Goal: Feedback & Contribution: Submit feedback/report problem

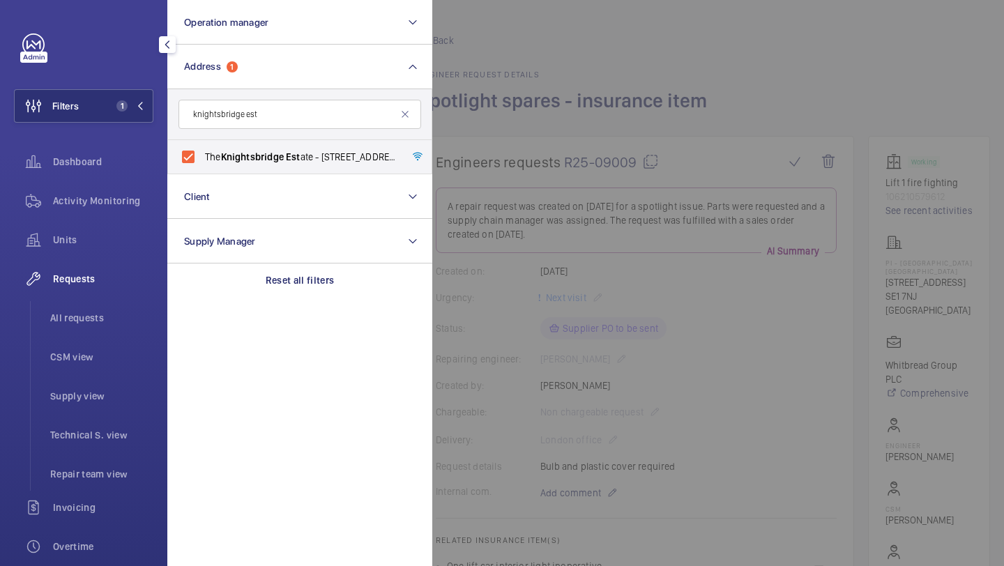
scroll to position [424, 0]
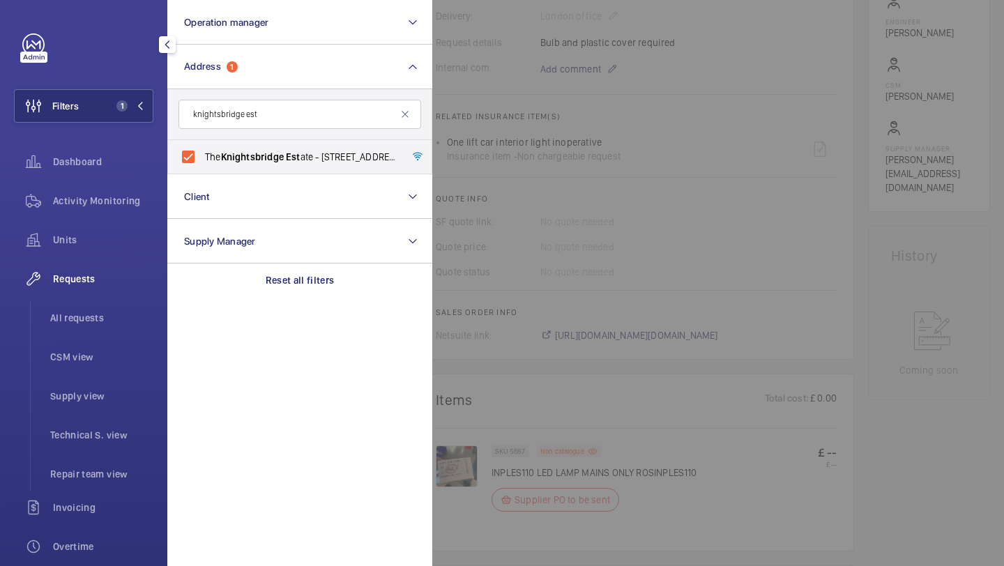
click at [107, 298] on div "Requests All requests CSM view Supply view Technical S. view Repair team view" at bounding box center [83, 376] width 139 height 229
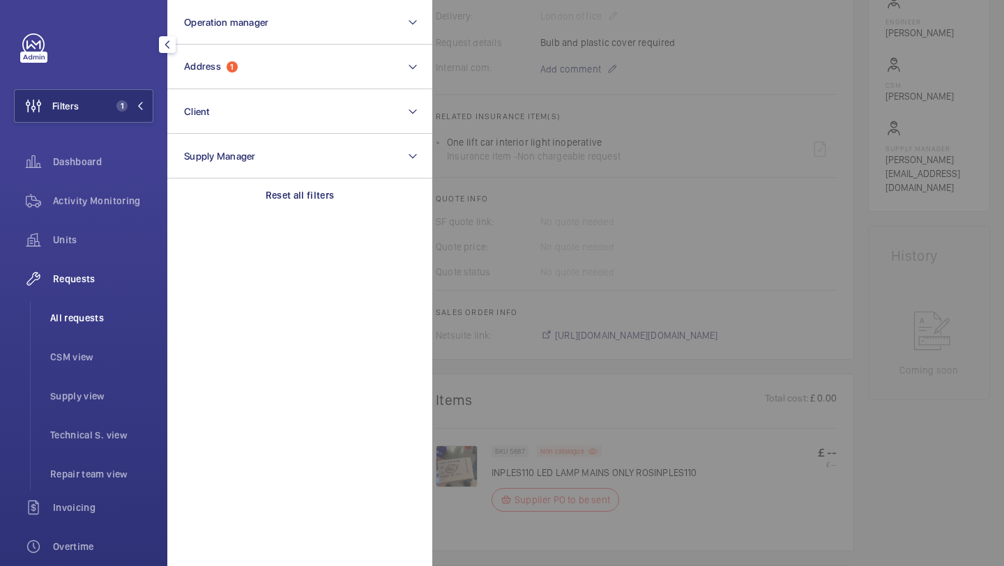
click at [103, 304] on li "All requests" at bounding box center [96, 317] width 114 height 33
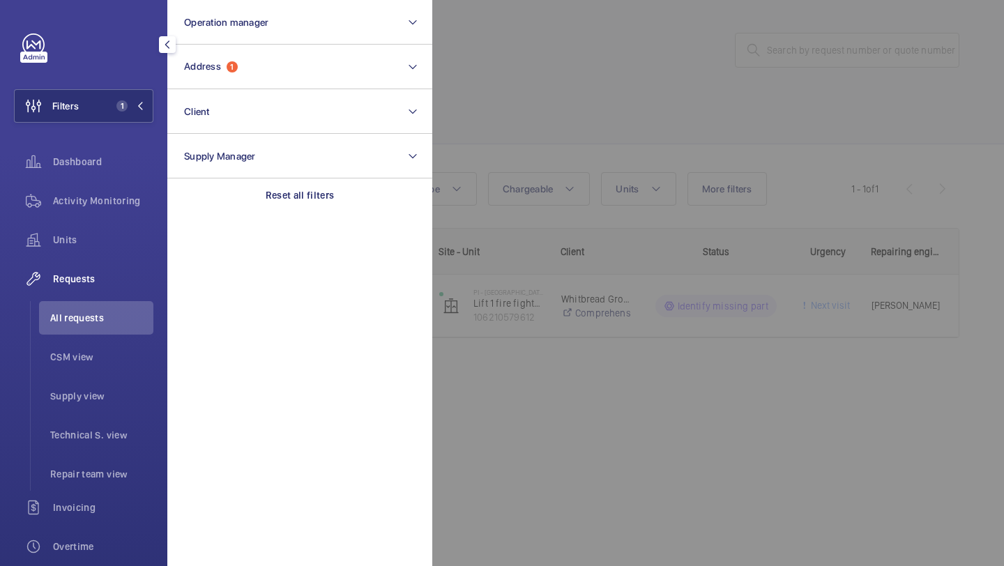
click at [124, 88] on div "Filters 1 Operation manager Address 1 Client Supply Manager Reset all filters D…" at bounding box center [83, 379] width 139 height 692
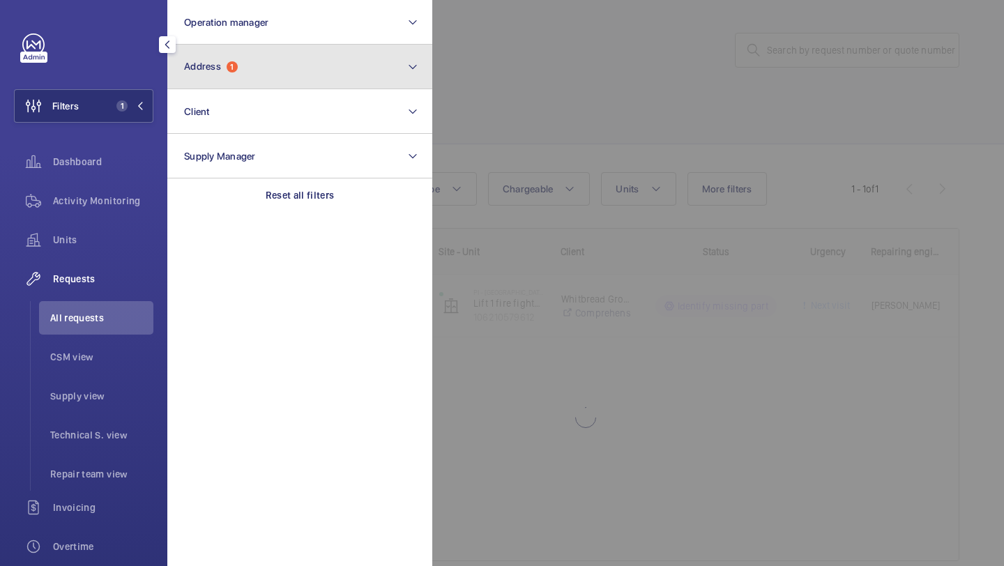
click at [207, 66] on span "Address" at bounding box center [202, 66] width 37 height 11
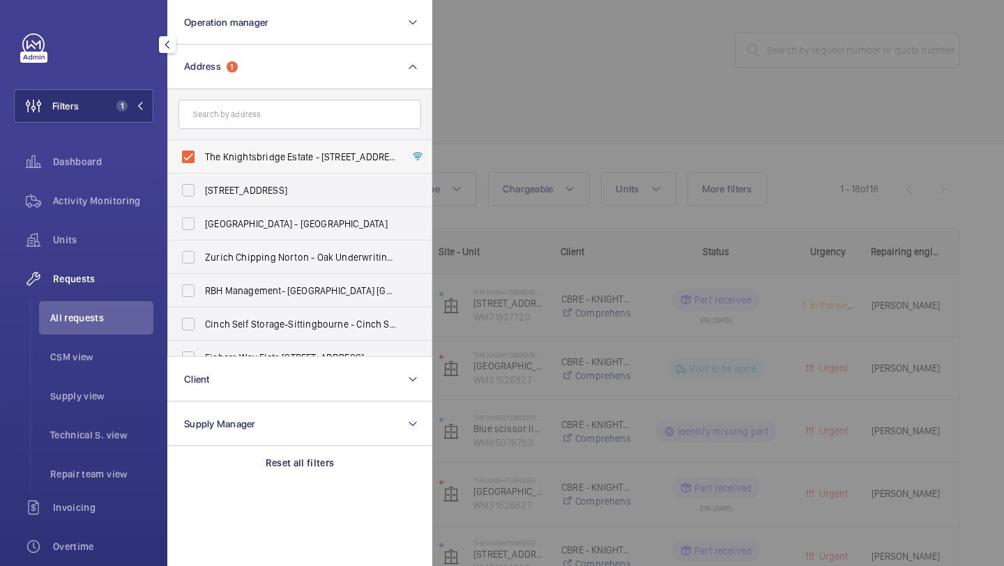
click at [209, 159] on span "The Knightsbridge Estate - [STREET_ADDRESS]" at bounding box center [301, 157] width 192 height 14
click at [202, 159] on input "The Knightsbridge Estate - [STREET_ADDRESS]" at bounding box center [188, 157] width 28 height 28
checkbox input "false"
click at [498, 103] on div at bounding box center [934, 283] width 1004 height 566
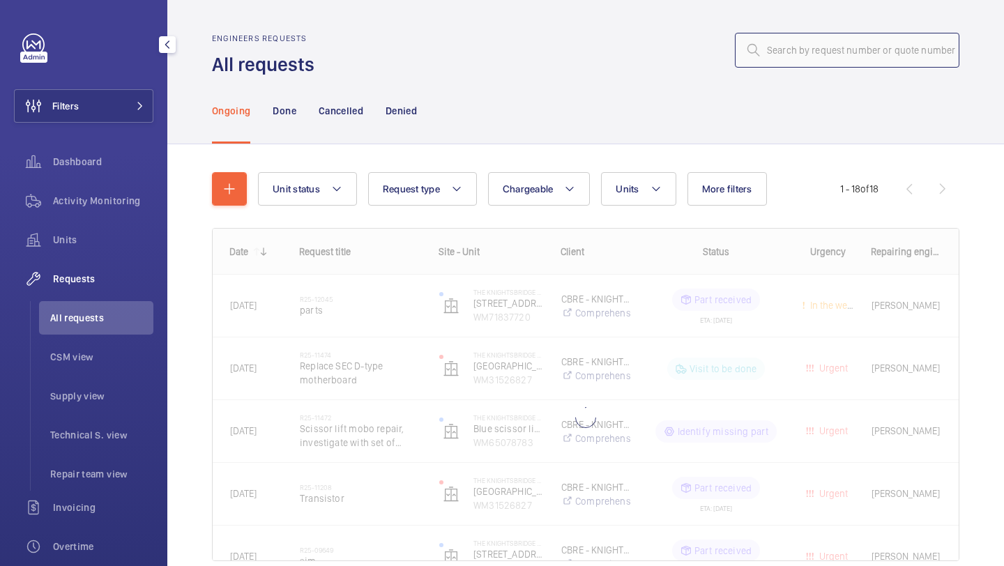
click at [801, 47] on input "text" at bounding box center [847, 50] width 224 height 35
paste input "R24-11231"
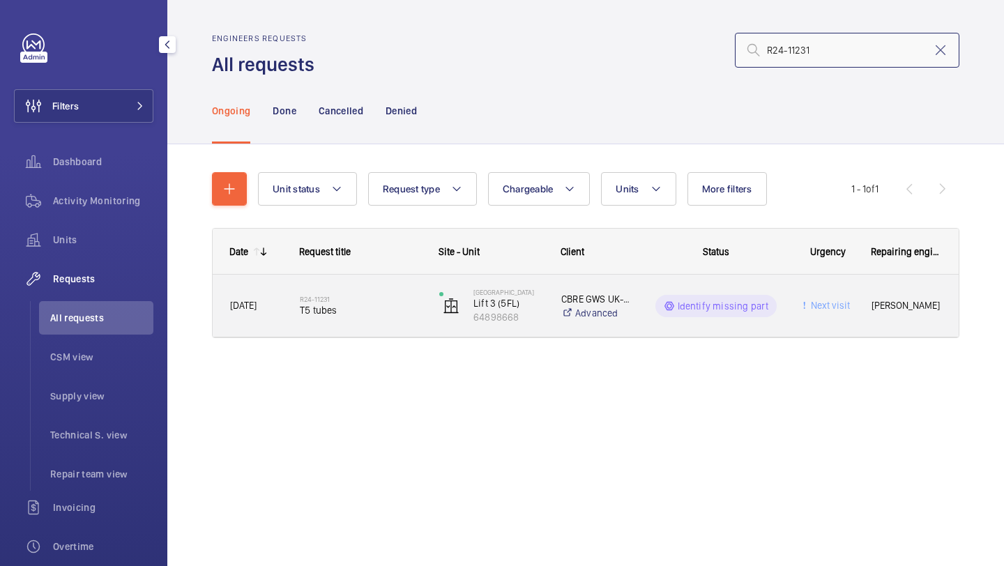
type input "R24-11231"
click at [382, 306] on span "T5 tubes" at bounding box center [360, 310] width 121 height 14
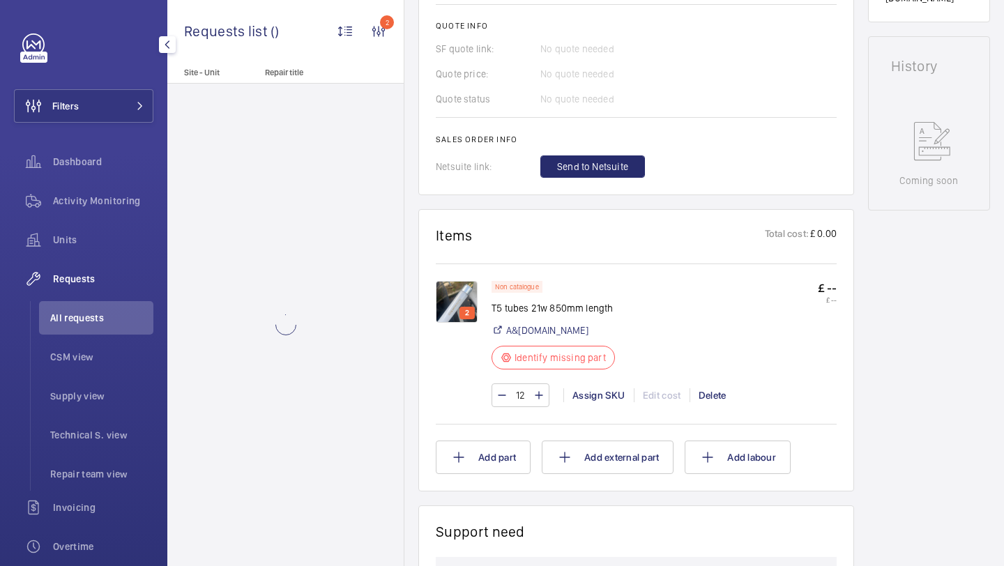
scroll to position [657, 0]
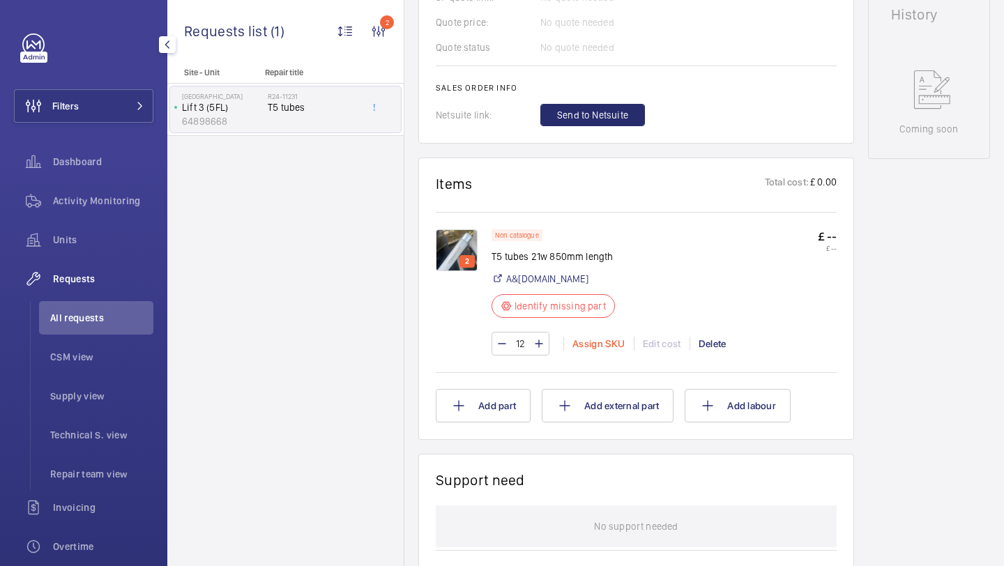
click at [597, 341] on div "Assign SKU" at bounding box center [598, 344] width 70 height 14
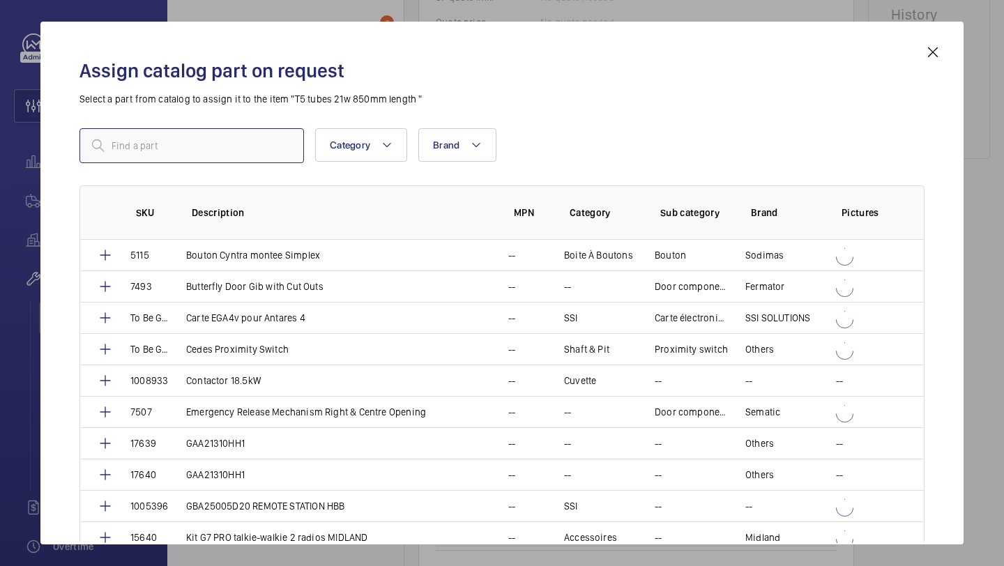
click at [287, 152] on input "text" at bounding box center [191, 145] width 224 height 35
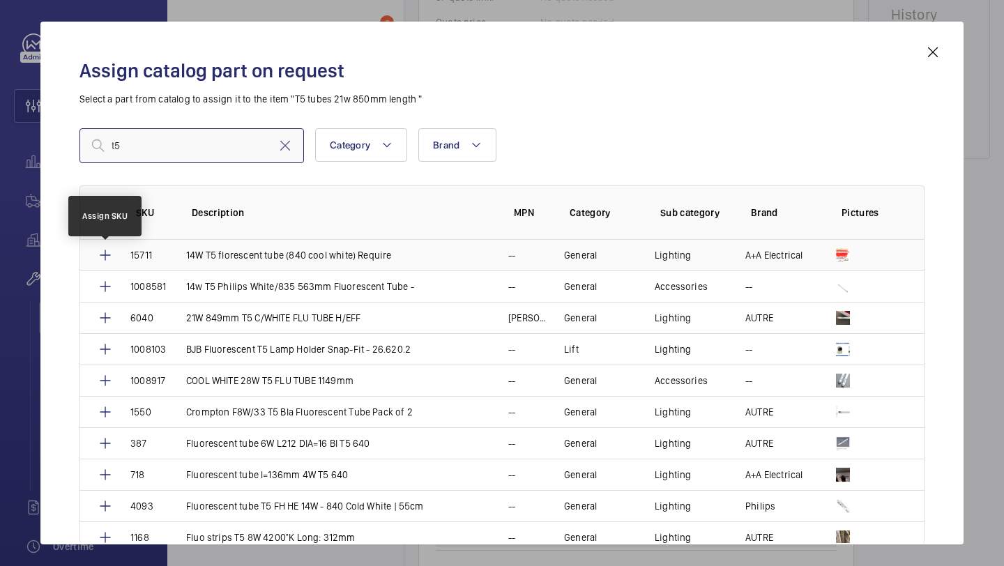
type input "t5"
click at [109, 251] on mat-icon at bounding box center [105, 255] width 17 height 17
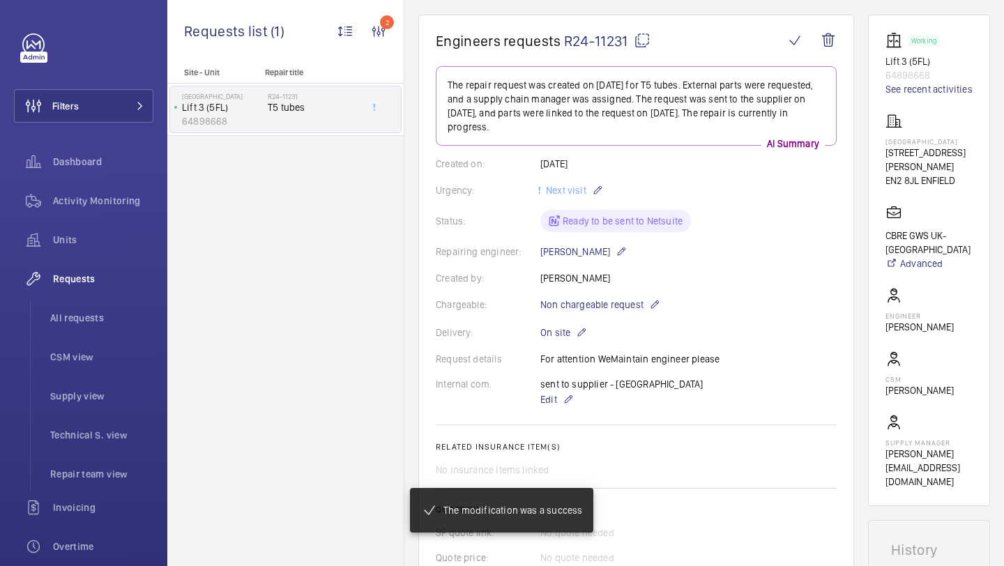
scroll to position [413, 0]
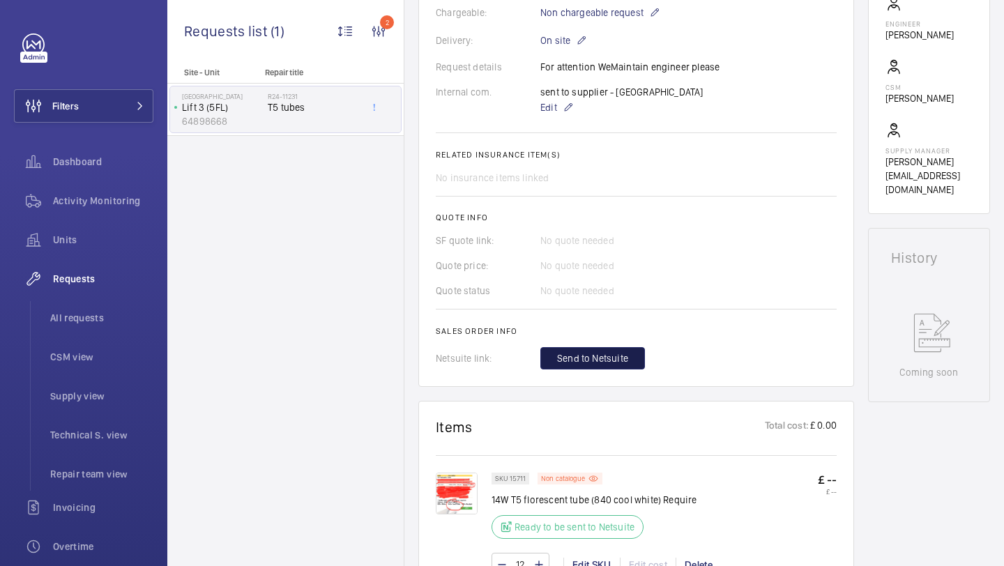
click at [620, 358] on span "Send to Netsuite" at bounding box center [592, 358] width 71 height 14
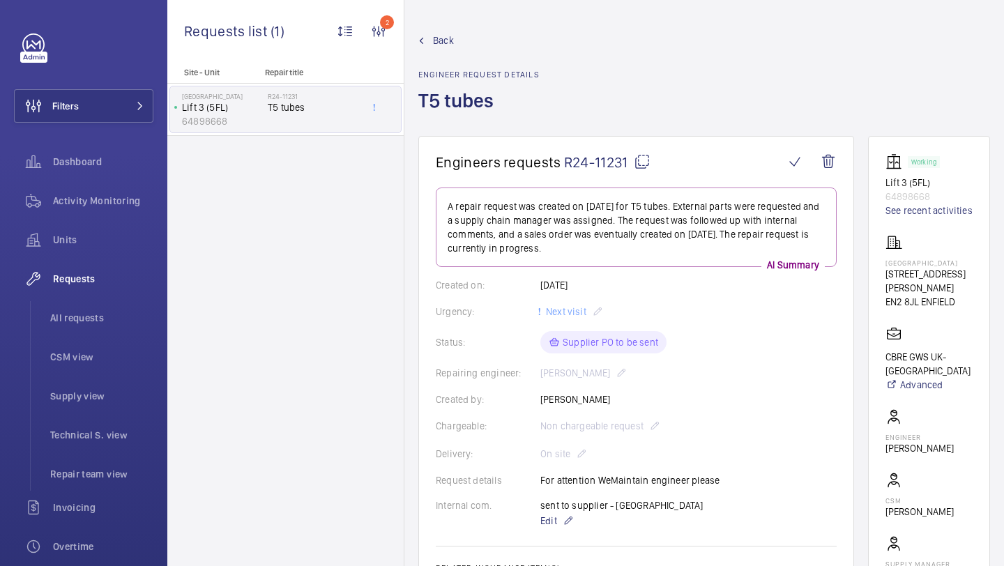
scroll to position [370, 0]
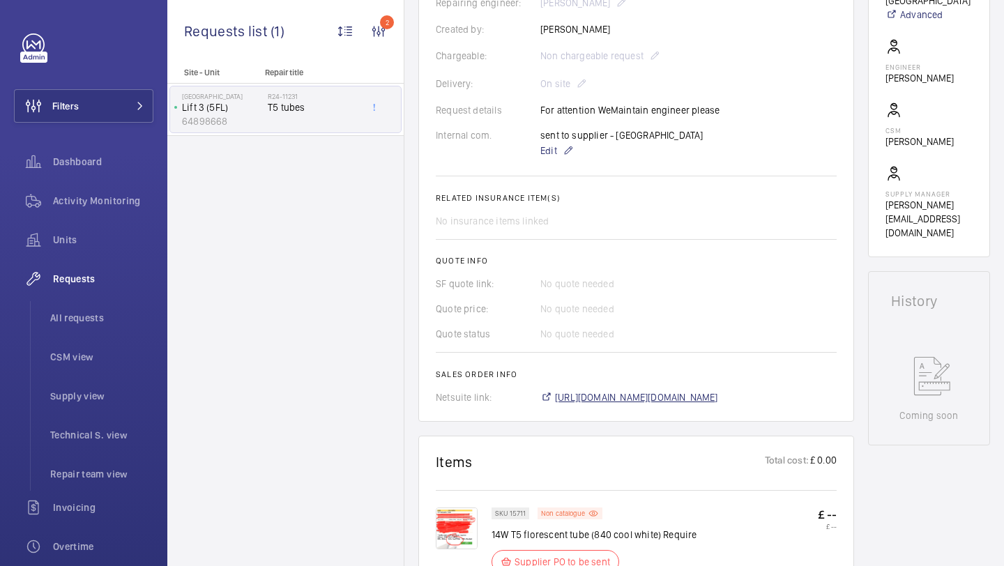
click at [604, 402] on span "[URL][DOMAIN_NAME][DOMAIN_NAME]" at bounding box center [636, 397] width 163 height 14
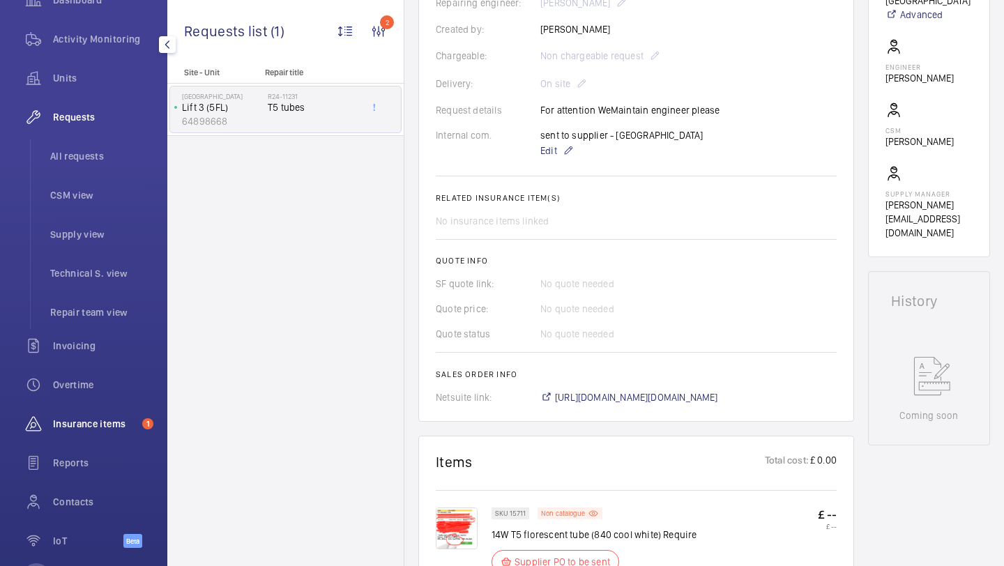
click at [91, 429] on span "Insurance items" at bounding box center [95, 424] width 84 height 14
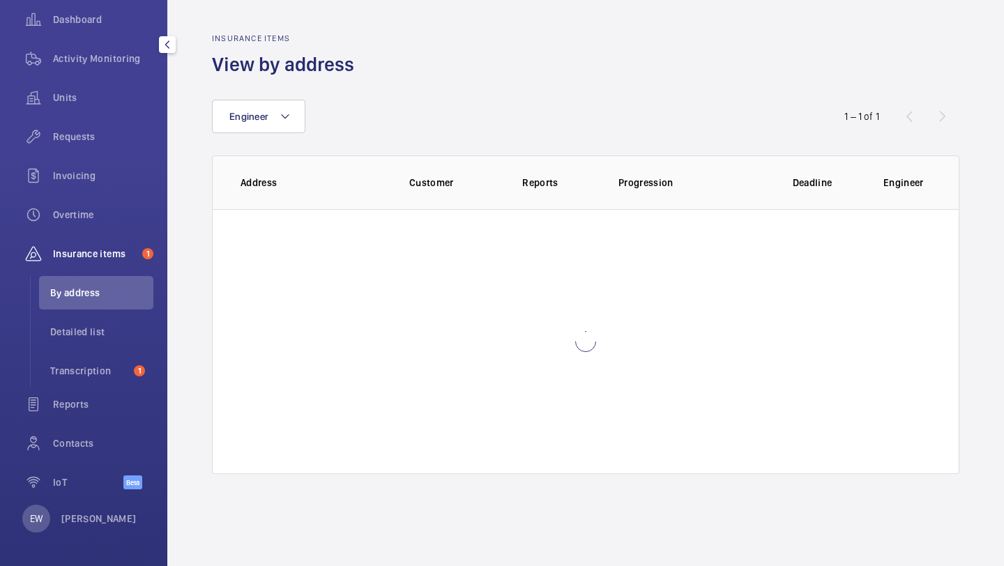
scroll to position [142, 0]
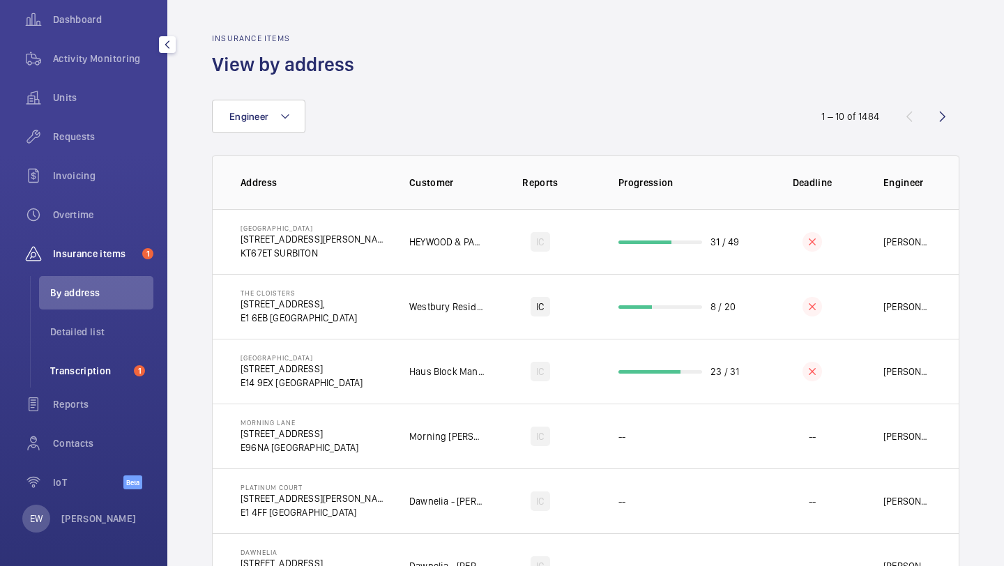
click at [102, 371] on span "Transcription" at bounding box center [89, 371] width 78 height 14
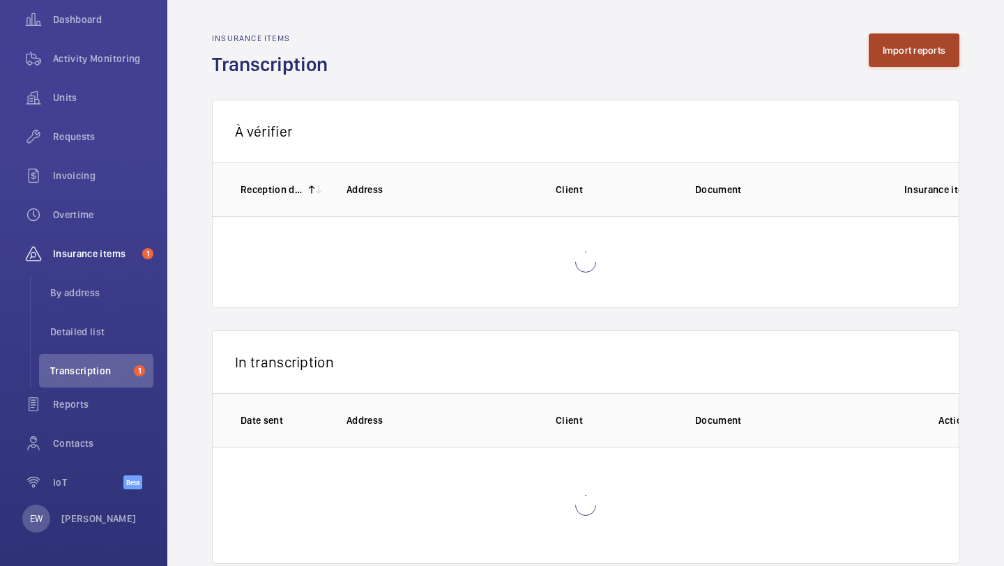
click at [903, 49] on button "Import reports" at bounding box center [914, 49] width 91 height 33
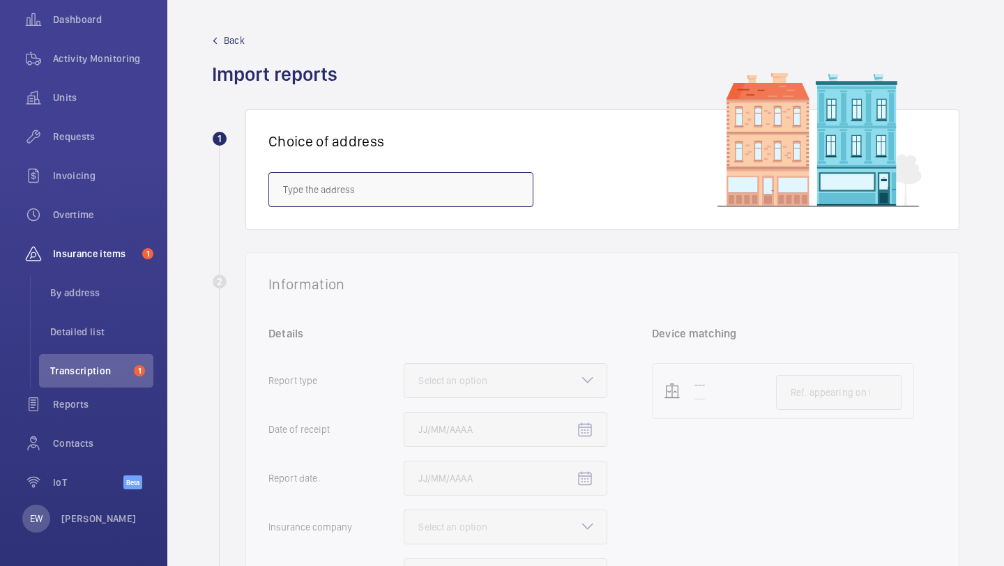
click at [365, 197] on input "text" at bounding box center [400, 189] width 265 height 35
type input "3"
type input "h"
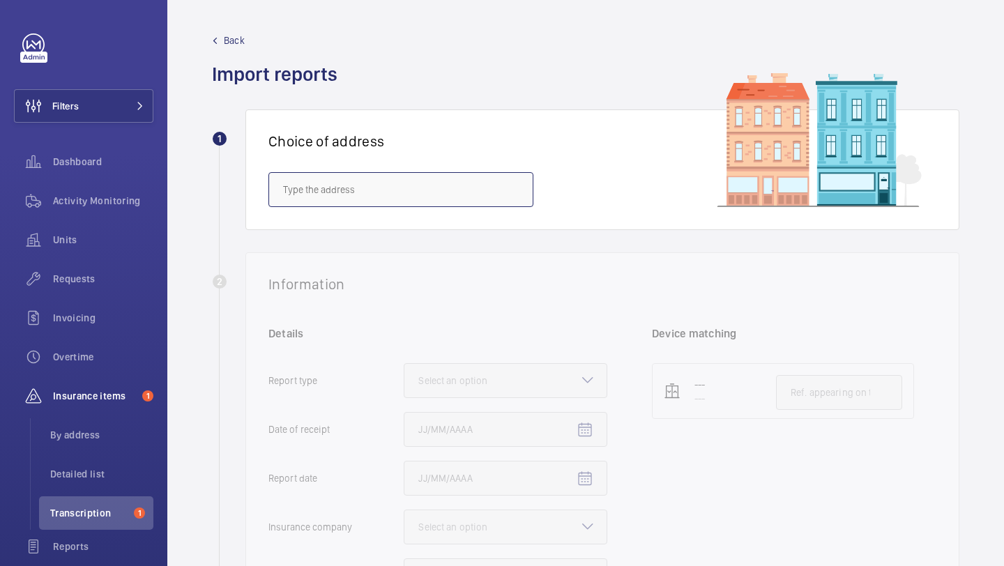
click at [323, 197] on input "text" at bounding box center [400, 189] width 265 height 35
paste input "SW1X 0LZ"
click at [393, 204] on input "SW1X 0LZ" at bounding box center [400, 189] width 265 height 35
type input "SW1X 0LZ"
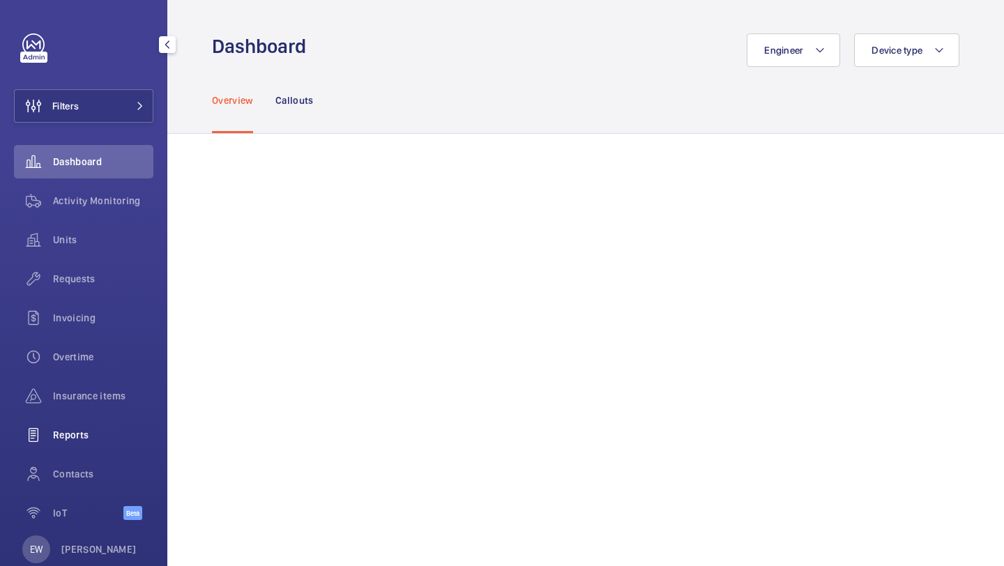
scroll to position [31, 0]
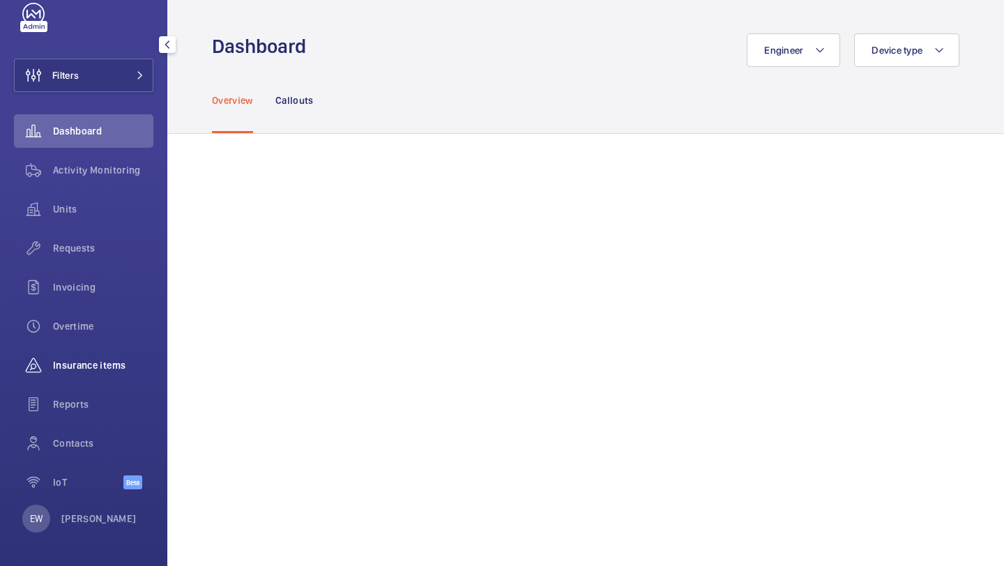
click at [112, 353] on div "Insurance items" at bounding box center [83, 365] width 139 height 33
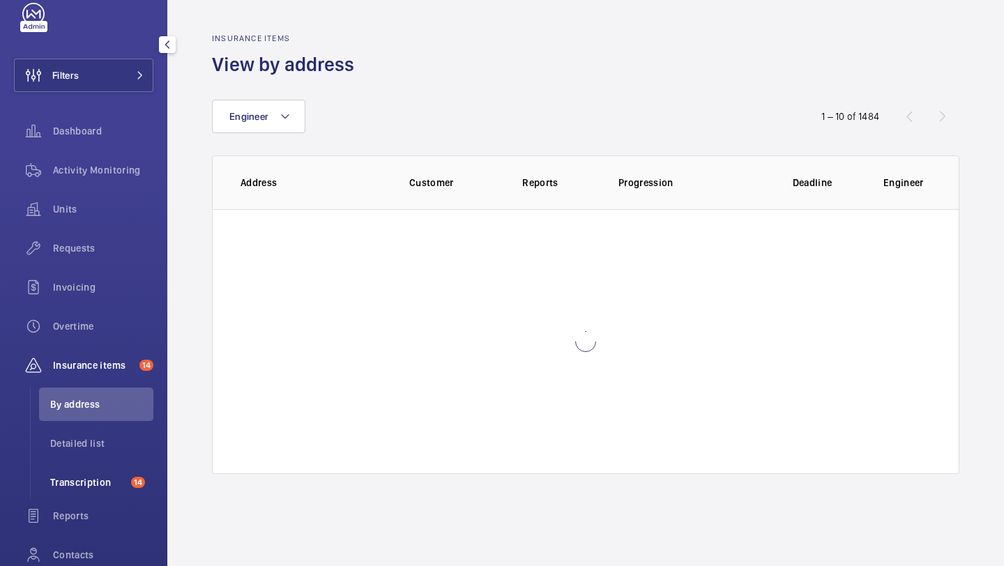
click at [99, 475] on span "Transcription" at bounding box center [87, 482] width 75 height 14
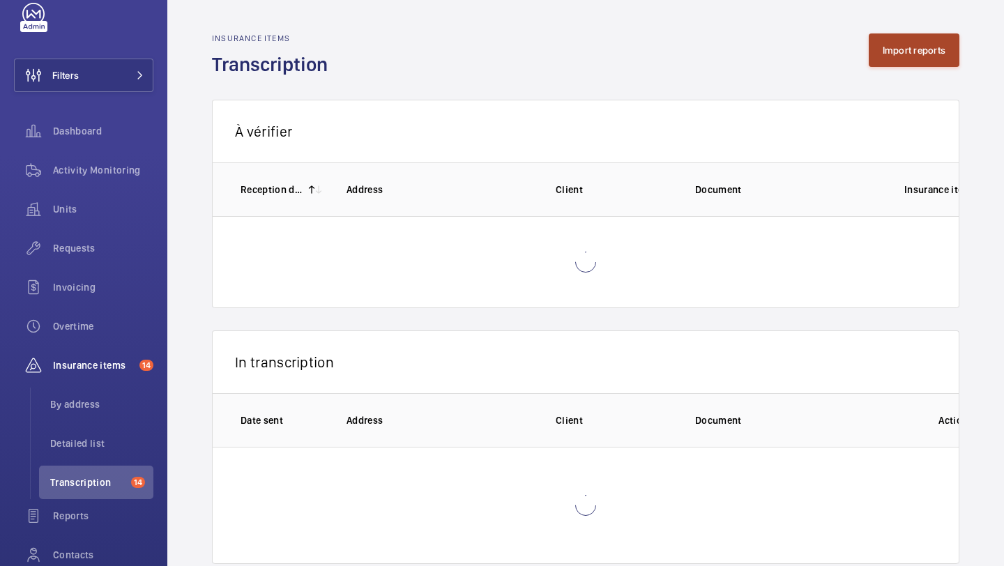
click at [923, 54] on button "Import reports" at bounding box center [914, 49] width 91 height 33
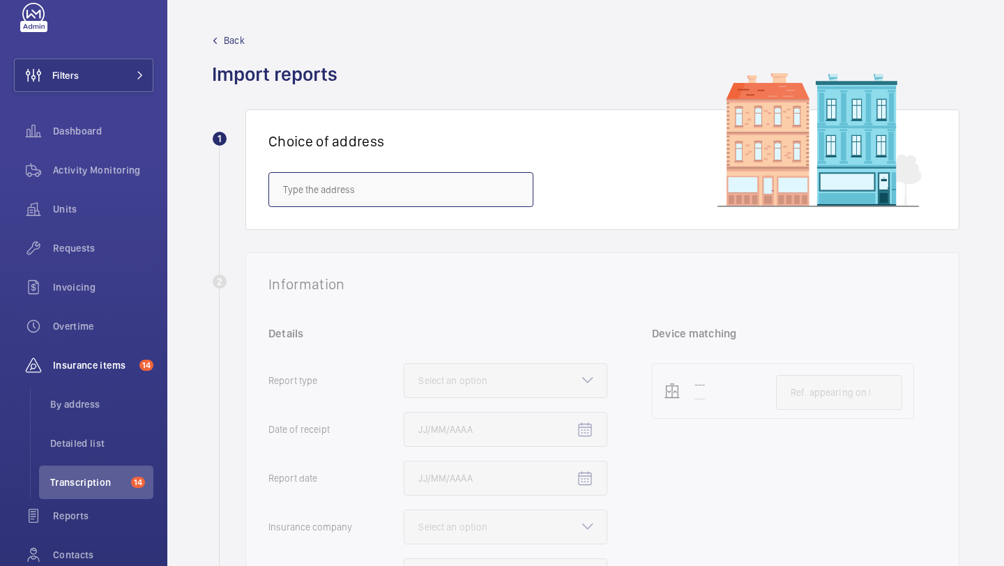
click at [434, 180] on input "text" at bounding box center [400, 189] width 265 height 35
paste input "SW1X 0LZ"
type input "SW1X 0LZ"
click at [516, 192] on mat-icon at bounding box center [513, 189] width 17 height 17
type input "l"
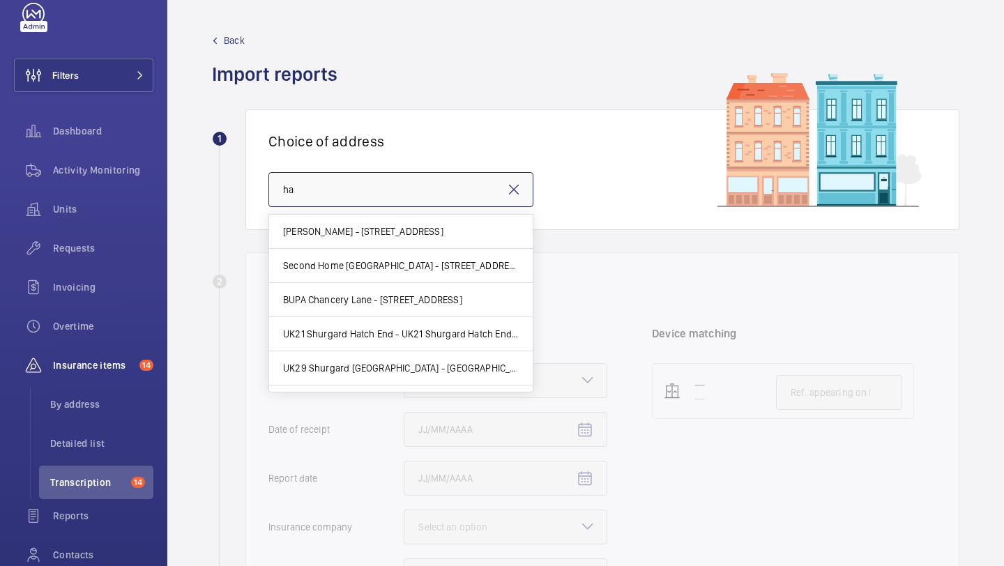
type input "h"
type input "crescent"
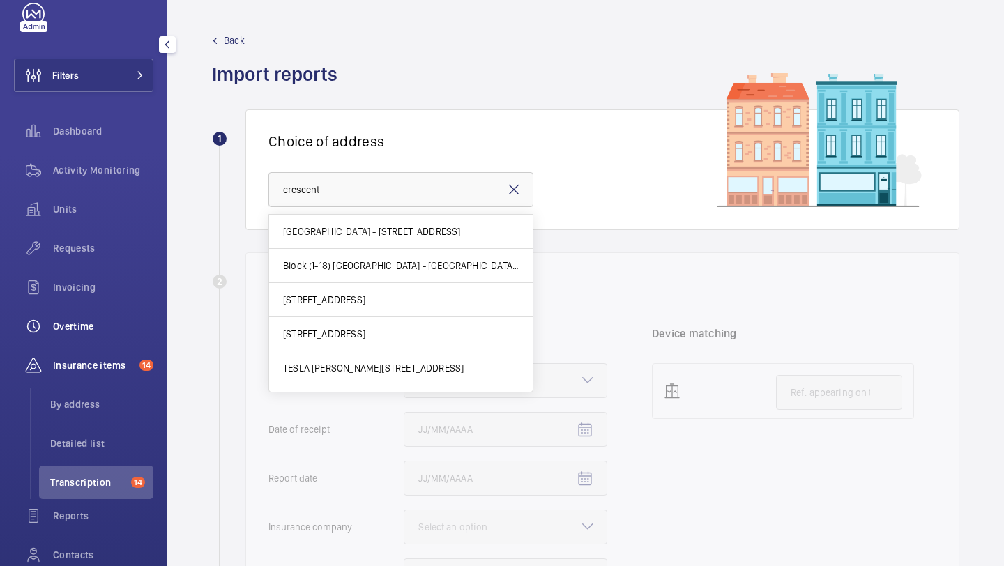
click at [92, 330] on span "Overtime" at bounding box center [103, 326] width 100 height 14
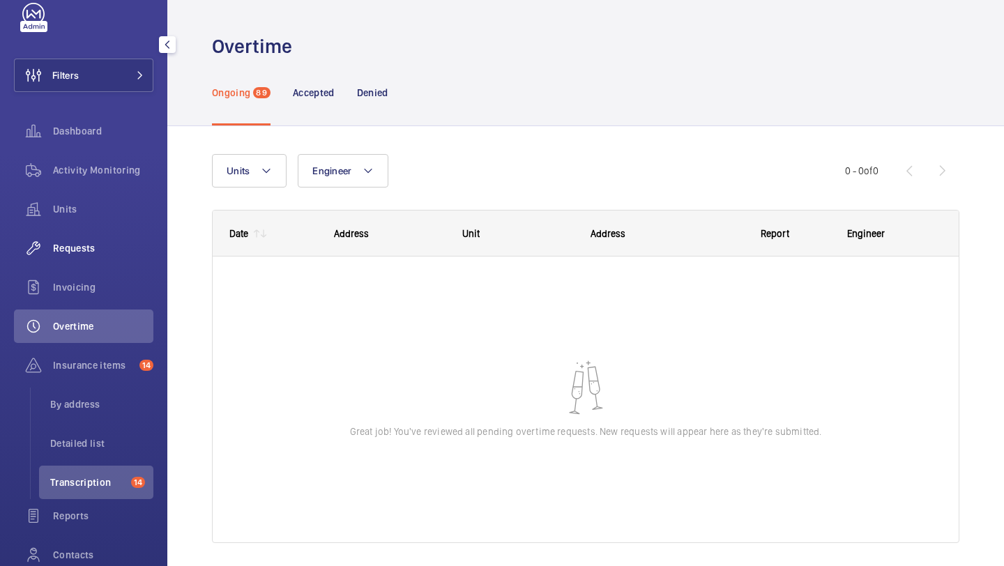
click at [100, 249] on span "Requests" at bounding box center [103, 248] width 100 height 14
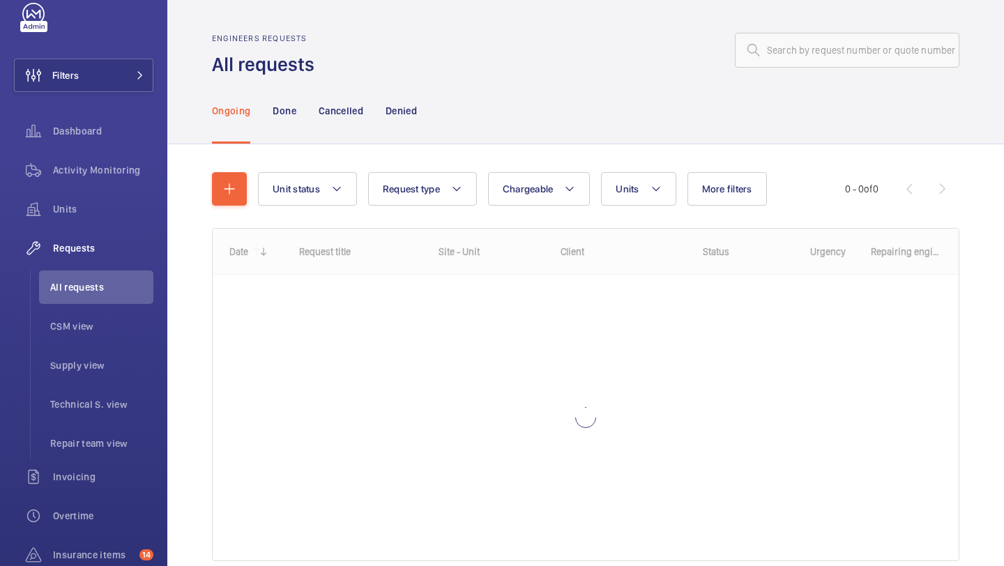
click at [799, 69] on div "Engineers requests All requests" at bounding box center [585, 55] width 747 height 44
click at [800, 61] on input "text" at bounding box center [847, 50] width 224 height 35
paste input "R25-12104"
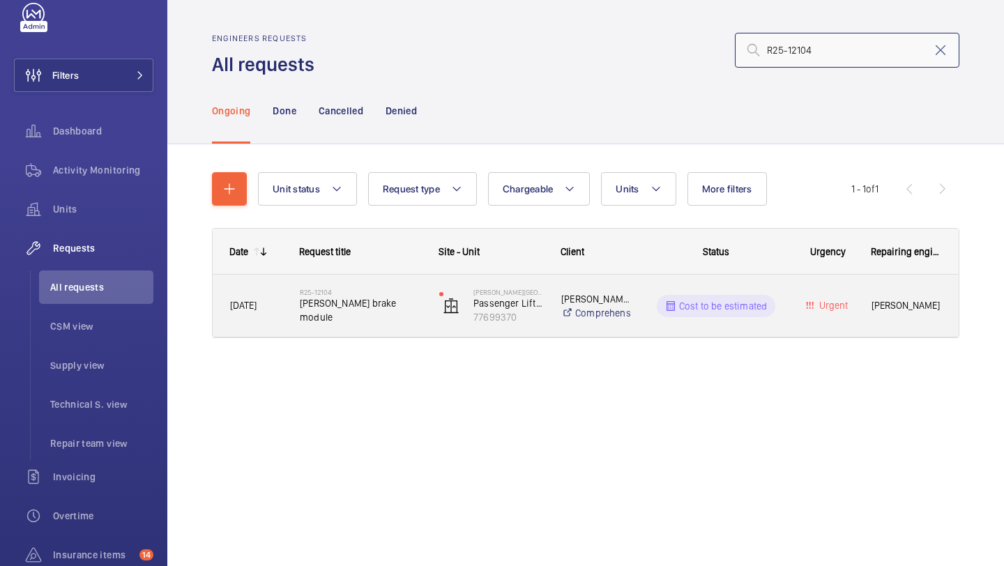
type input "R25-12104"
click at [395, 296] on h2 "R25-12104" at bounding box center [360, 292] width 121 height 8
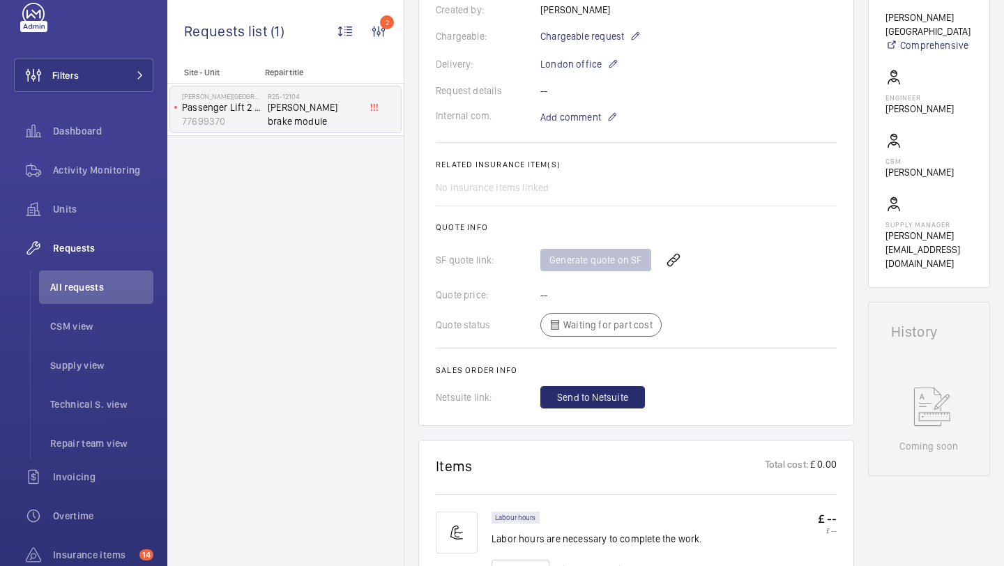
scroll to position [322, 0]
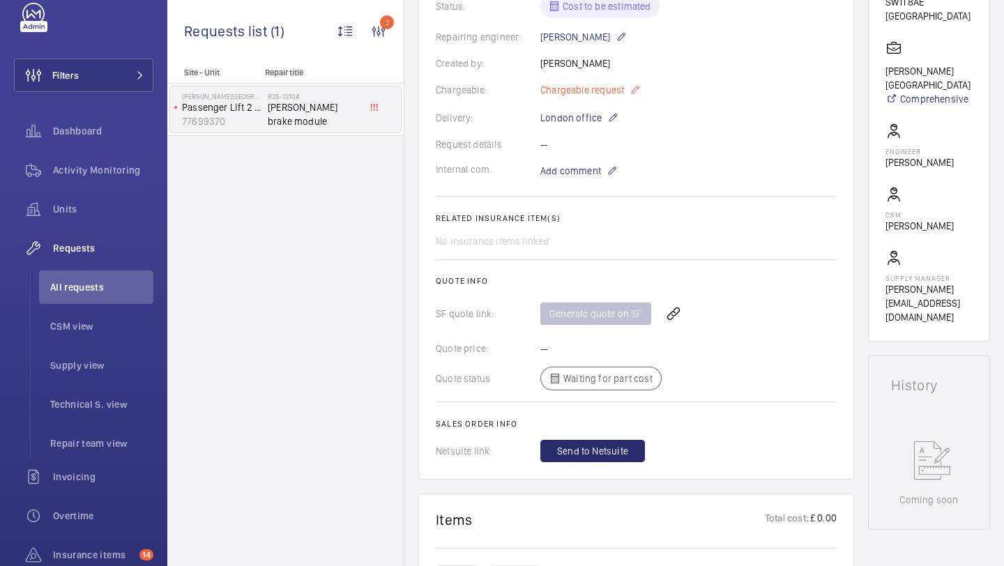
click at [607, 98] on p "Chargeable request" at bounding box center [590, 90] width 100 height 17
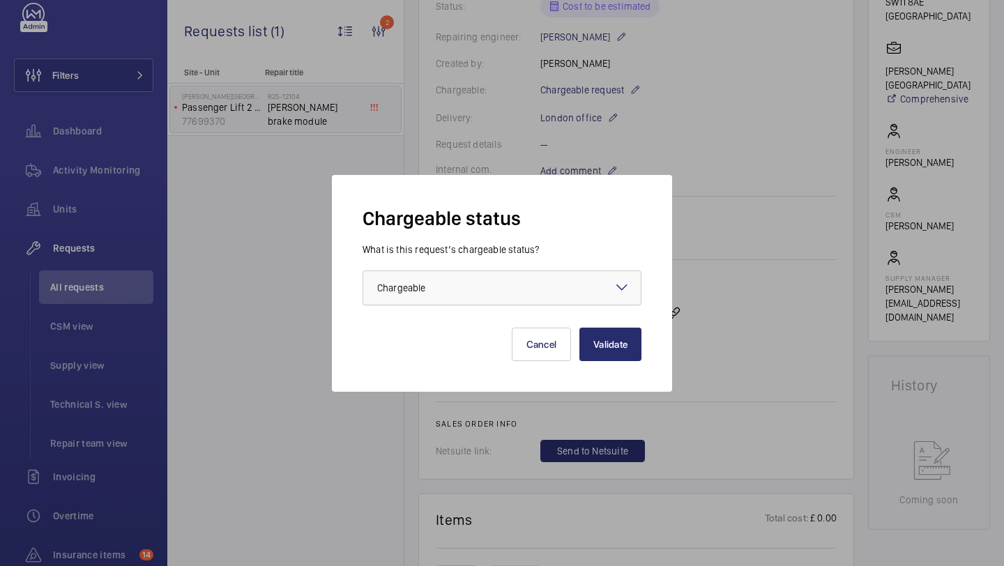
click at [501, 290] on div at bounding box center [501, 287] width 277 height 33
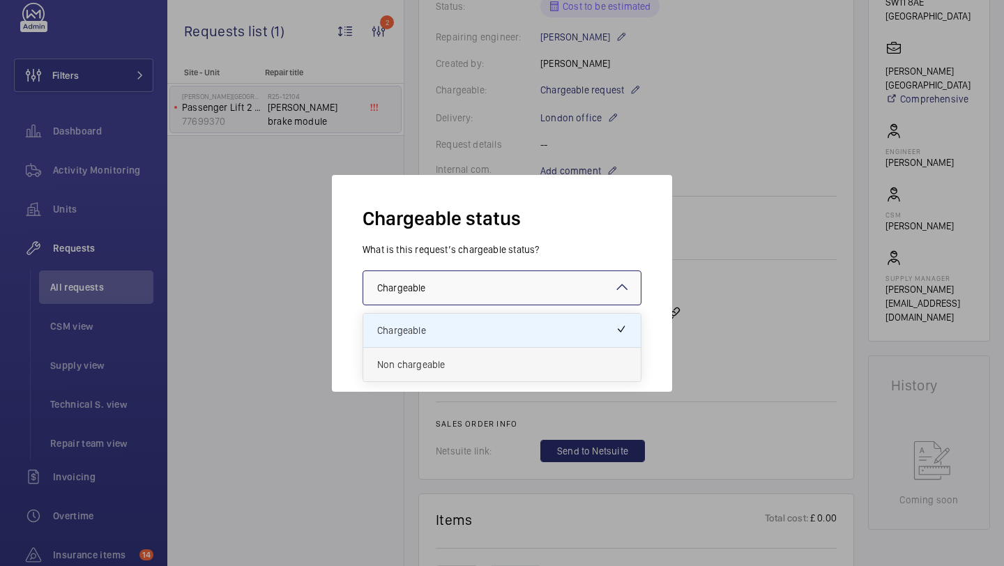
click at [486, 360] on span "Non chargeable" at bounding box center [502, 365] width 250 height 14
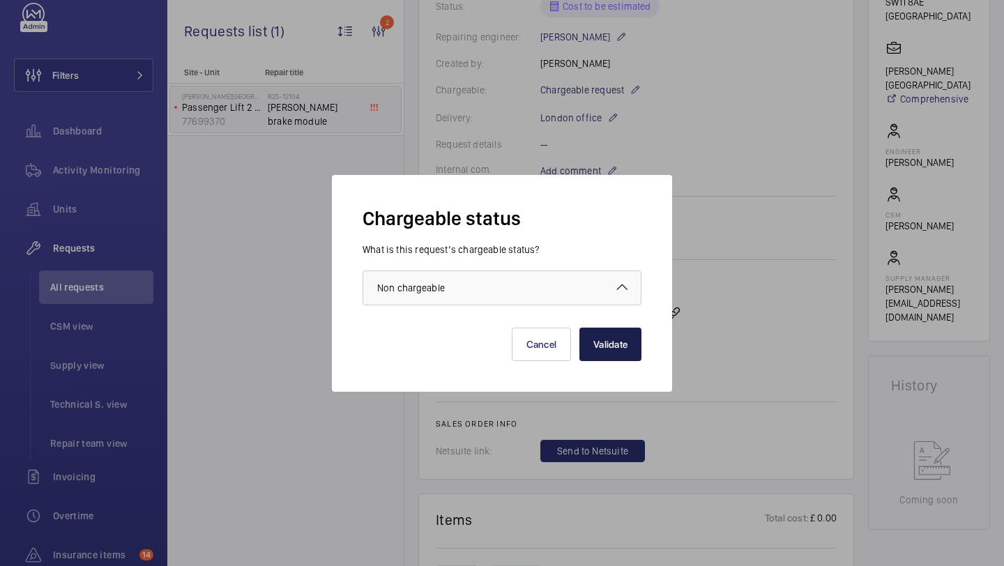
click at [634, 346] on button "Validate" at bounding box center [610, 344] width 62 height 33
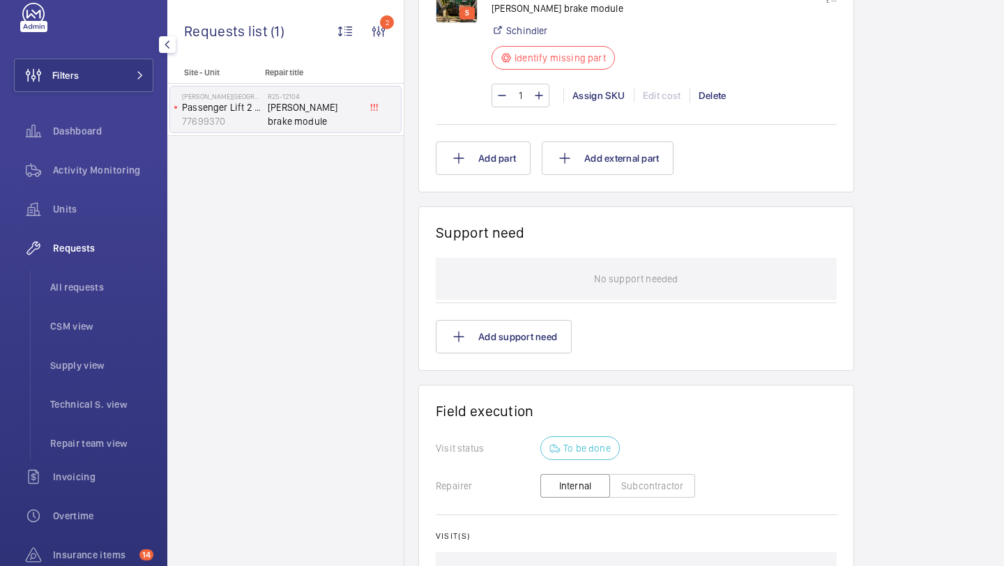
scroll to position [106, 0]
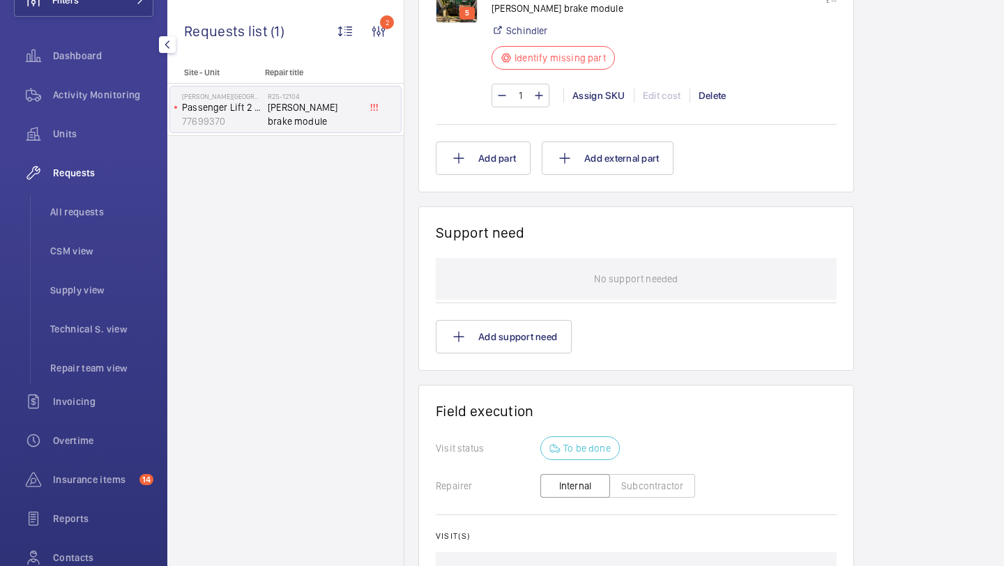
click at [90, 494] on div "Insurance items 14" at bounding box center [83, 479] width 139 height 33
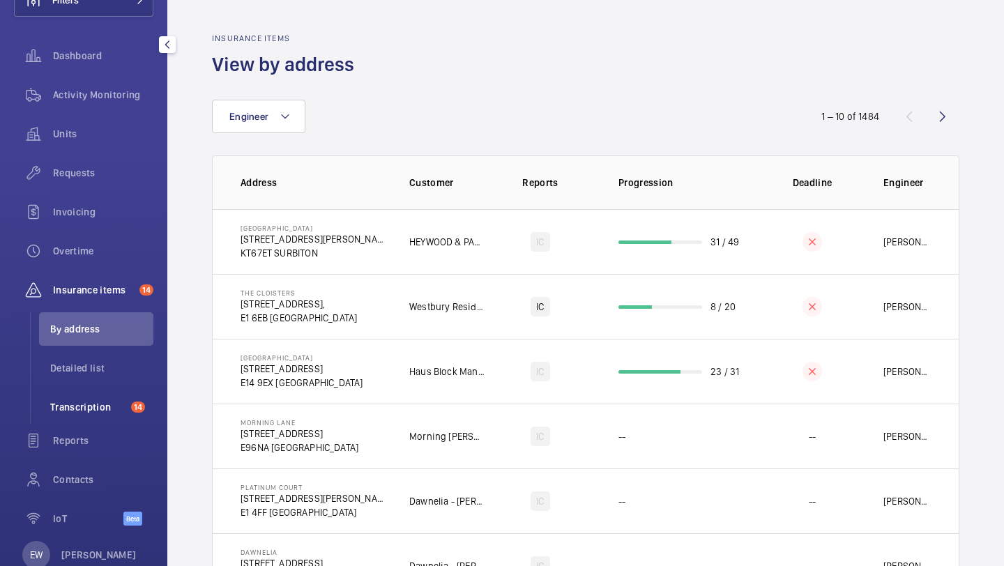
click at [86, 415] on li "Transcription 14" at bounding box center [96, 406] width 114 height 33
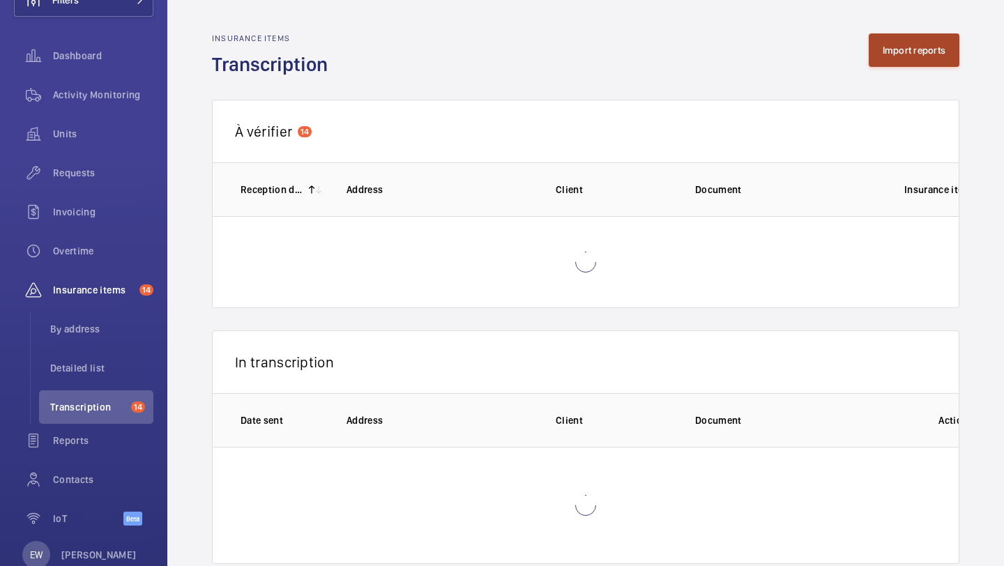
click at [926, 36] on button "Import reports" at bounding box center [914, 49] width 91 height 33
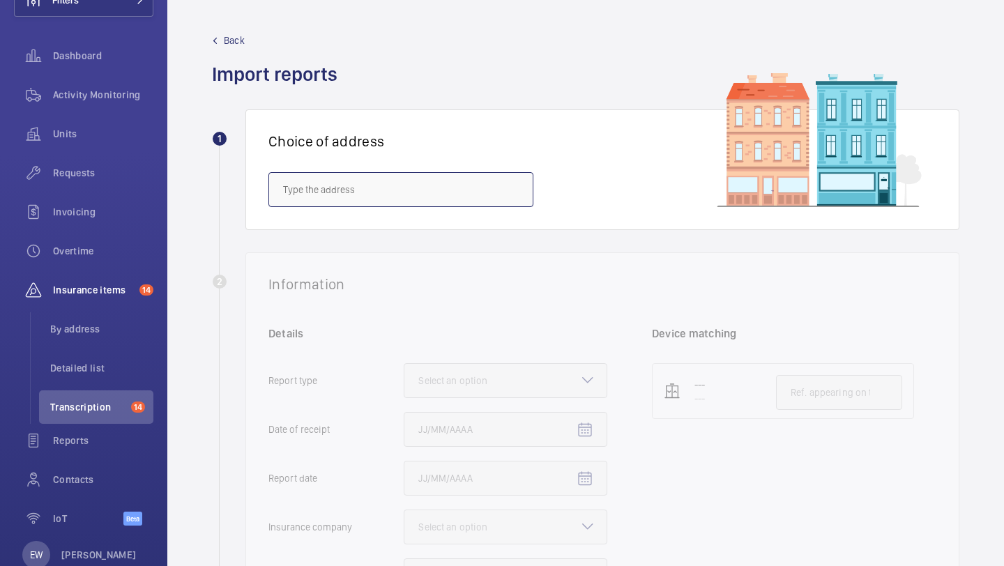
click at [425, 197] on input "text" at bounding box center [400, 189] width 265 height 35
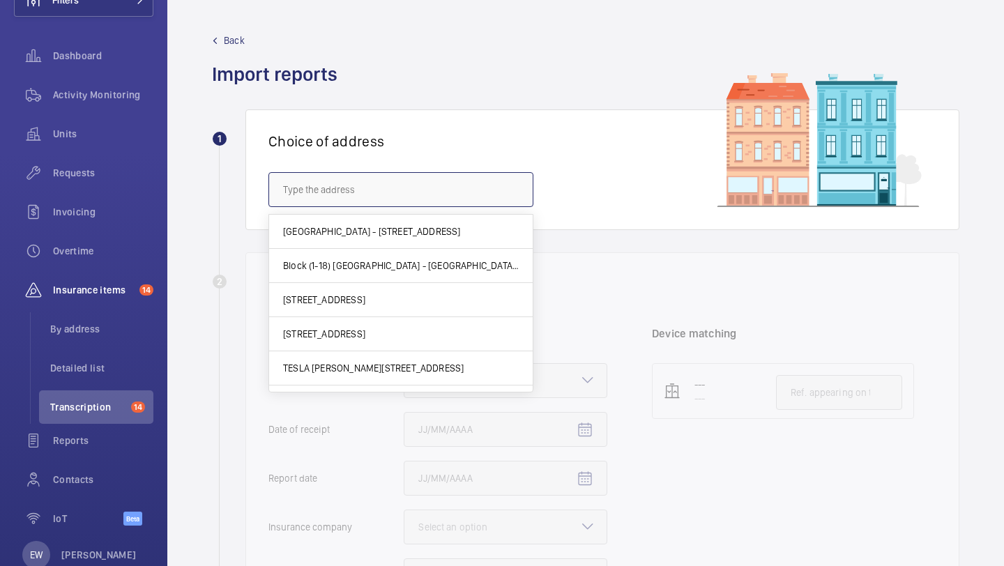
paste input "55-57 Brompton Road"
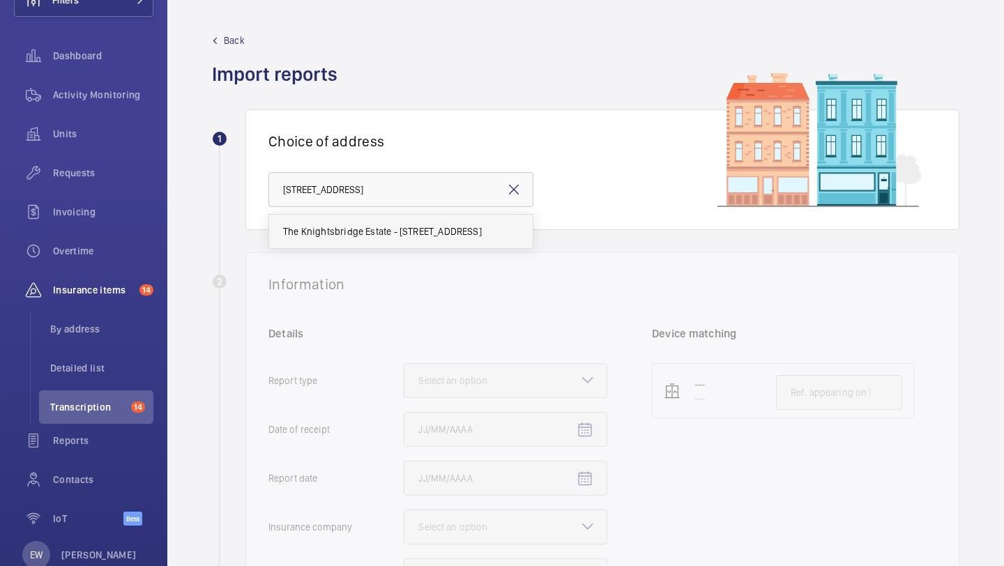
click at [414, 230] on span "The Knightsbridge Estate - [STREET_ADDRESS]" at bounding box center [382, 231] width 199 height 14
type input "The Knightsbridge Estate - [STREET_ADDRESS]"
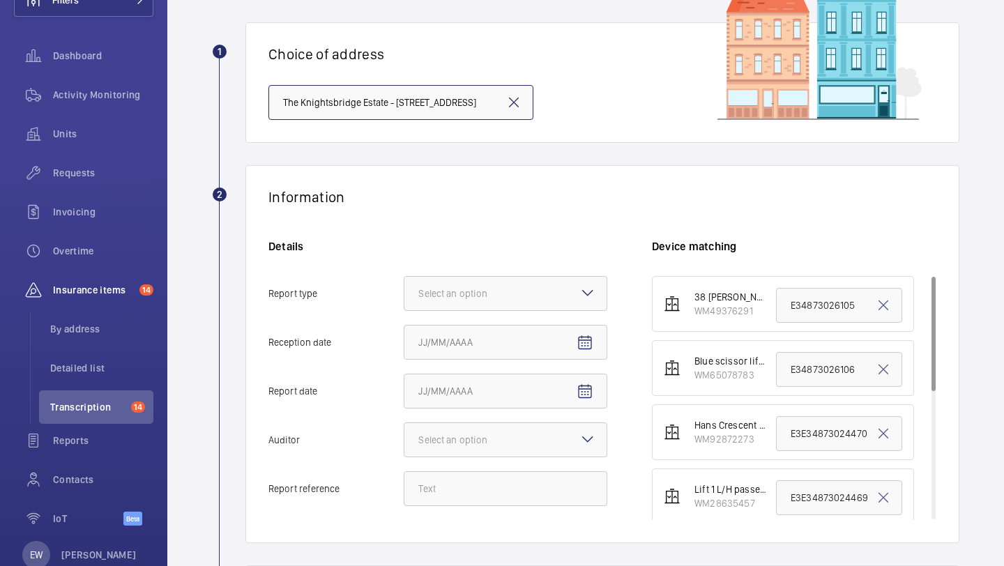
scroll to position [143, 0]
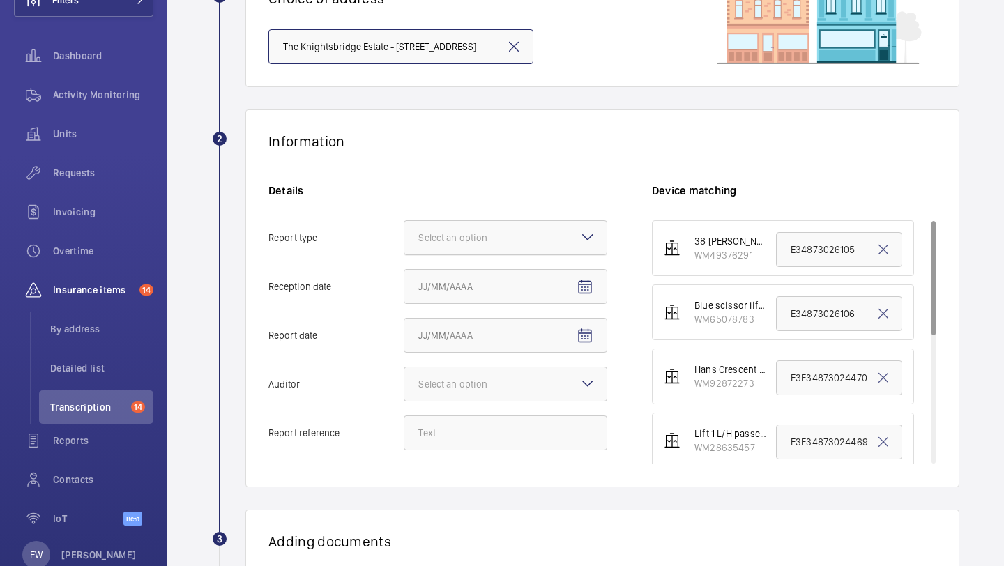
click at [465, 254] on div "Select an option" at bounding box center [506, 237] width 204 height 35
click at [404, 254] on input "Report type Select an option" at bounding box center [404, 237] width 0 height 33
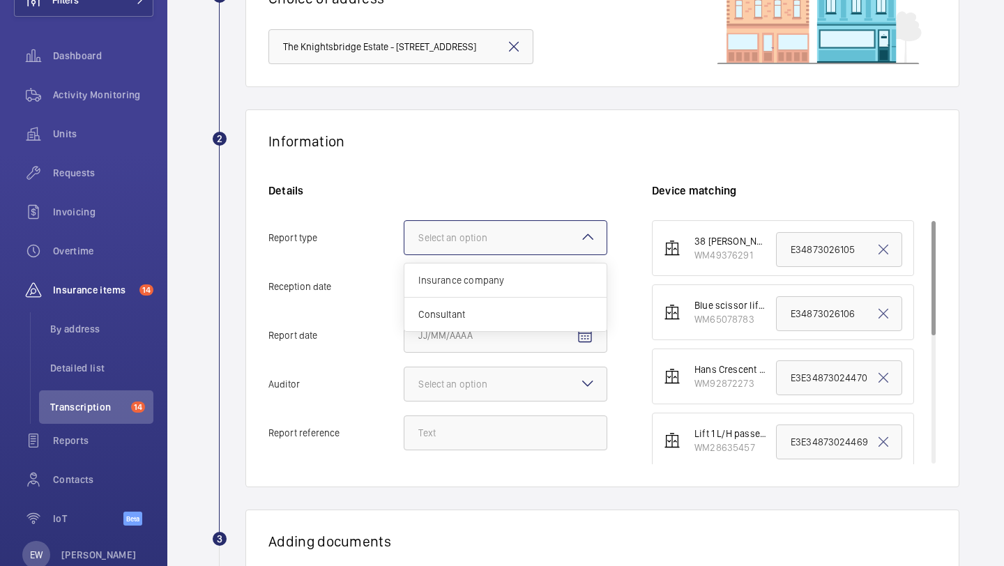
scroll to position [0, 0]
click at [459, 271] on div "Insurance company" at bounding box center [505, 281] width 202 height 34
click at [404, 254] on input "Report type Select an option Insurance company Consultant" at bounding box center [404, 237] width 0 height 33
click at [587, 278] on button "Reception date" at bounding box center [584, 286] width 33 height 33
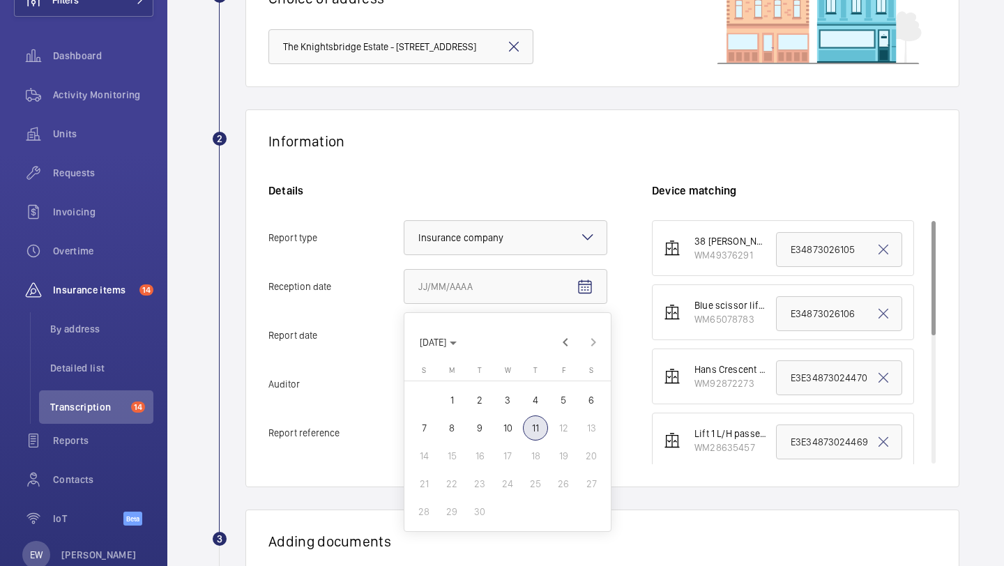
click at [506, 429] on span "10" at bounding box center [507, 427] width 25 height 25
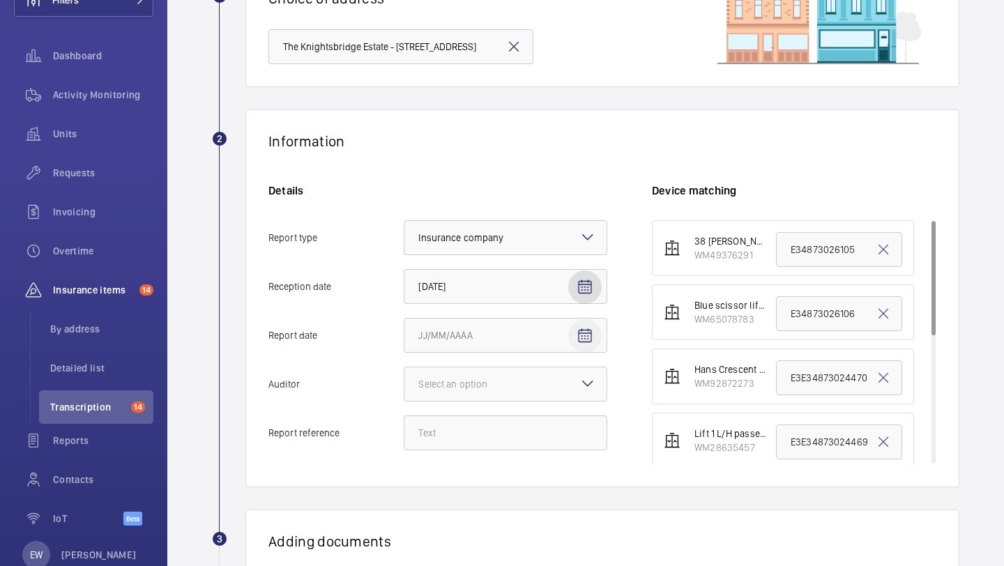
click at [588, 334] on mat-icon "Open calendar" at bounding box center [585, 336] width 17 height 17
click at [729, 243] on div at bounding box center [502, 283] width 1004 height 566
click at [579, 296] on span "Open calendar" at bounding box center [584, 286] width 33 height 33
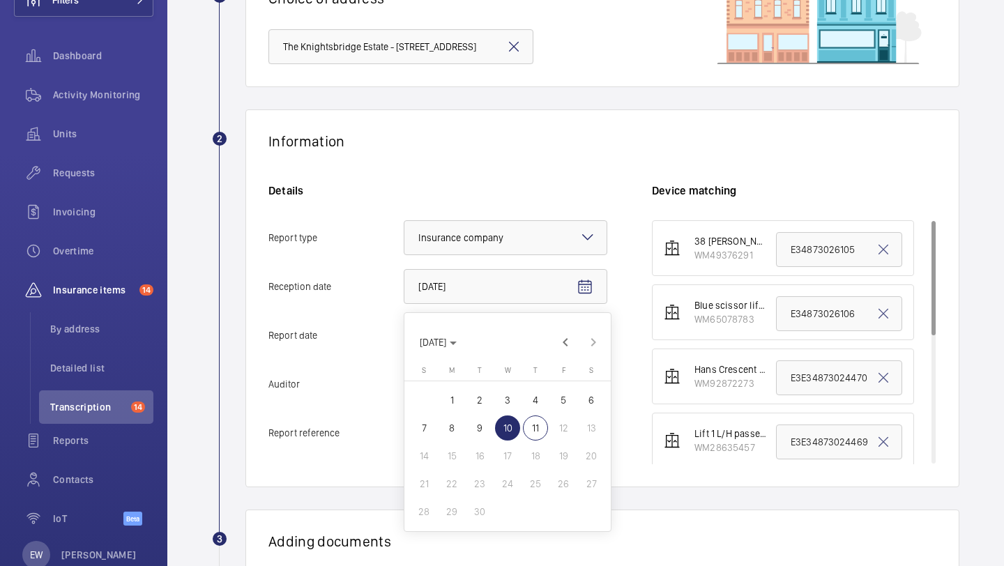
click at [540, 434] on span "11" at bounding box center [535, 427] width 25 height 25
type input "9/11/2025"
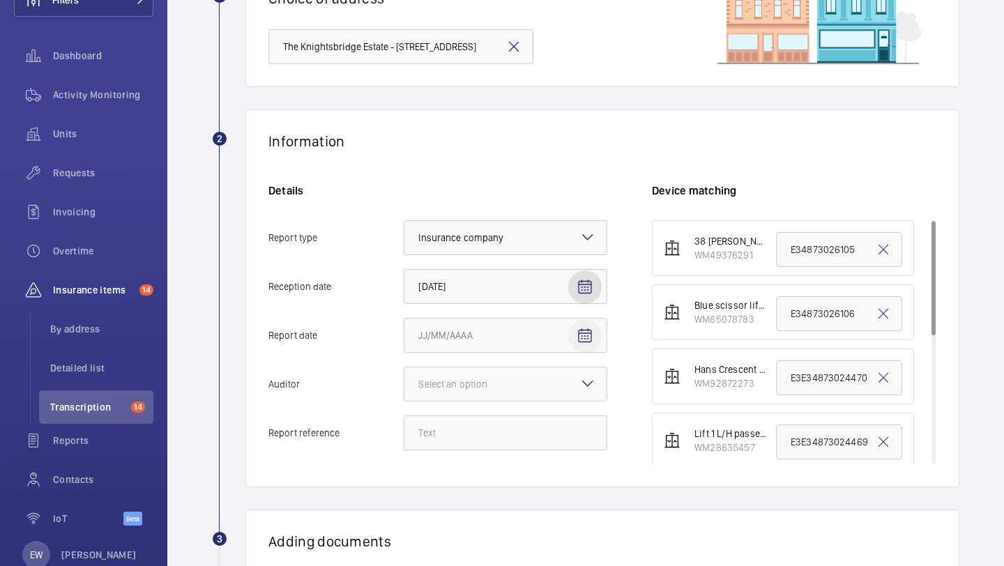
click at [588, 347] on span "Open calendar" at bounding box center [584, 335] width 33 height 33
click at [506, 206] on span "10" at bounding box center [507, 213] width 25 height 25
type input "9/10/2025"
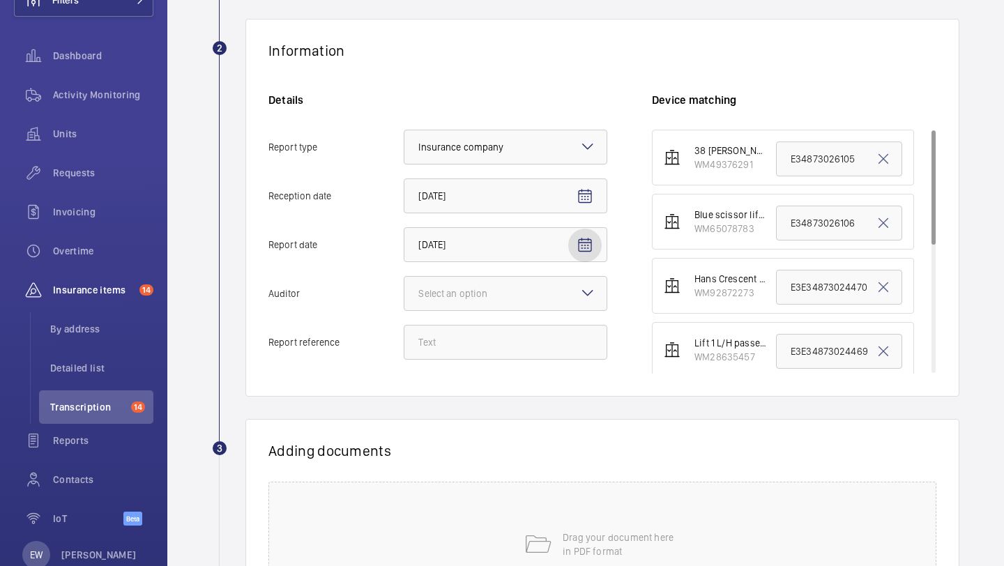
scroll to position [307, 0]
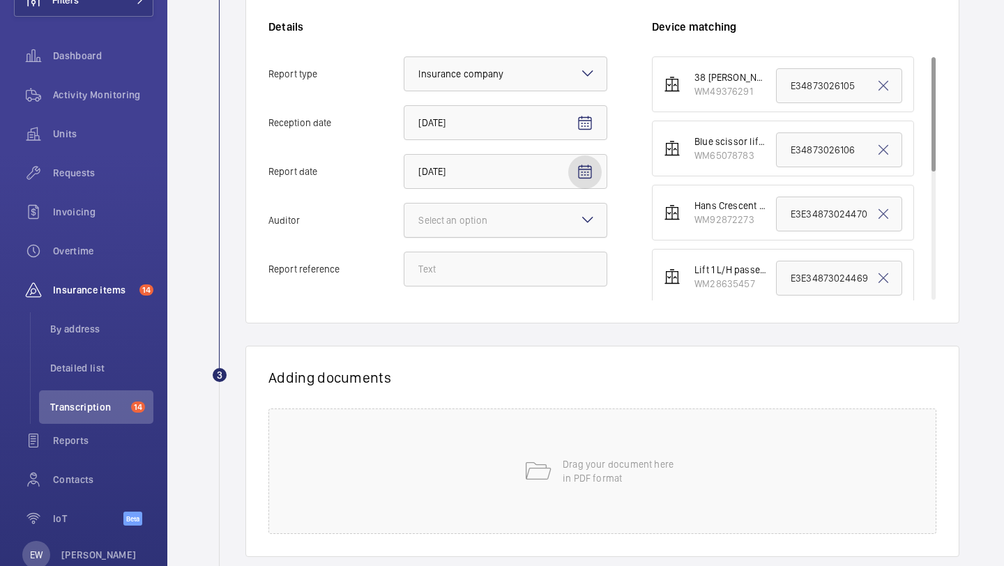
click at [491, 215] on div "Select an option" at bounding box center [470, 220] width 104 height 14
click at [404, 215] on input "Auditor Select an option" at bounding box center [404, 220] width 0 height 33
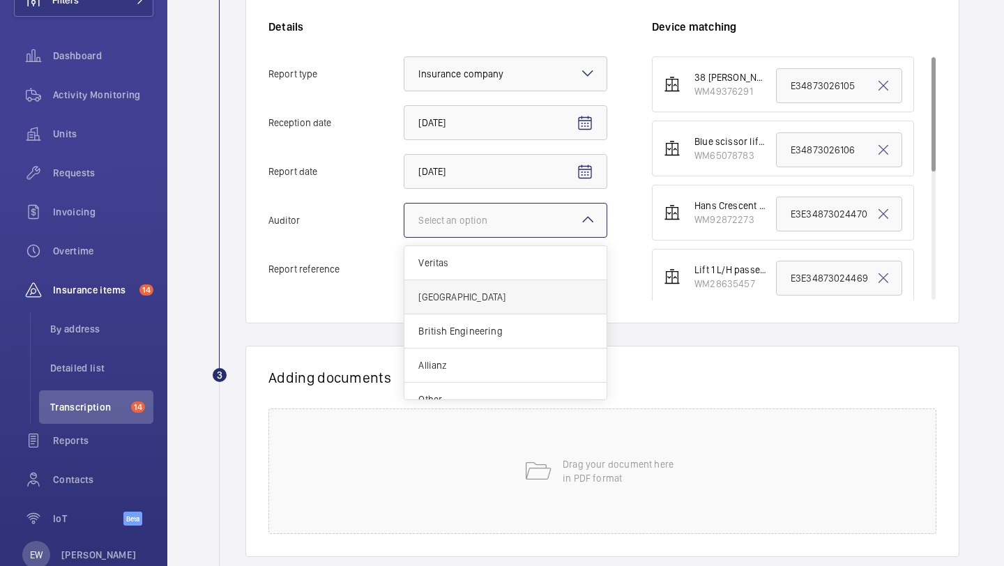
scroll to position [17, 0]
click at [475, 369] on div "Other" at bounding box center [505, 382] width 202 height 33
click at [404, 237] on input "Auditor Select an option Veritas Zurich British Engineering Allianz Other" at bounding box center [404, 220] width 0 height 33
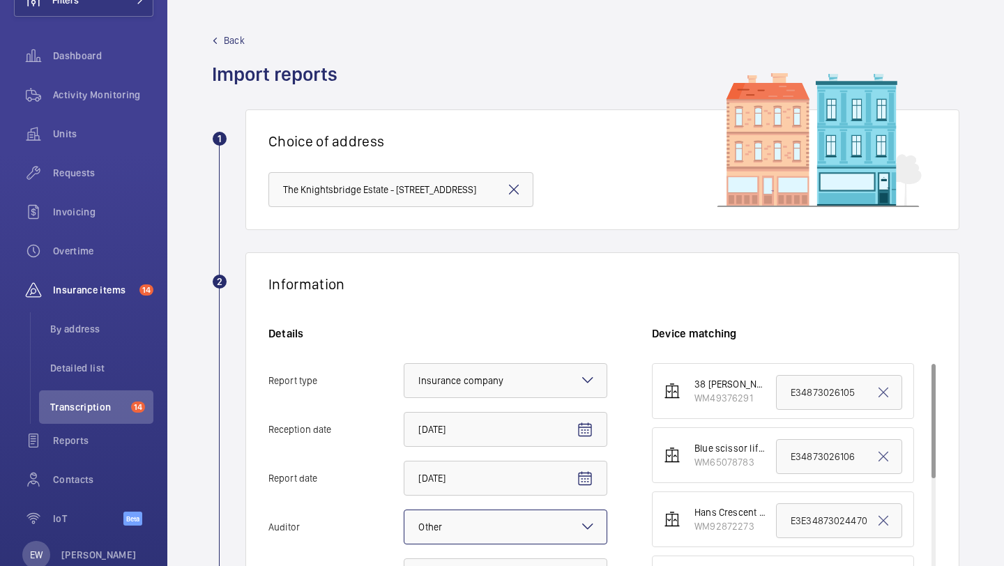
scroll to position [234, 0]
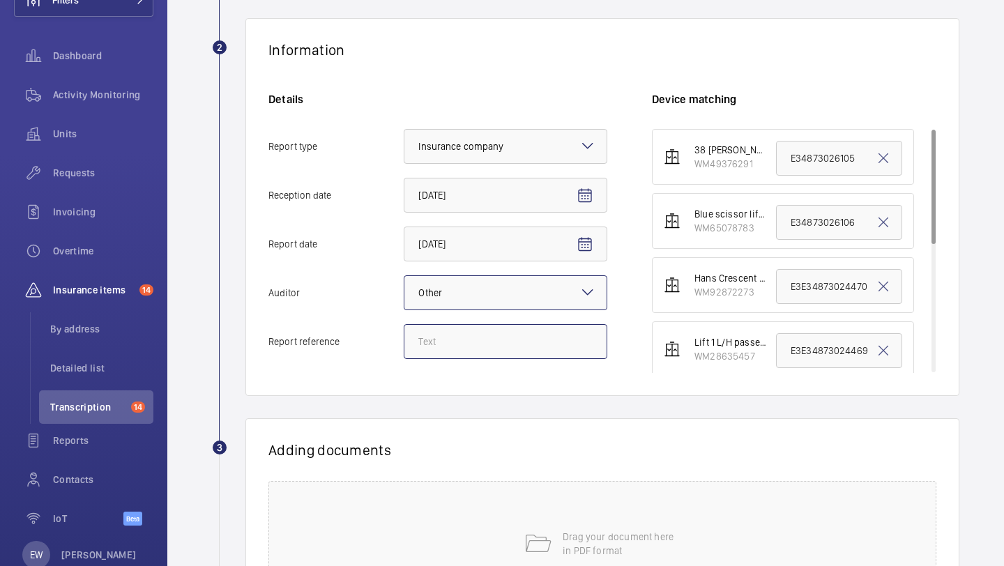
click at [508, 357] on input "Report reference" at bounding box center [506, 341] width 204 height 35
paste input "E34873028410"
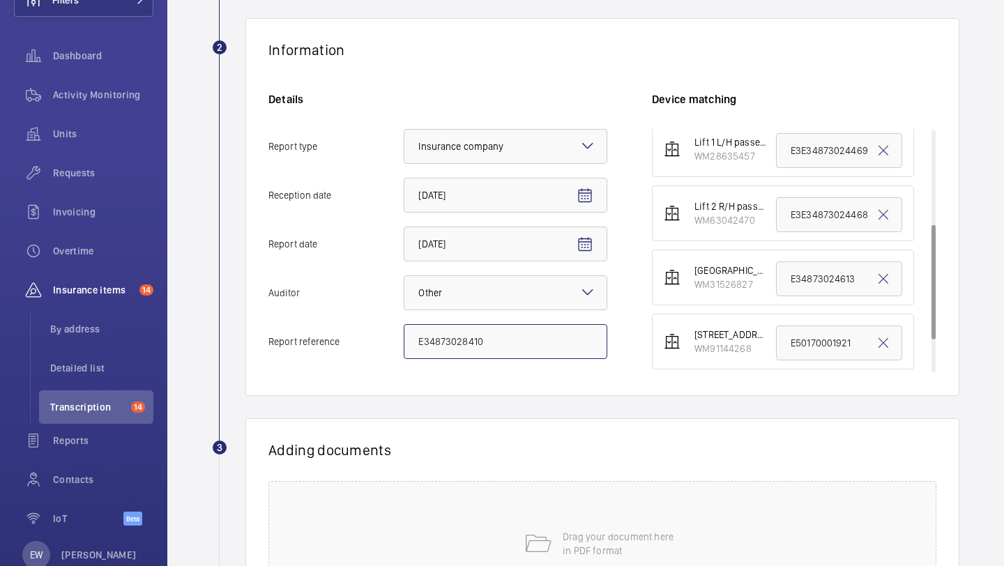
scroll to position [199, 0]
type input "E34873028410"
click at [820, 149] on input "E3E34873024469" at bounding box center [839, 151] width 126 height 35
paste input "4873028410"
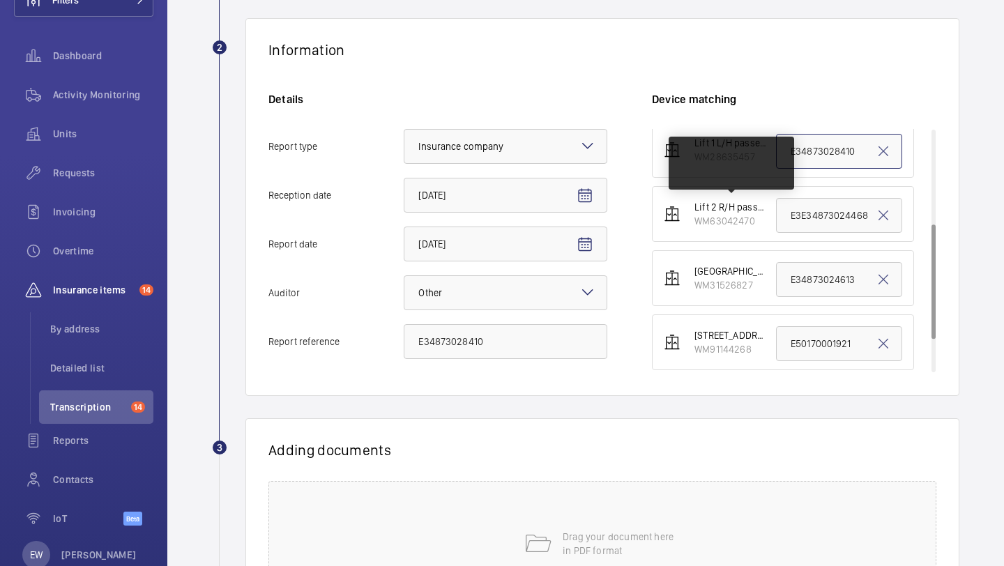
scroll to position [269, 0]
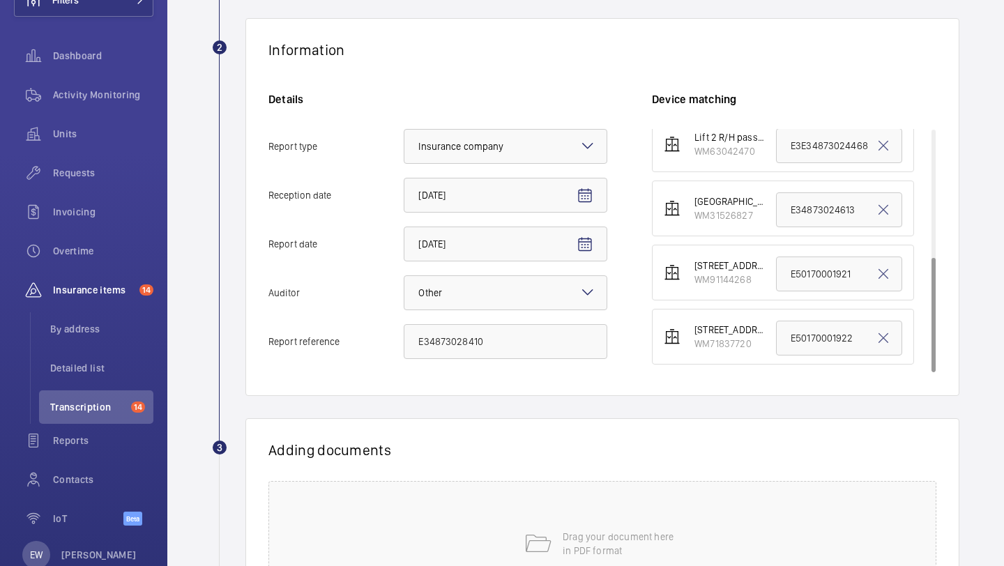
type input "E34873028410"
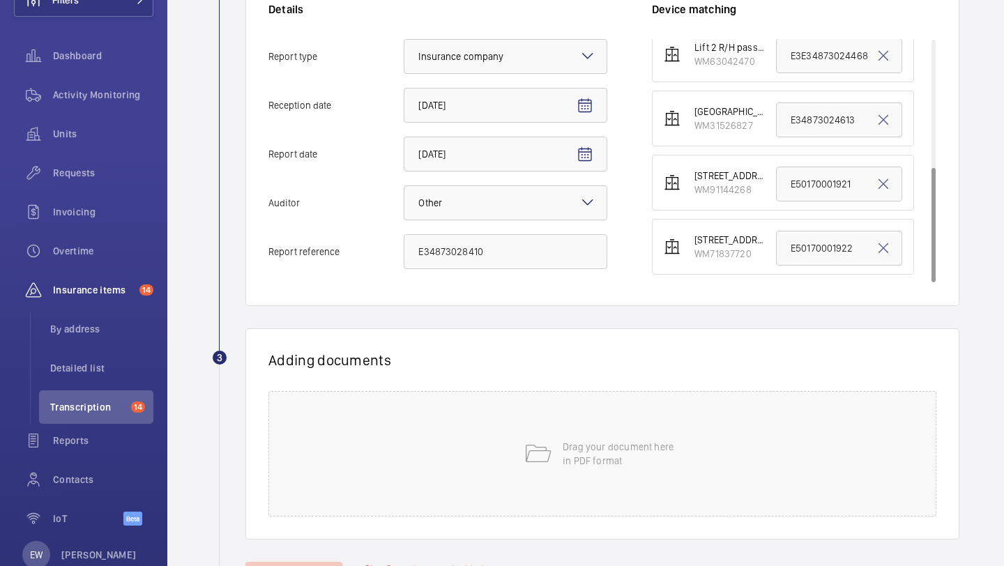
scroll to position [387, 0]
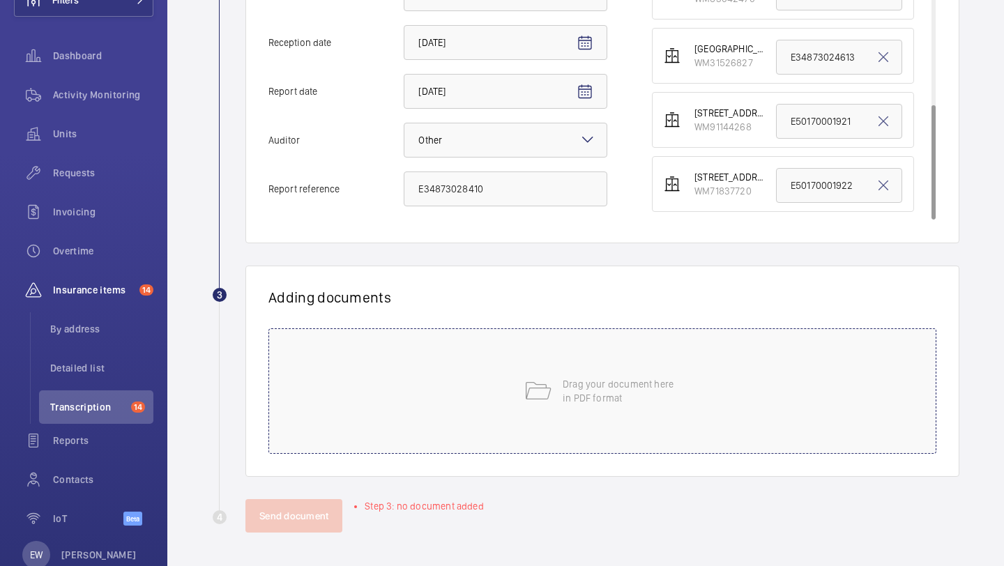
click at [645, 361] on div "Drag your document here in PDF format" at bounding box center [602, 390] width 668 height 125
click at [448, 372] on div "Drag your document here in PDF format" at bounding box center [602, 390] width 668 height 125
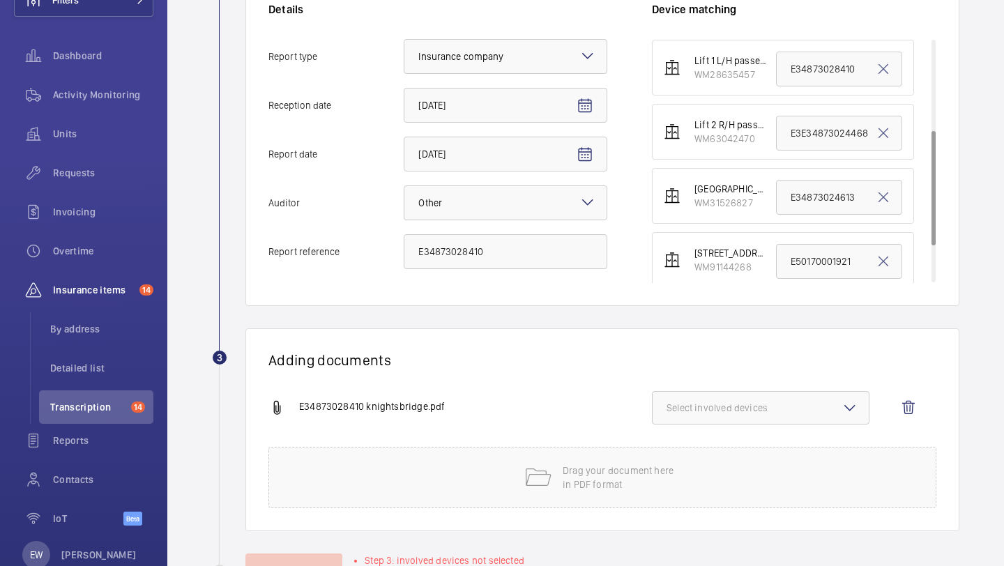
scroll to position [188, 0]
click at [736, 420] on button "Select involved devices" at bounding box center [761, 407] width 218 height 33
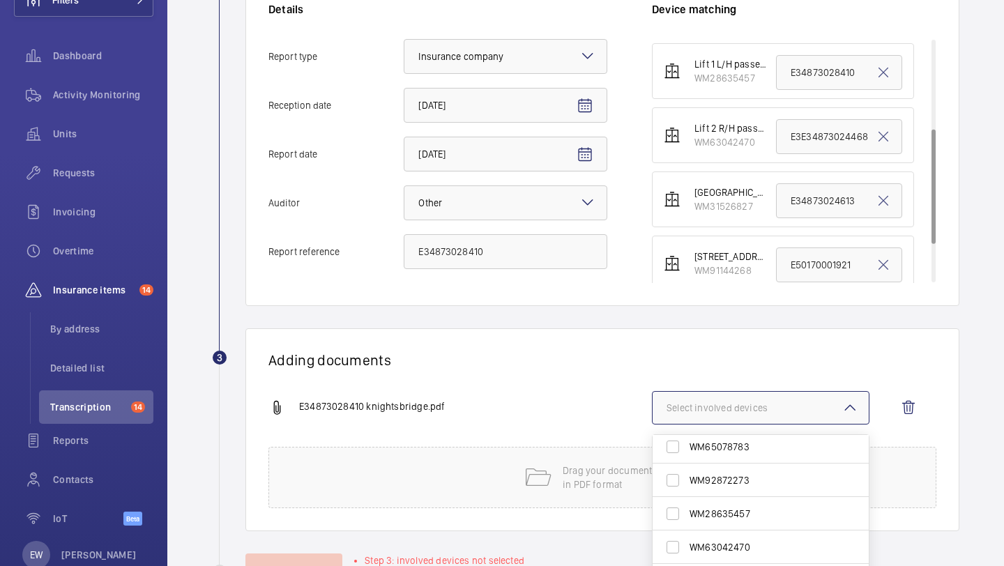
scroll to position [55, 0]
click at [741, 499] on span "WM28635457" at bounding box center [761, 497] width 144 height 14
click at [687, 499] on input "WM28635457" at bounding box center [673, 497] width 28 height 28
checkbox input "true"
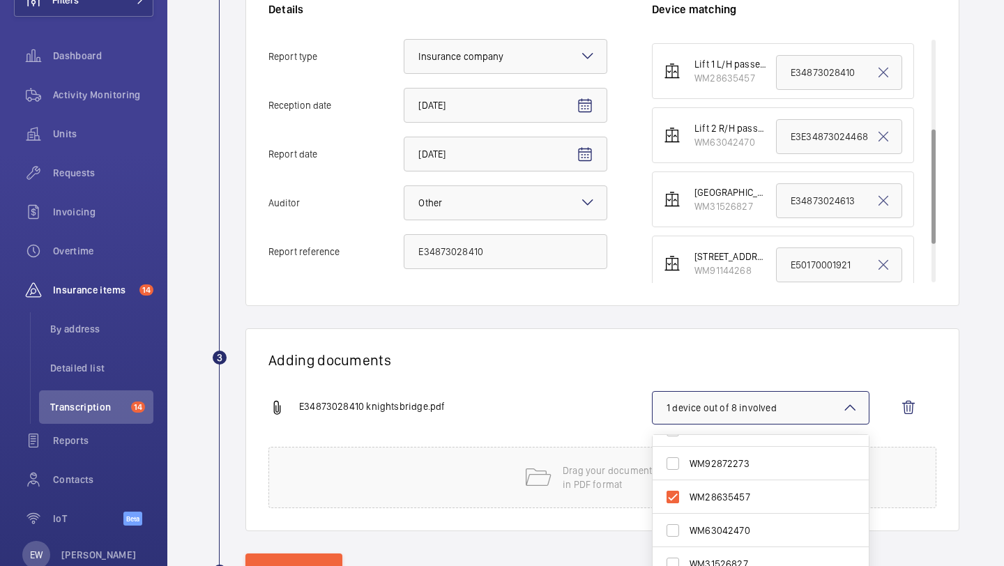
click at [578, 335] on div "Adding documents E34873028410 knightsbridge.pdf 1 device out of 8 involved WM49…" at bounding box center [602, 429] width 714 height 203
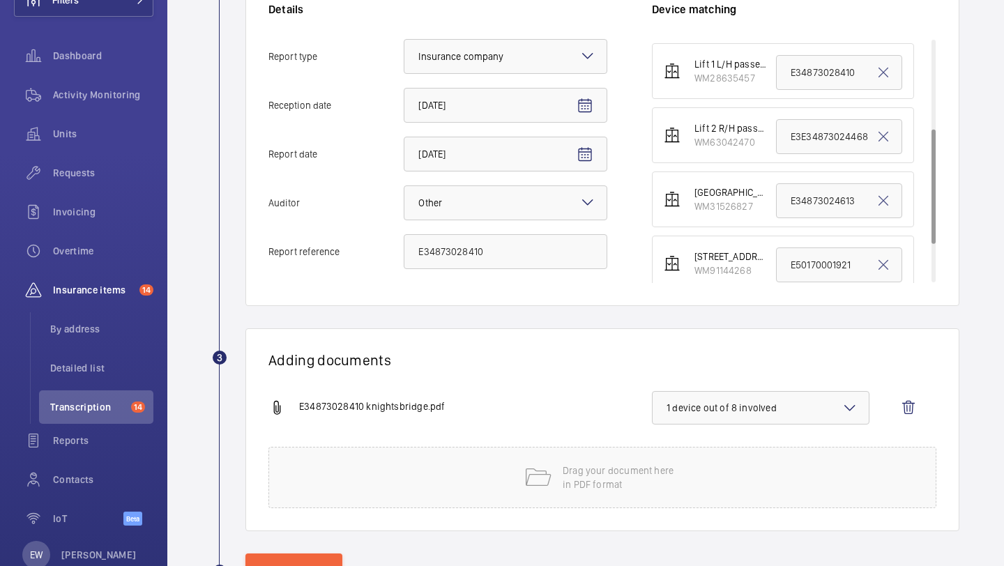
scroll to position [379, 0]
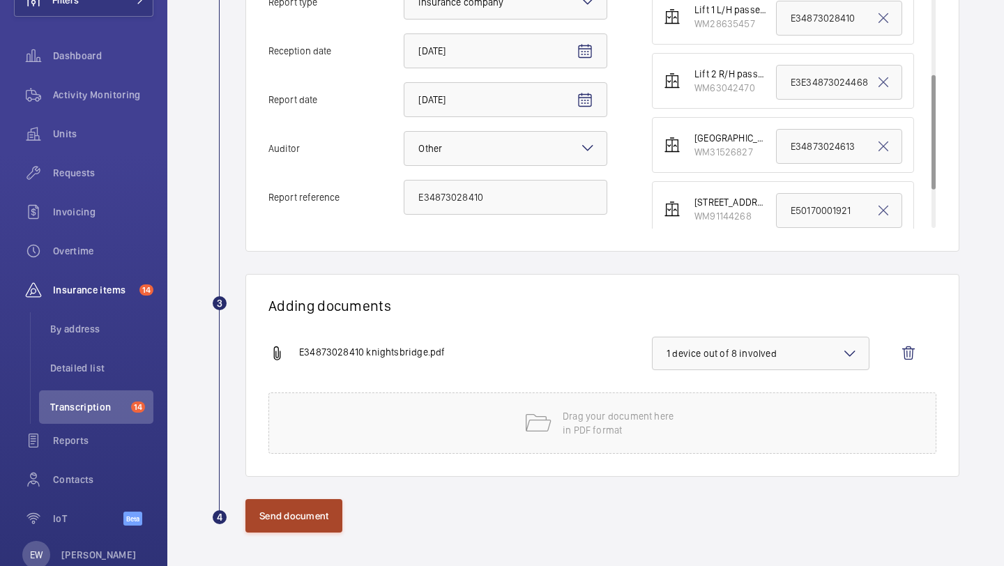
click at [305, 507] on button "Send document" at bounding box center [293, 515] width 97 height 33
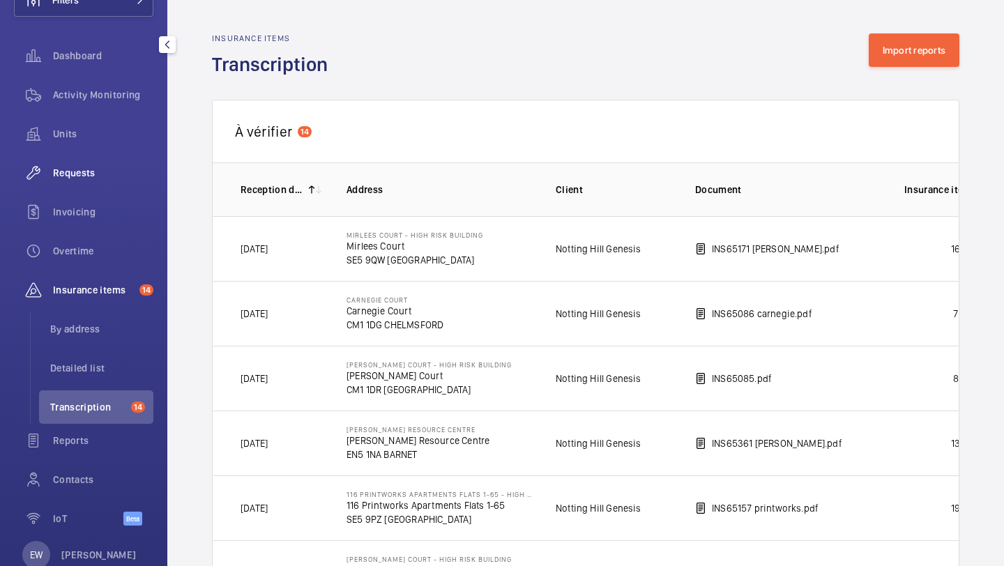
click at [99, 177] on span "Requests" at bounding box center [103, 173] width 100 height 14
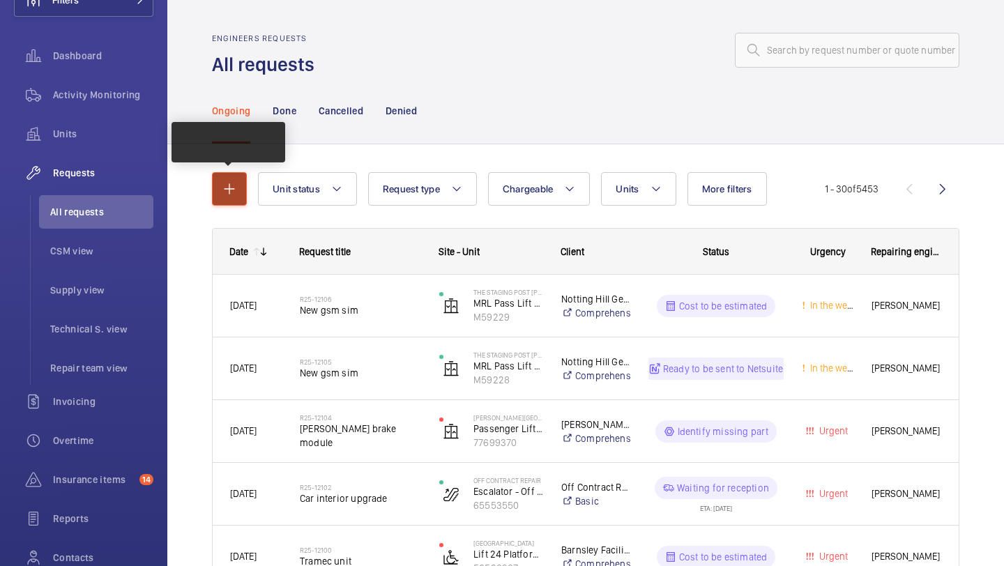
click at [236, 183] on mat-icon "button" at bounding box center [229, 189] width 17 height 17
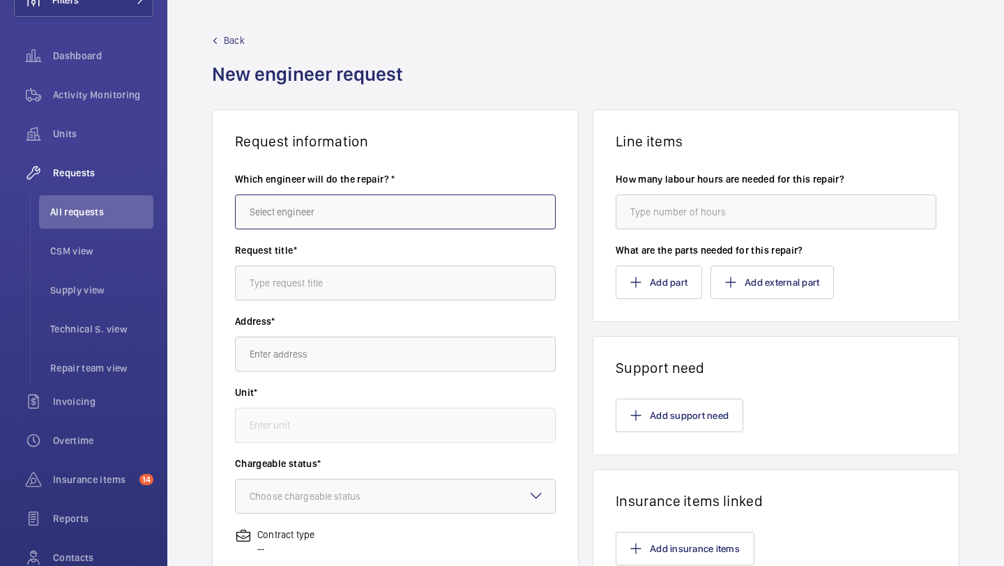
click at [258, 204] on input "text" at bounding box center [395, 212] width 321 height 35
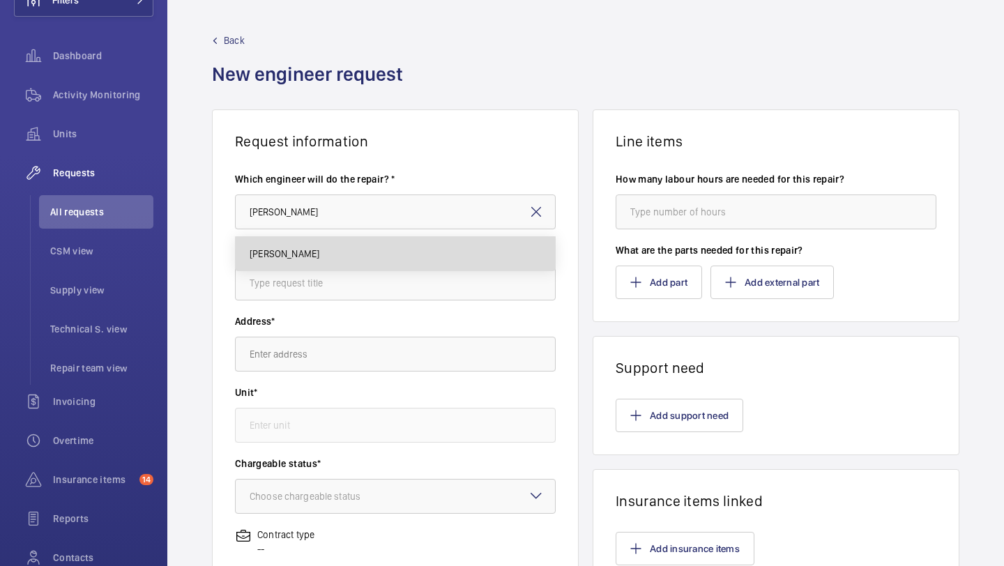
click at [261, 262] on mat-option "[PERSON_NAME]" at bounding box center [395, 253] width 319 height 33
type input "[PERSON_NAME]"
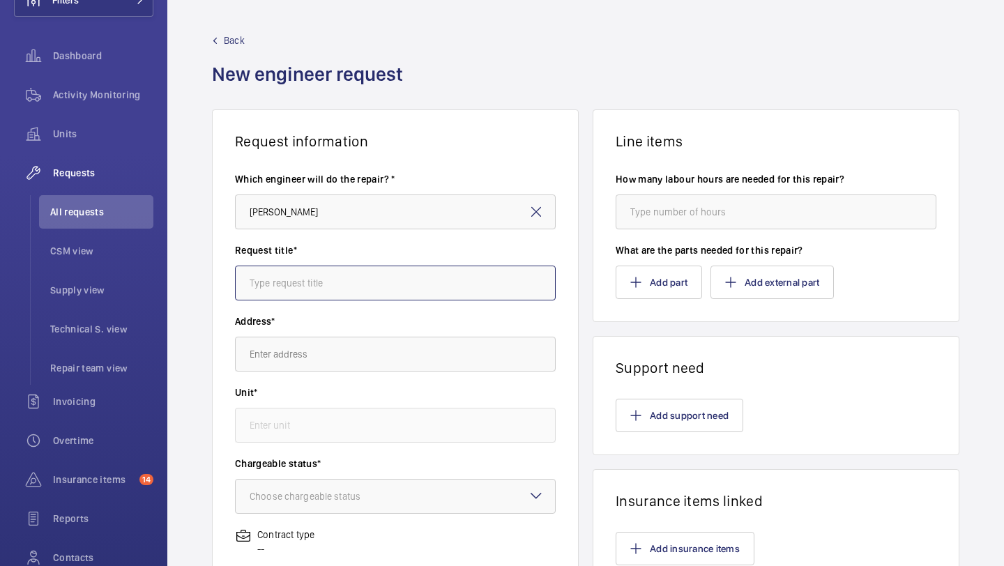
click at [264, 271] on input "text" at bounding box center [395, 283] width 321 height 35
type input "knightsbridge estate"
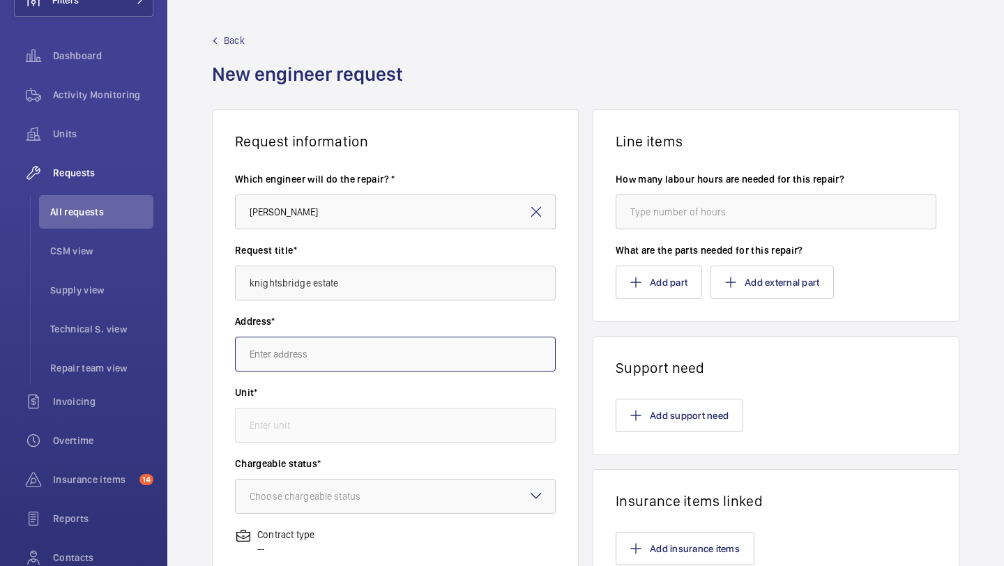
click at [254, 351] on input "text" at bounding box center [395, 354] width 321 height 35
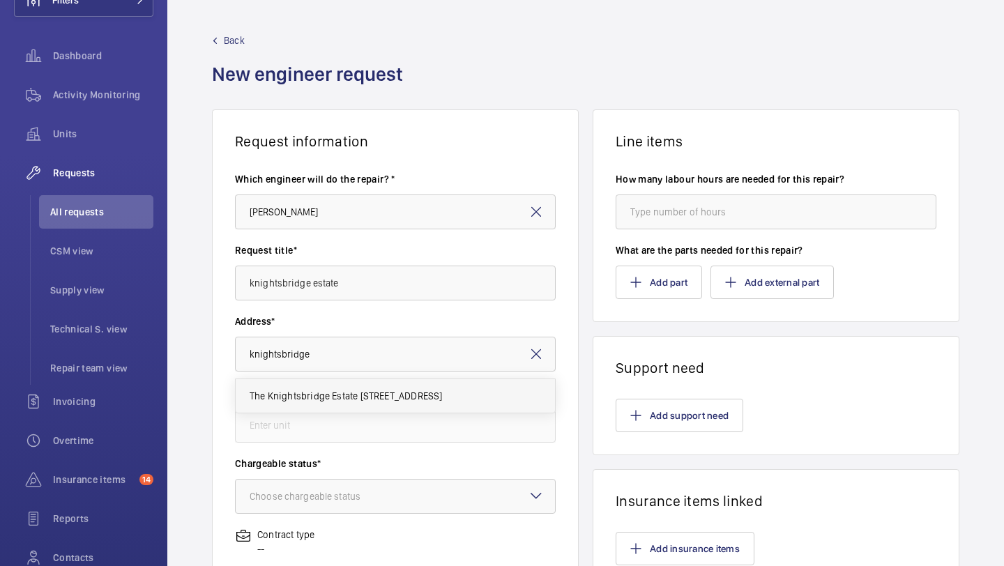
click at [292, 389] on span "The Knightsbridge Estate 55-57 Brompton Road, SW3 1DP LONDON" at bounding box center [346, 396] width 192 height 14
type input "The Knightsbridge Estate 55-57 Brompton Road, SW3 1DP LONDON"
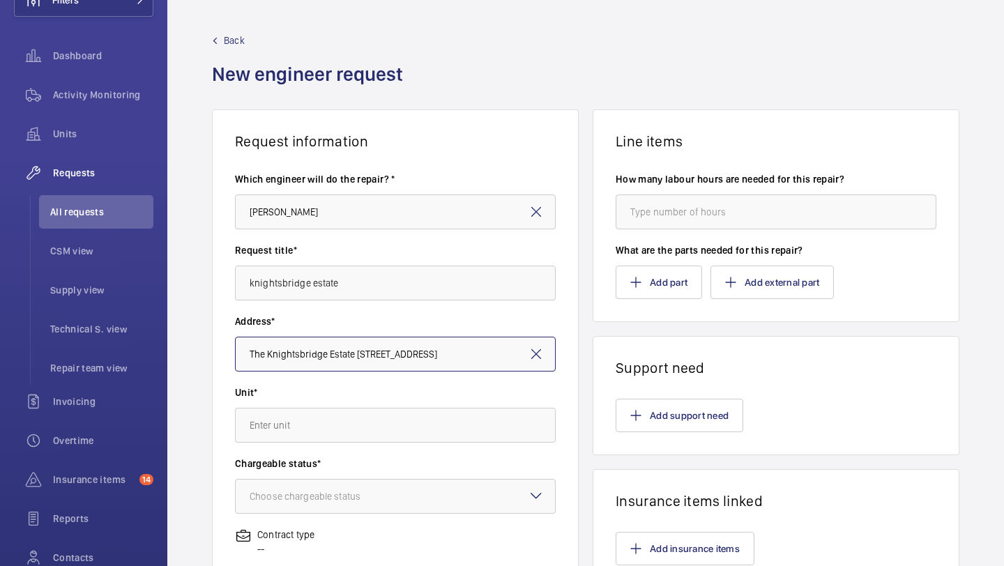
scroll to position [0, 3]
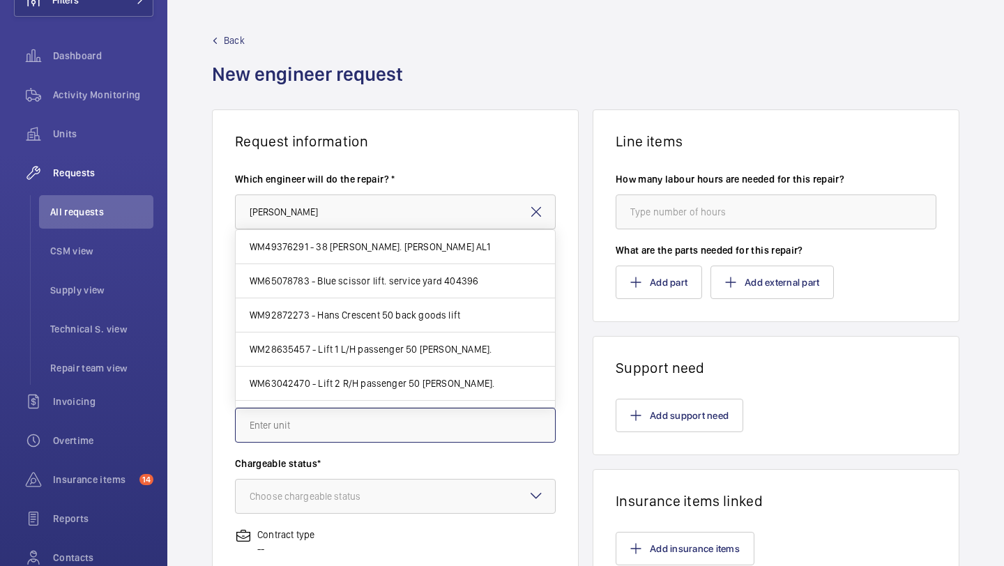
click at [292, 412] on input "text" at bounding box center [395, 425] width 321 height 35
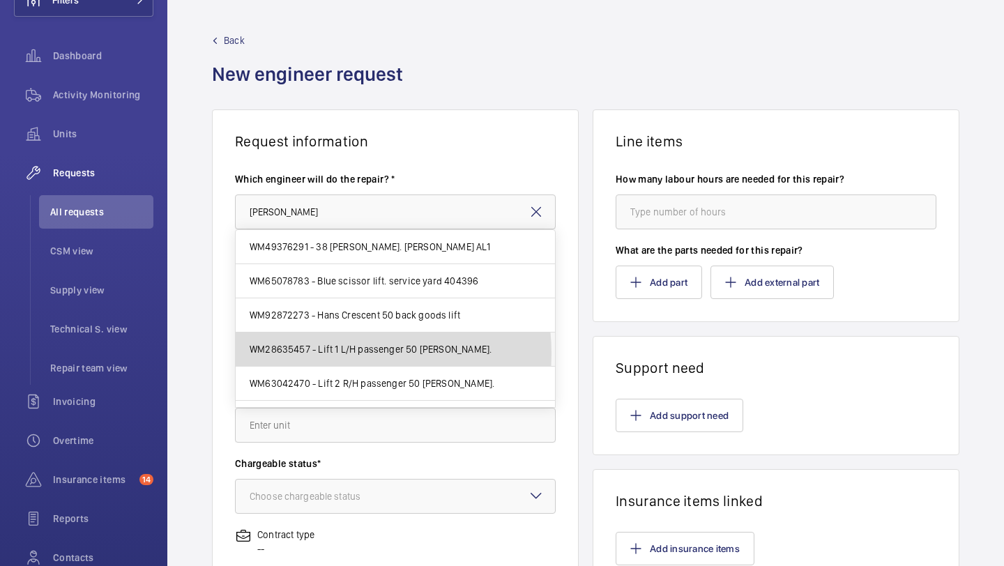
click at [336, 353] on span "WM28635457 - Lift 1 L/H passenger 50 Hans cresent." at bounding box center [371, 349] width 242 height 14
type input "WM28635457 - Lift 1 L/H passenger 50 Hans cresent."
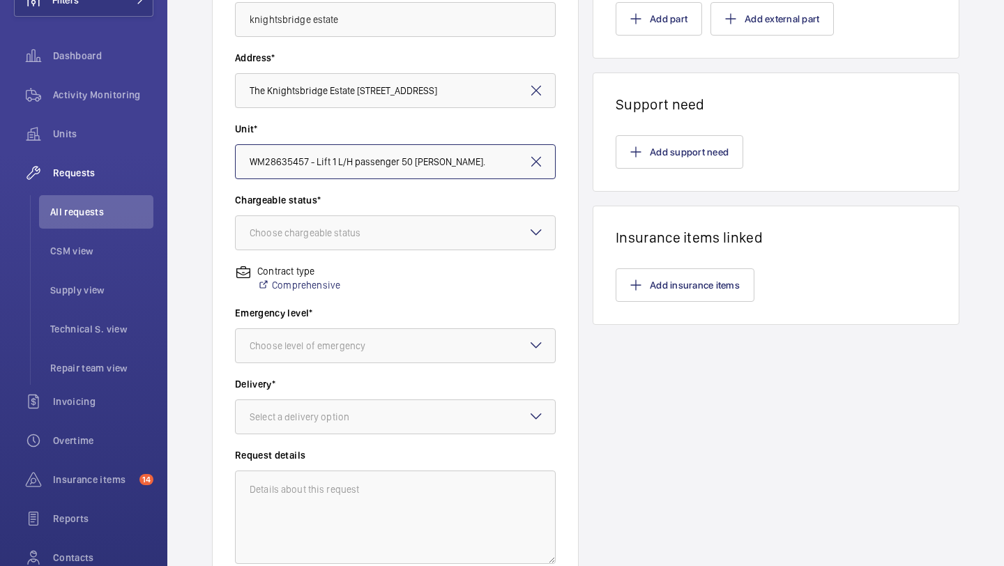
scroll to position [302, 0]
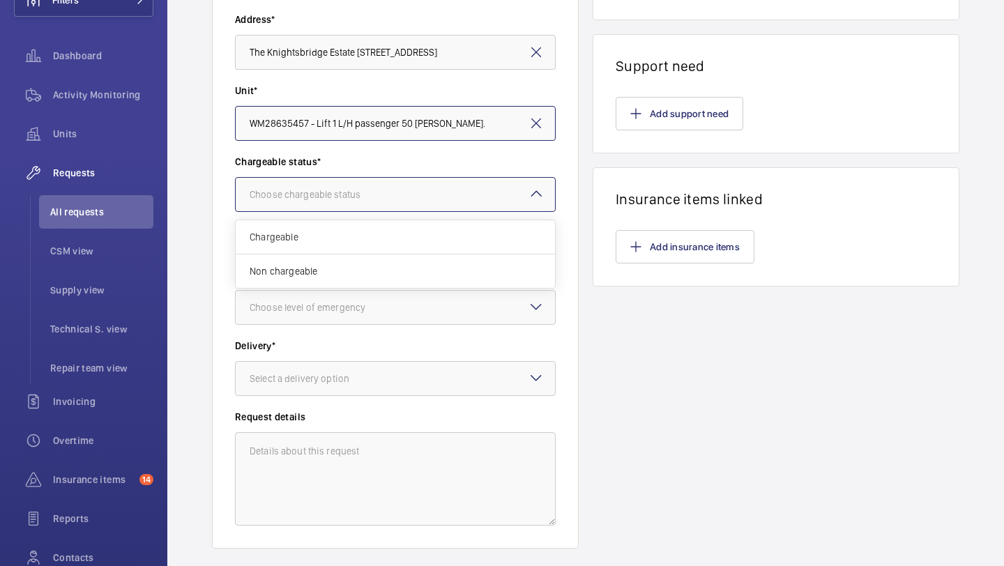
click at [352, 197] on div "Choose chargeable status" at bounding box center [323, 195] width 146 height 14
click at [337, 261] on div "Non chargeable" at bounding box center [395, 270] width 319 height 33
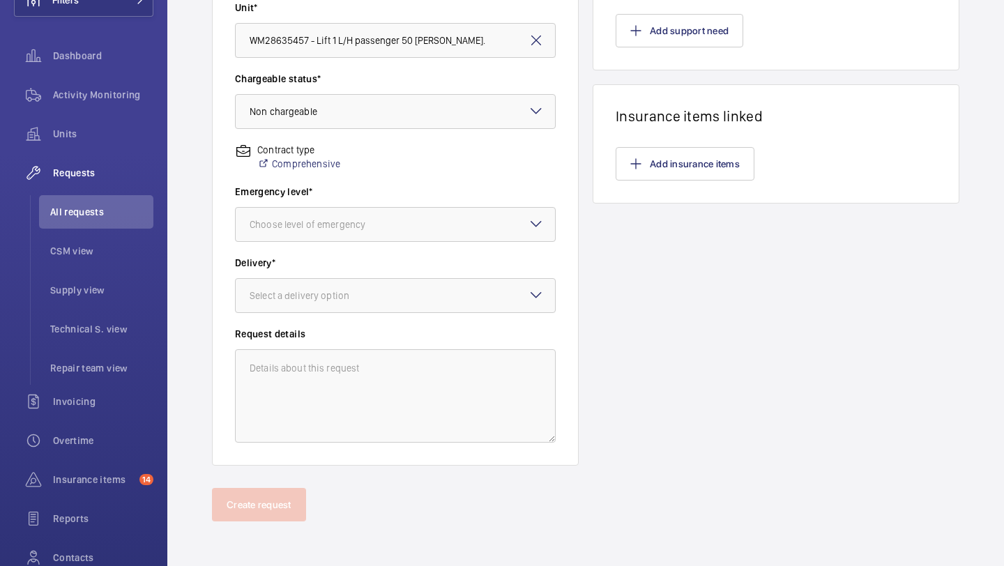
click at [349, 203] on wm-front-input-dropdown "Emergency level* Choose level of emergency" at bounding box center [395, 213] width 321 height 57
click at [349, 222] on div "Choose level of emergency" at bounding box center [325, 225] width 151 height 14
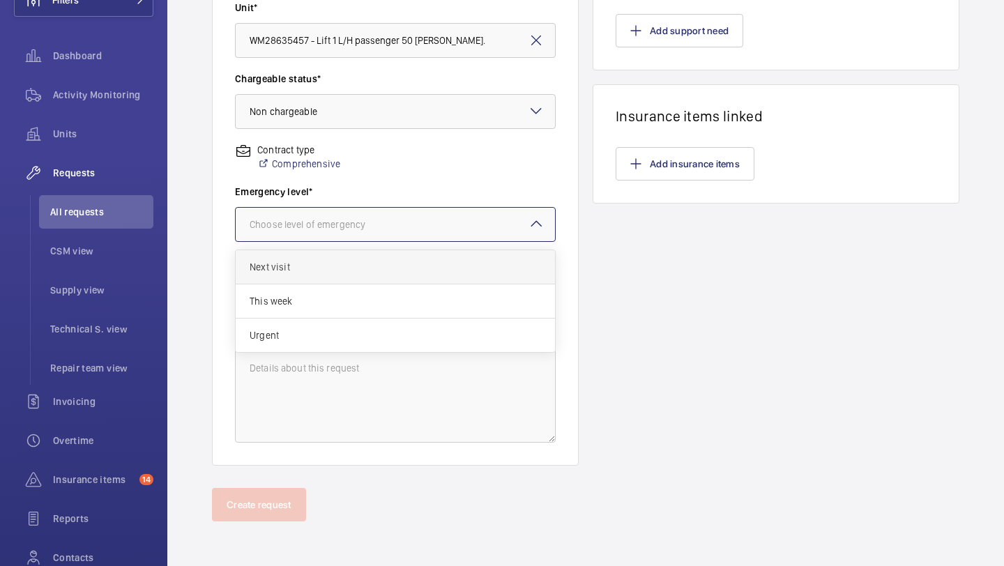
click at [330, 273] on span "Next visit" at bounding box center [395, 267] width 291 height 14
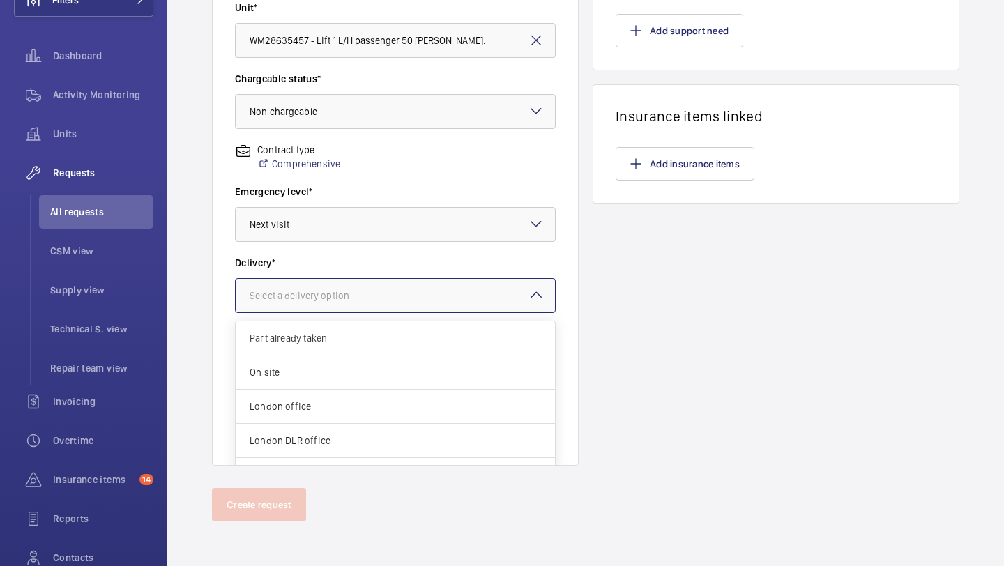
click at [434, 295] on div at bounding box center [395, 295] width 319 height 33
click at [409, 372] on span "London office" at bounding box center [395, 378] width 291 height 14
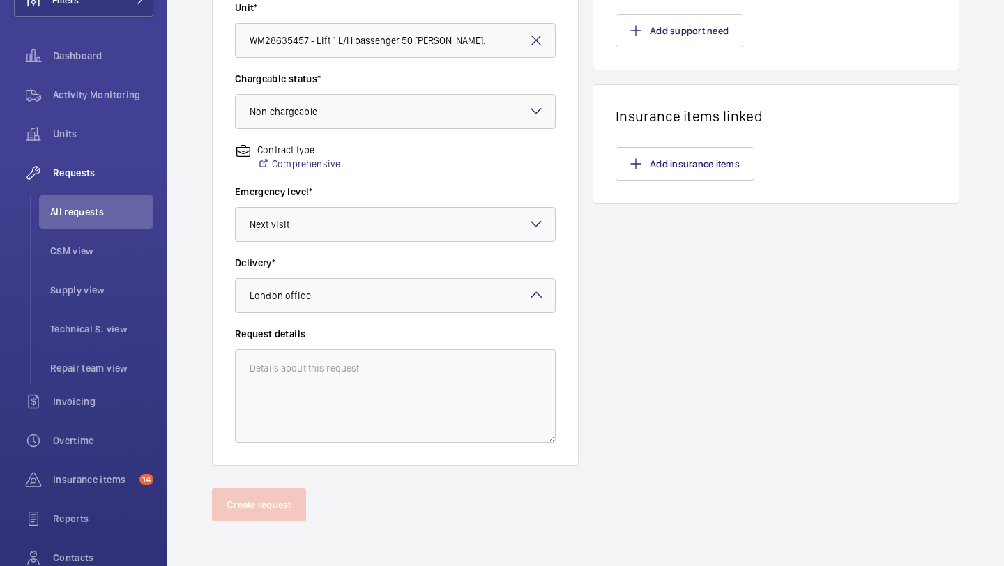
scroll to position [0, 0]
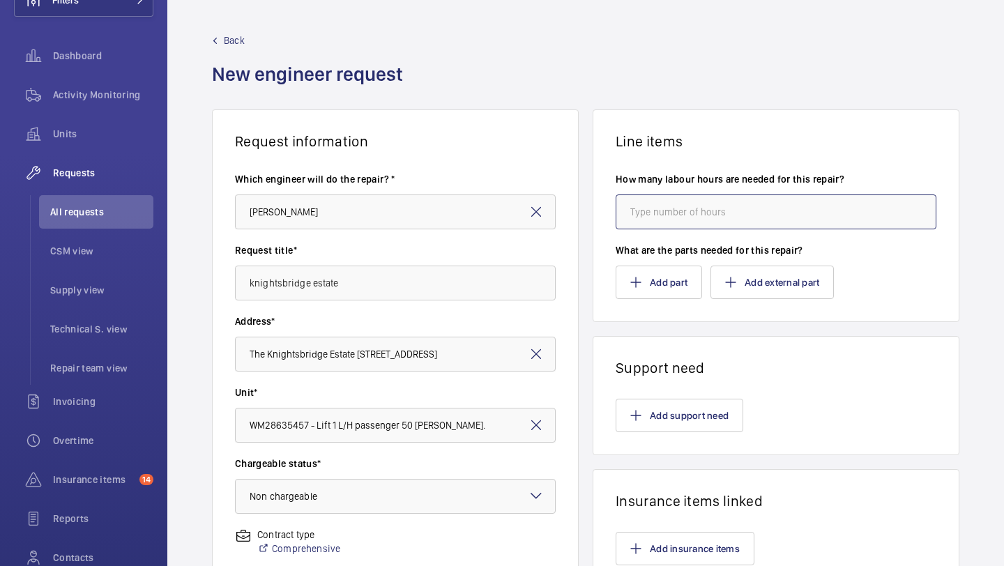
click at [706, 219] on input "number" at bounding box center [776, 212] width 321 height 35
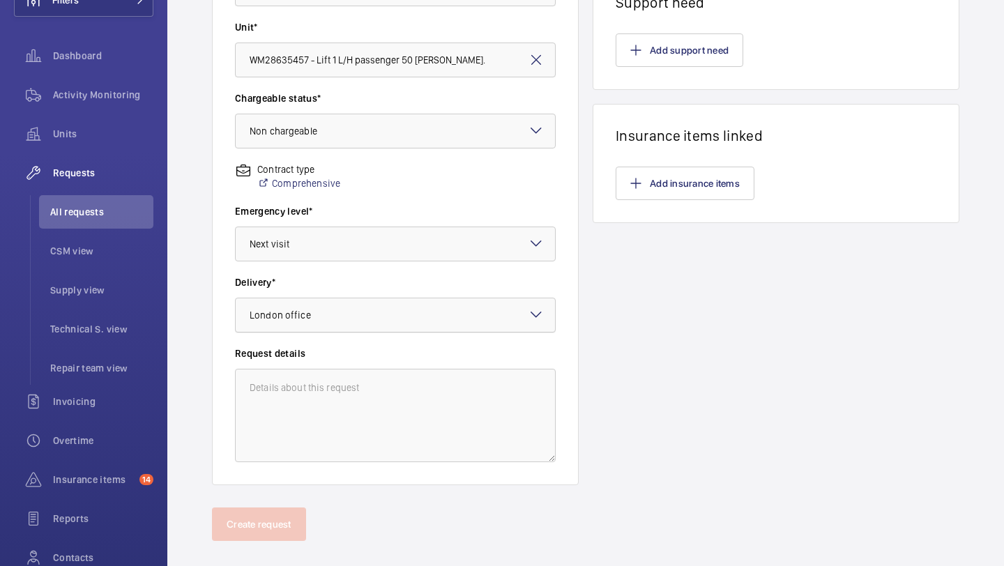
scroll to position [45, 0]
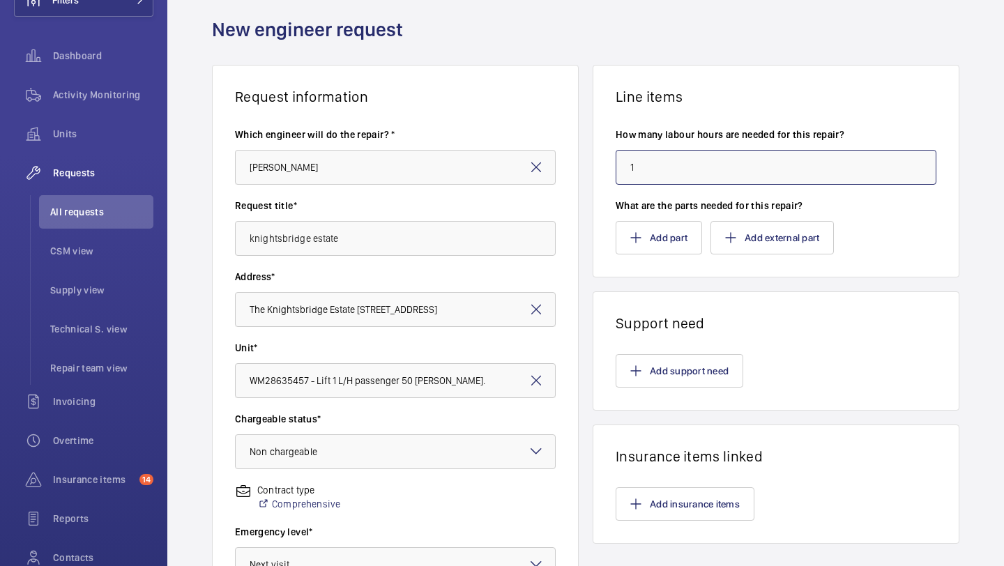
type input "1"
click at [820, 48] on div "Back New engineer request" at bounding box center [585, 27] width 747 height 76
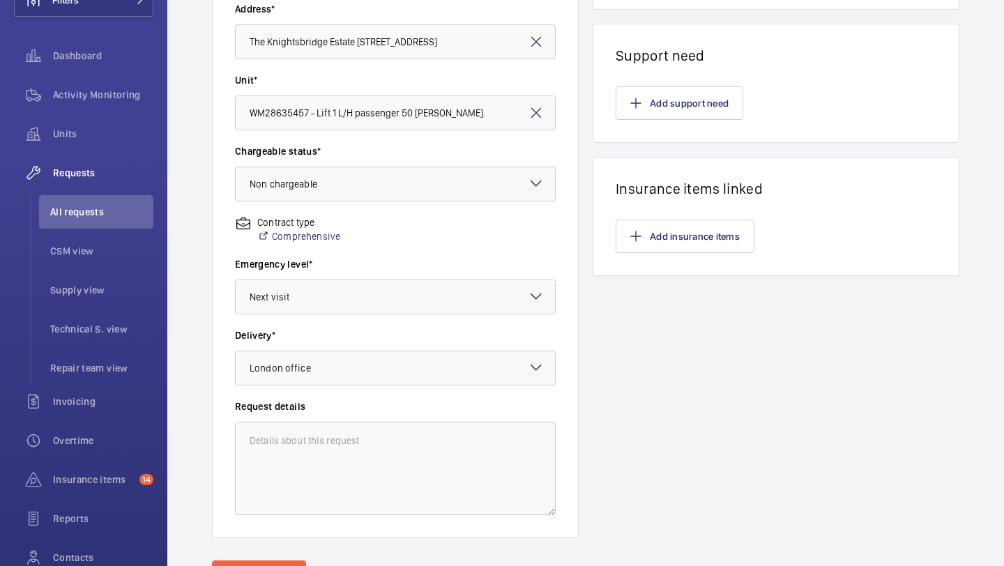
scroll to position [321, 0]
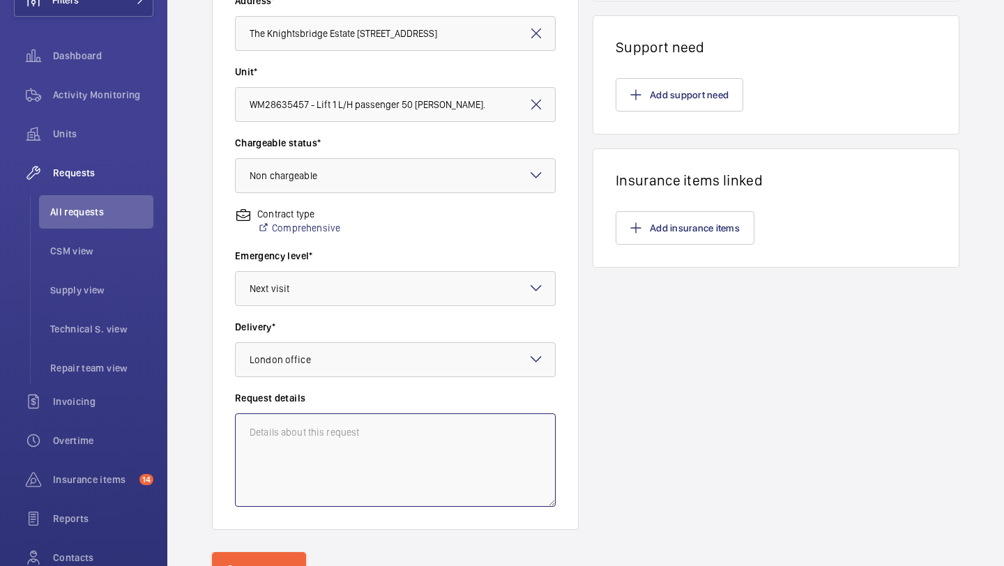
click at [273, 490] on textarea at bounding box center [395, 459] width 321 height 93
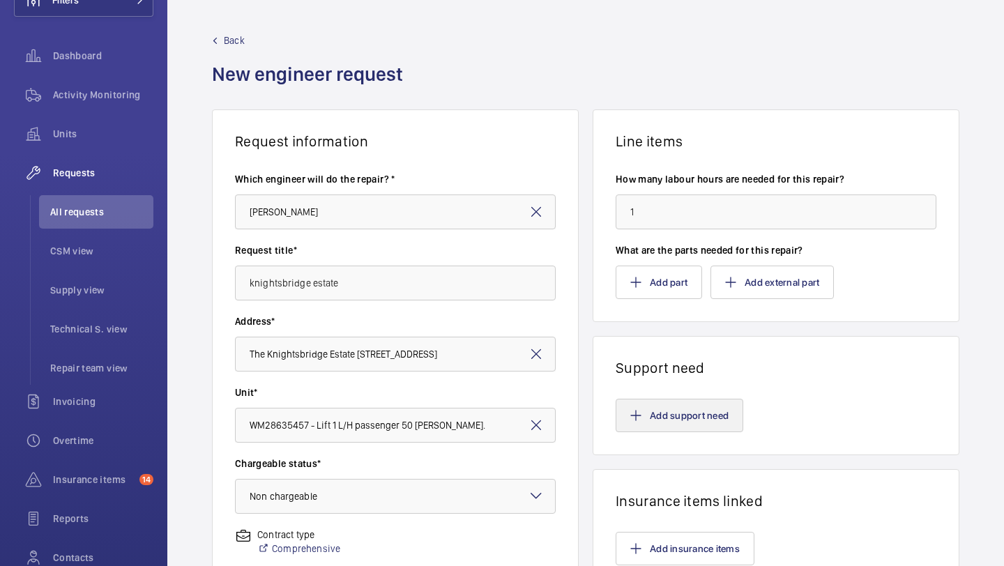
scroll to position [5, 0]
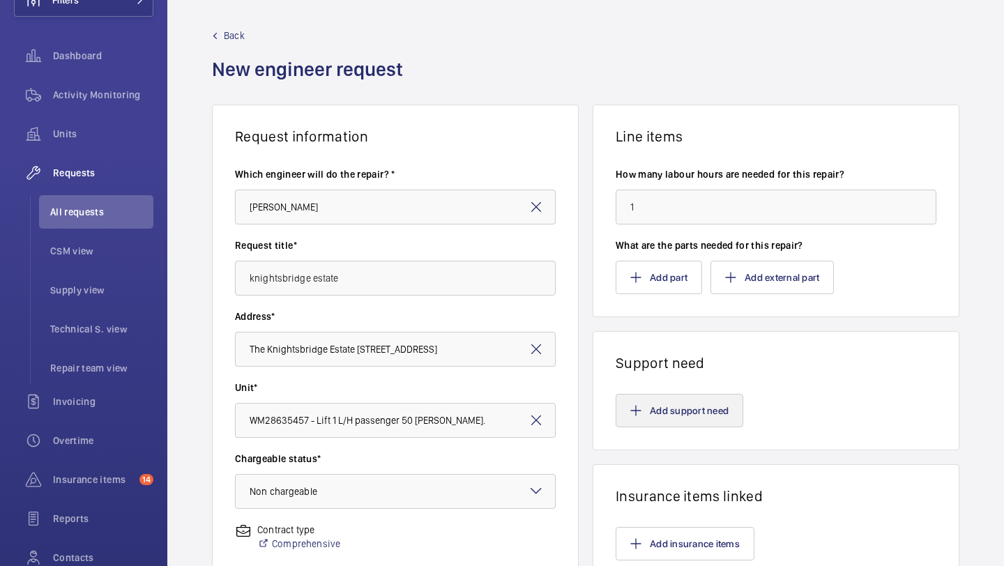
type textarea "picked up on insurance inspection - to be completed within one month"
click at [666, 402] on button "Add support need" at bounding box center [680, 410] width 128 height 33
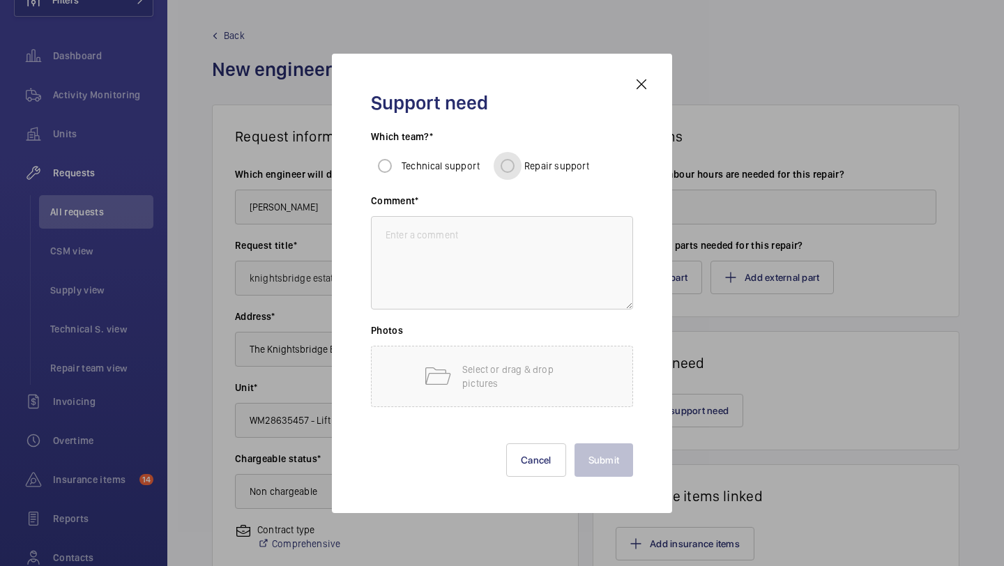
click at [505, 168] on input "Repair support" at bounding box center [508, 166] width 28 height 28
radio input "true"
click at [516, 298] on textarea at bounding box center [502, 262] width 262 height 93
paste textarea "The counterweight runby clearance is insufficient to allow the up over travel l…"
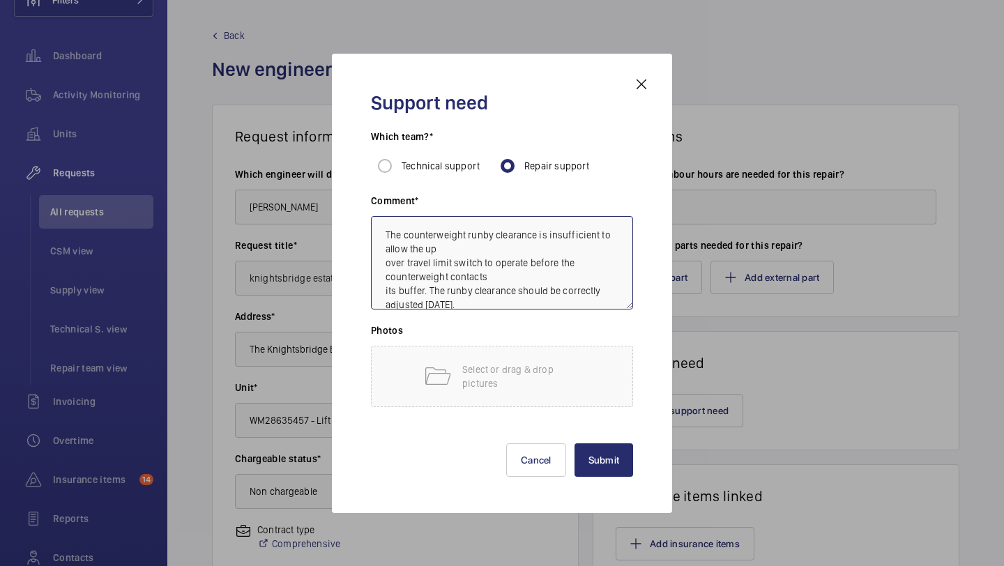
scroll to position [15, 0]
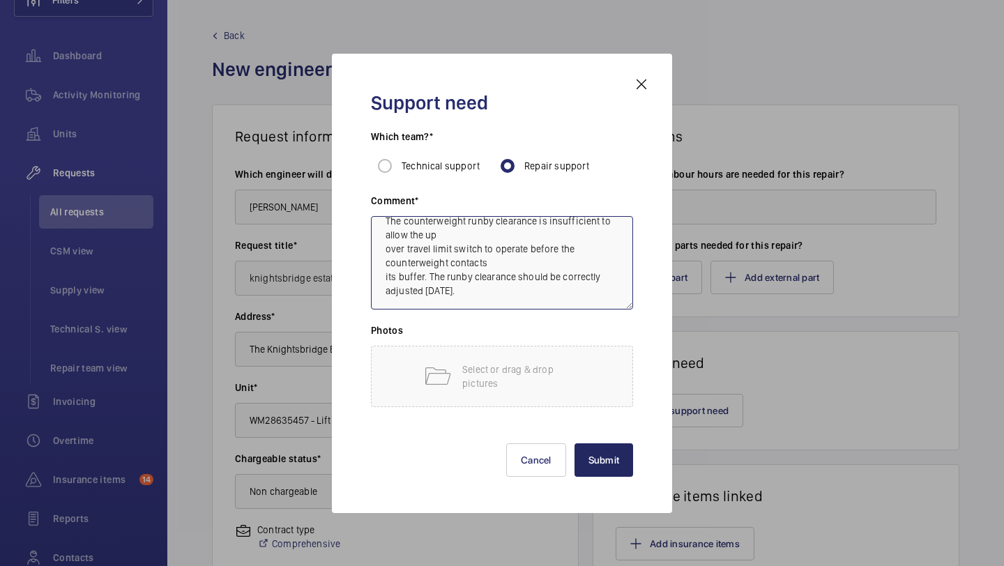
type textarea "The counterweight runby clearance is insufficient to allow the up over travel l…"
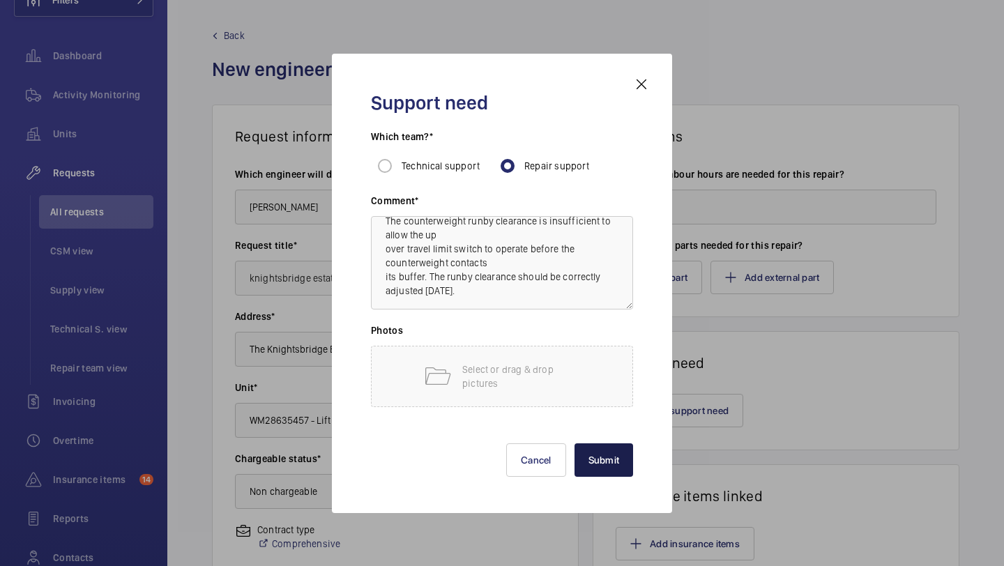
click at [620, 461] on button "Submit" at bounding box center [603, 459] width 59 height 33
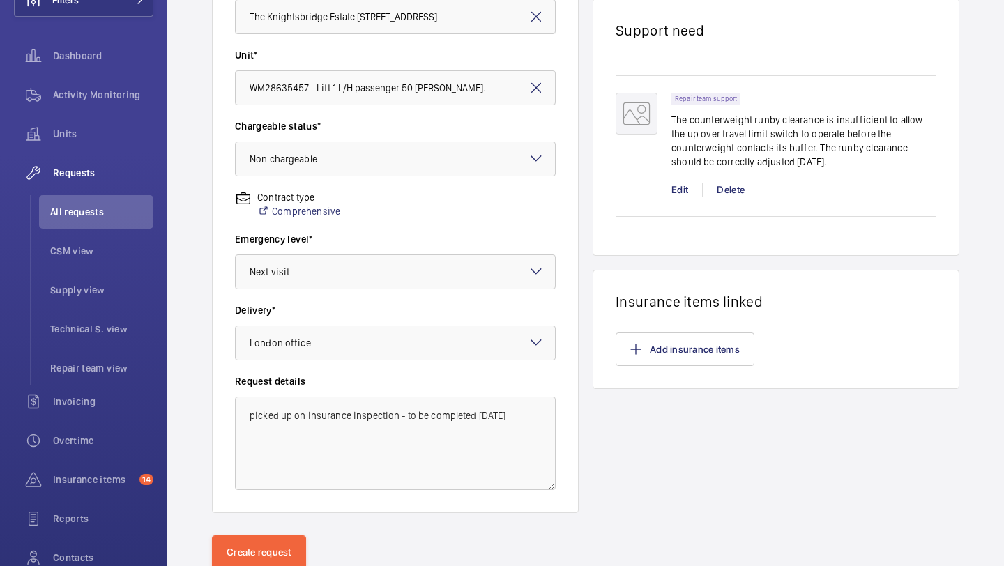
scroll to position [385, 0]
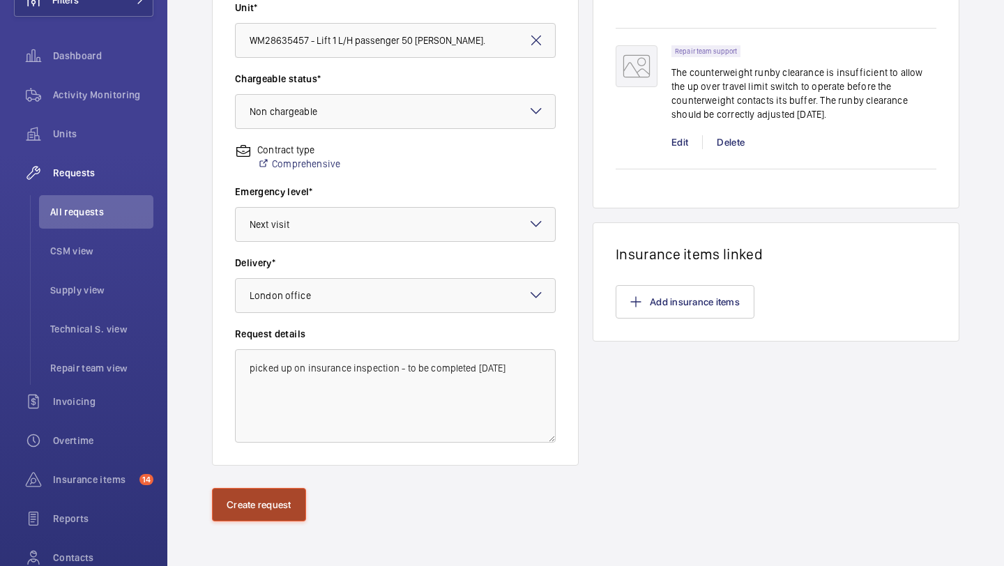
click at [290, 494] on button "Create request" at bounding box center [259, 504] width 94 height 33
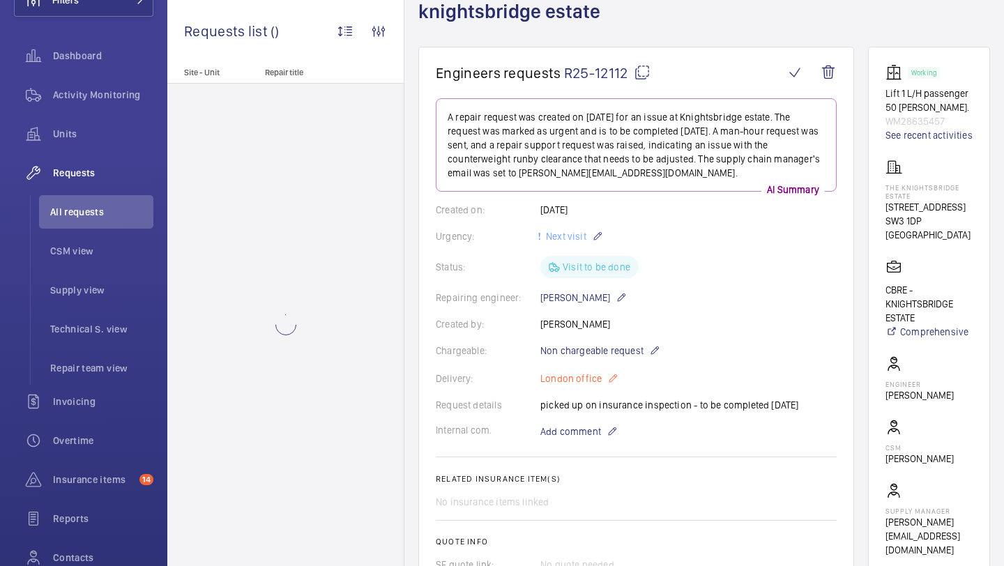
scroll to position [18, 0]
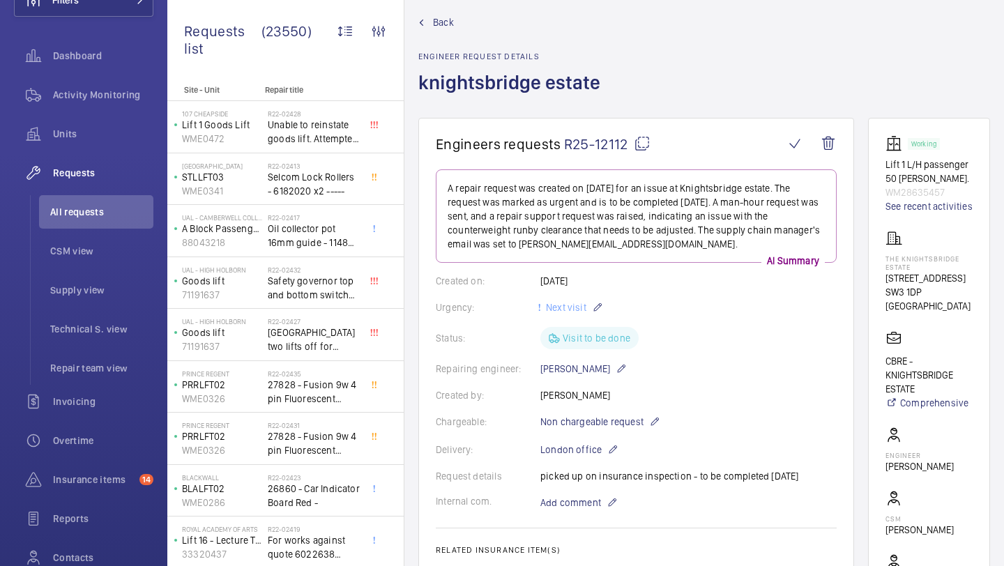
drag, startPoint x: 627, startPoint y: 148, endPoint x: 567, endPoint y: 147, distance: 60.7
click at [567, 147] on span "R25-12112" at bounding box center [607, 143] width 86 height 17
copy span "R25-12112"
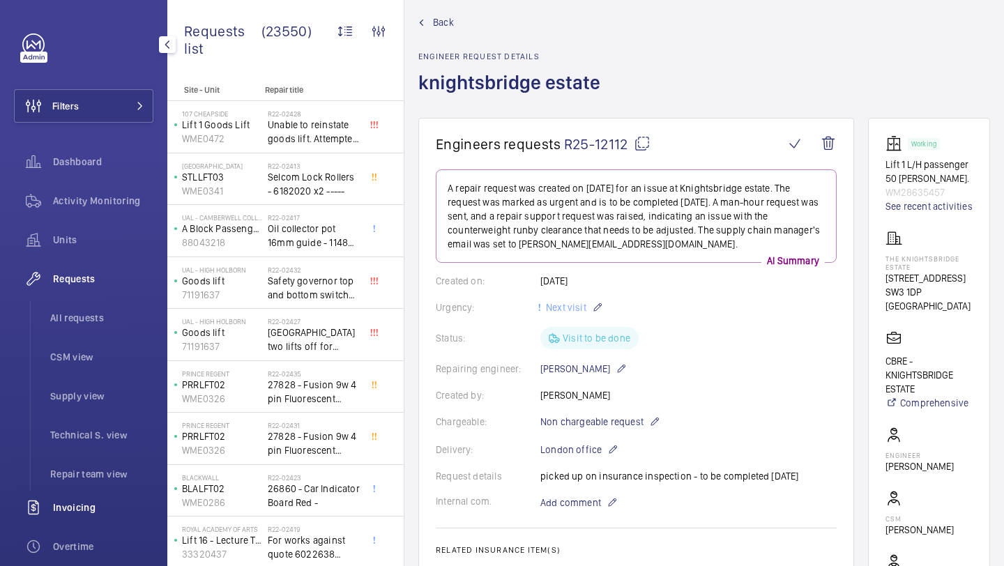
scroll to position [75, 0]
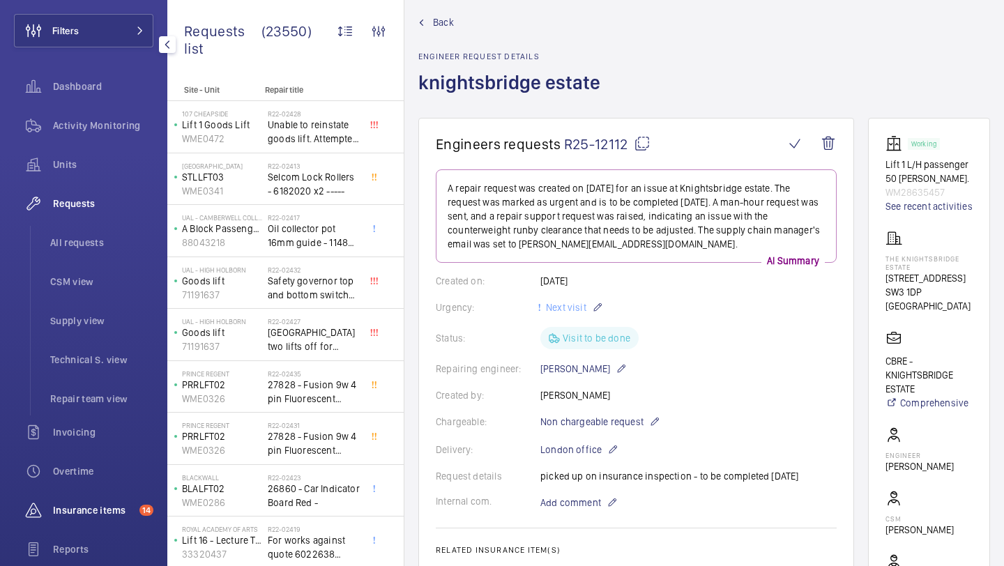
click at [98, 496] on div "Insurance items 14" at bounding box center [83, 510] width 139 height 33
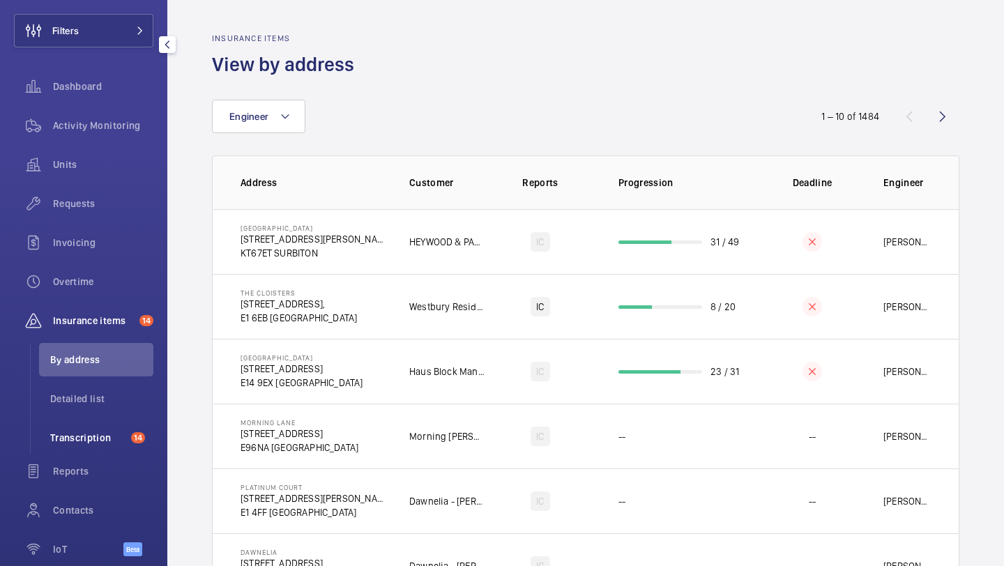
click at [135, 425] on li "Transcription 14" at bounding box center [96, 437] width 114 height 33
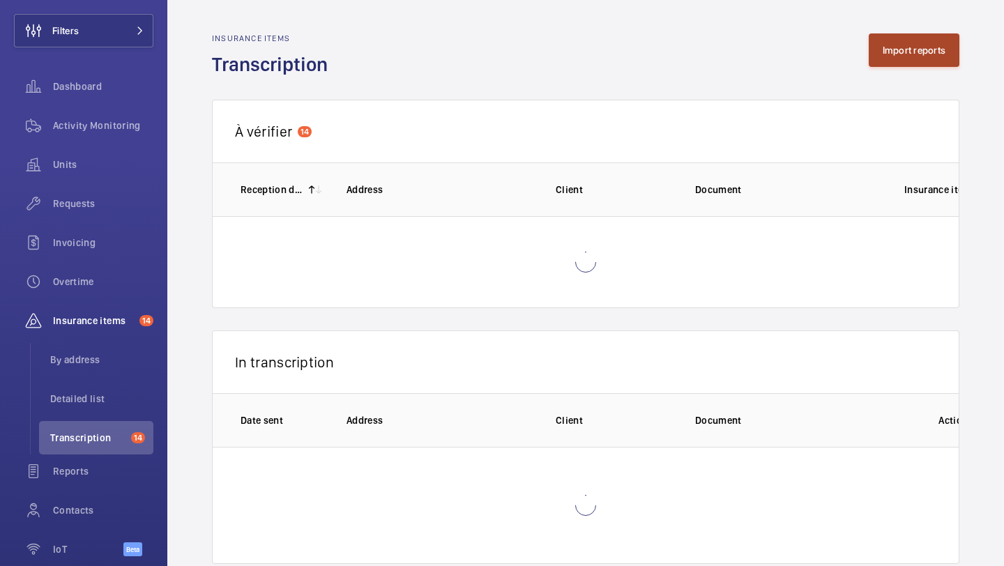
click at [908, 43] on button "Import reports" at bounding box center [914, 49] width 91 height 33
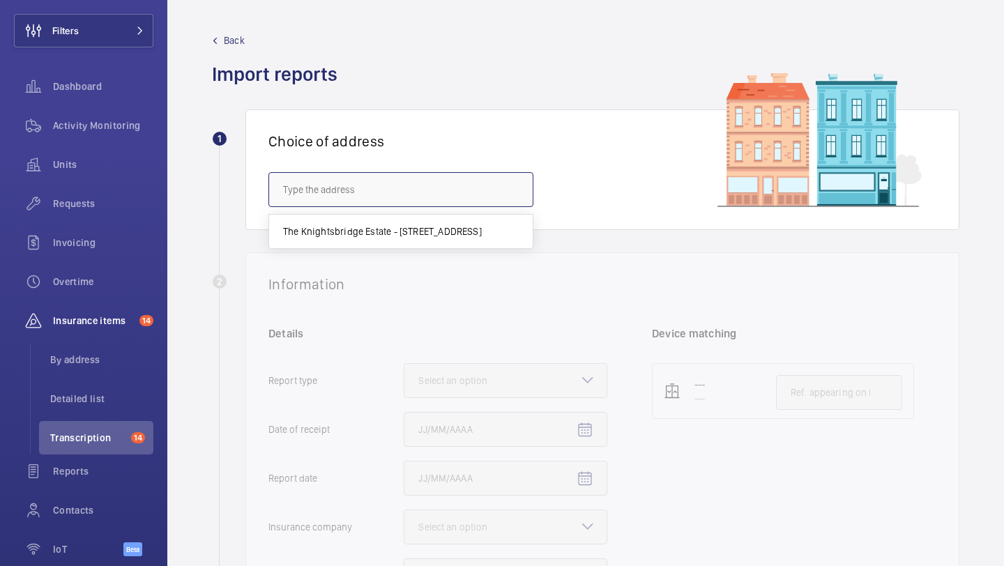
click at [435, 185] on input "text" at bounding box center [400, 189] width 265 height 35
click at [409, 216] on mat-option "The Knightsbridge Estate - [STREET_ADDRESS]" at bounding box center [401, 231] width 264 height 33
type input "The Knightsbridge Estate - [STREET_ADDRESS]"
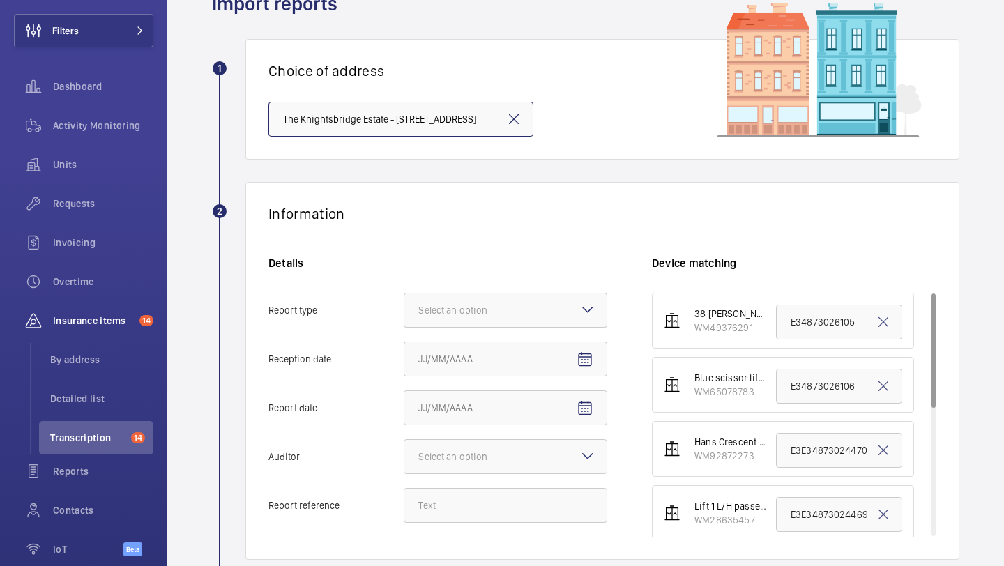
scroll to position [147, 0]
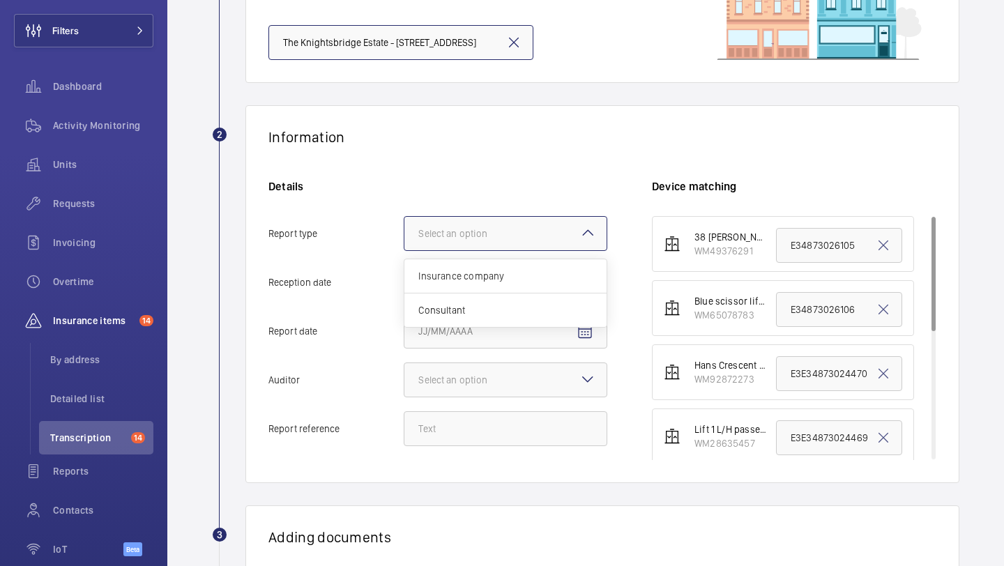
click at [460, 233] on div "Select an option" at bounding box center [470, 234] width 104 height 14
click at [404, 233] on input "Report type Select an option Insurance company Consultant" at bounding box center [404, 233] width 0 height 33
click at [459, 273] on span "Insurance company" at bounding box center [505, 276] width 174 height 14
click at [404, 250] on input "Report type Select an option Insurance company Consultant" at bounding box center [404, 233] width 0 height 33
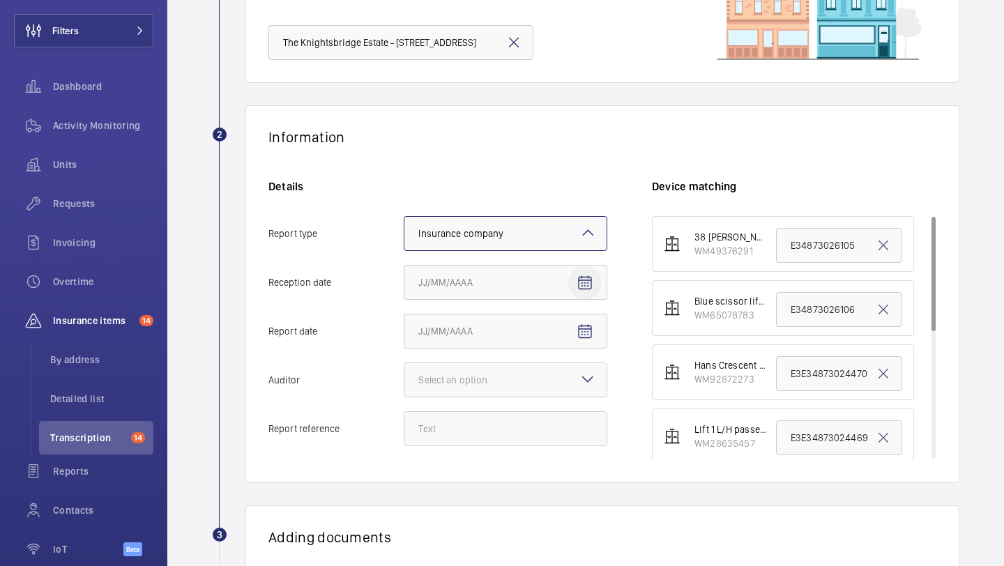
click at [582, 275] on mat-icon "Open calendar" at bounding box center [585, 283] width 17 height 17
click at [512, 427] on span "10" at bounding box center [507, 423] width 25 height 25
type input "9/10/2025"
click at [579, 344] on span "Open calendar" at bounding box center [584, 331] width 33 height 33
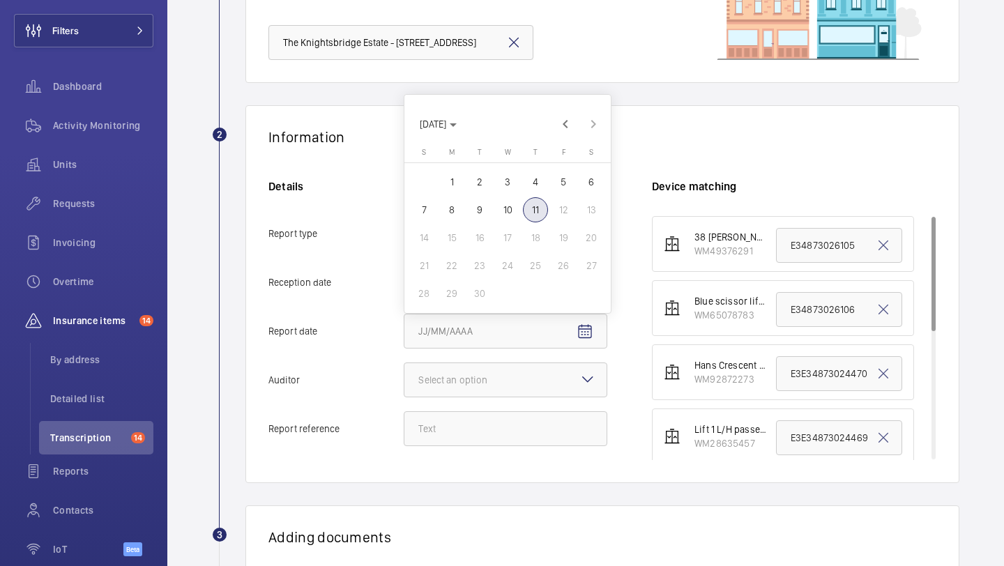
click at [510, 206] on span "10" at bounding box center [507, 209] width 25 height 25
type input "9/10/2025"
click at [586, 293] on span "Open calendar" at bounding box center [584, 282] width 33 height 33
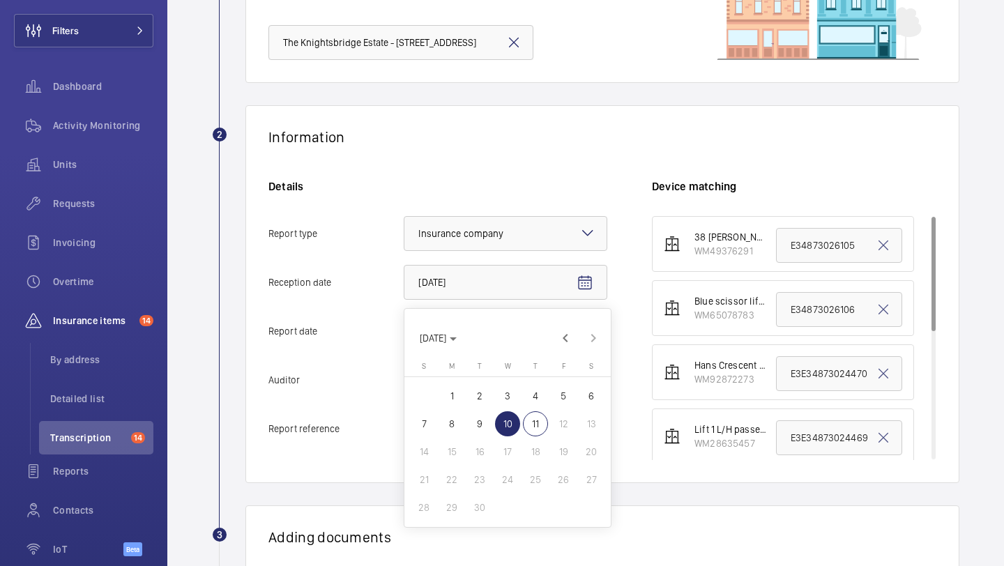
click at [537, 428] on span "11" at bounding box center [535, 423] width 25 height 25
type input "9/11/2025"
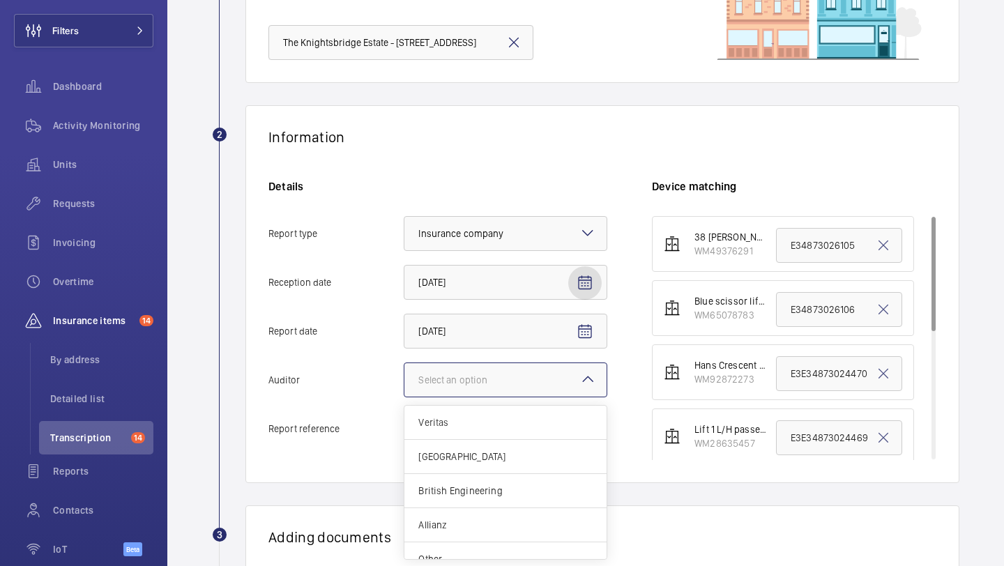
click at [577, 374] on div at bounding box center [505, 379] width 202 height 33
click at [404, 374] on input "Auditor Select an option Veritas Zurich British Engineering Allianz Other" at bounding box center [404, 379] width 0 height 33
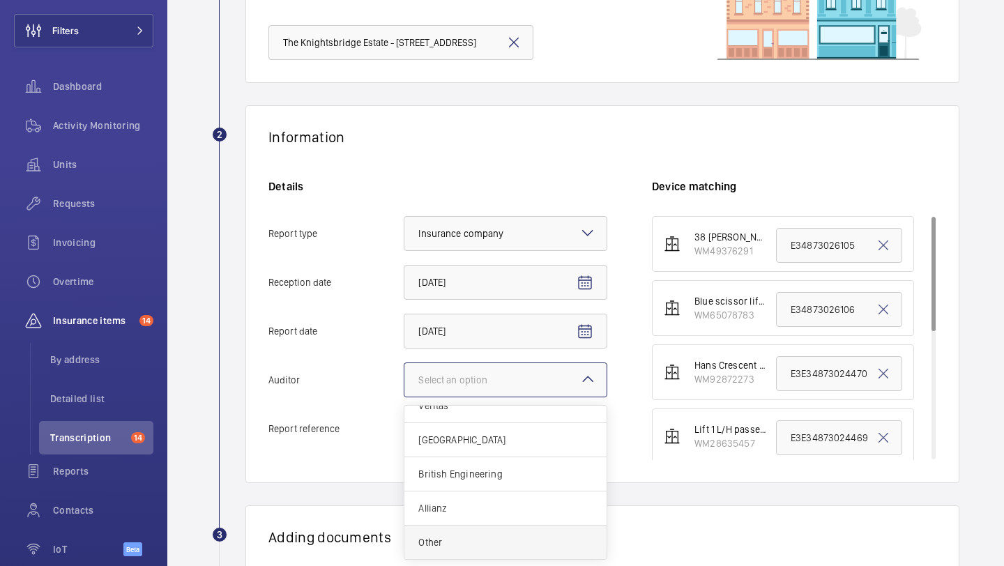
click at [503, 531] on div "Other" at bounding box center [505, 542] width 202 height 33
click at [404, 397] on input "Auditor Select an option Veritas Zurich British Engineering Allianz Other" at bounding box center [404, 379] width 0 height 33
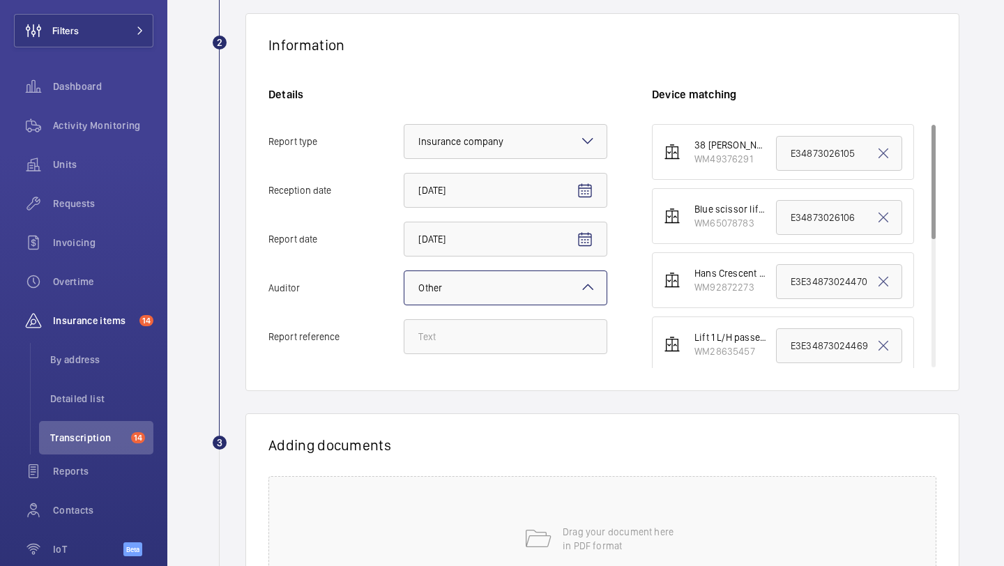
scroll to position [387, 0]
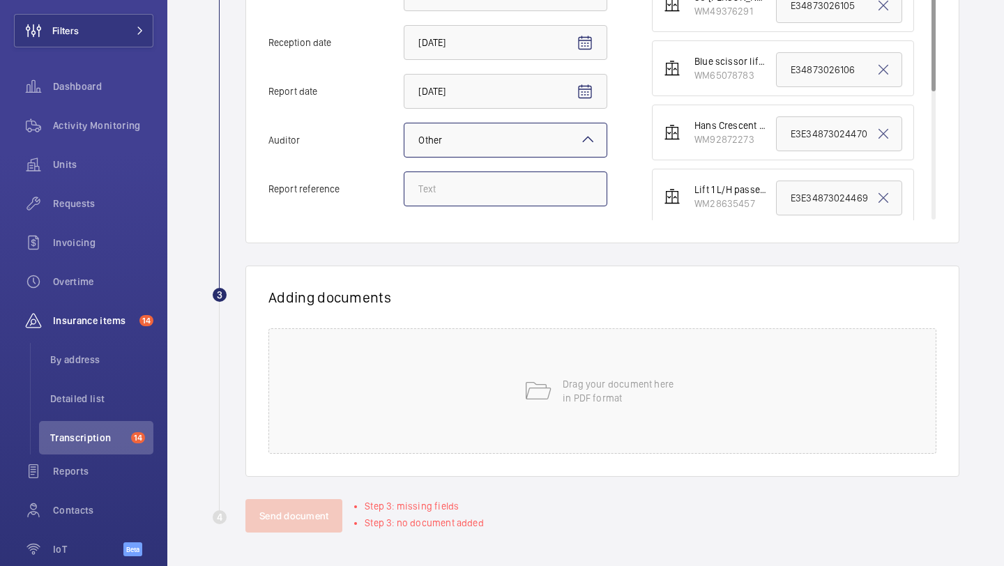
click at [505, 185] on input "Report reference" at bounding box center [506, 188] width 204 height 35
paste input "E34873028411"
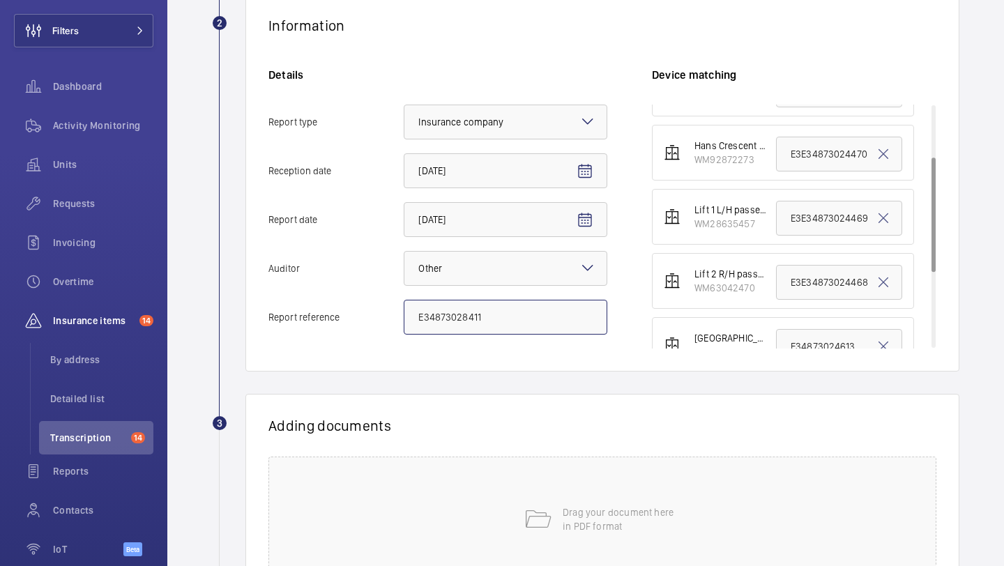
scroll to position [115, 0]
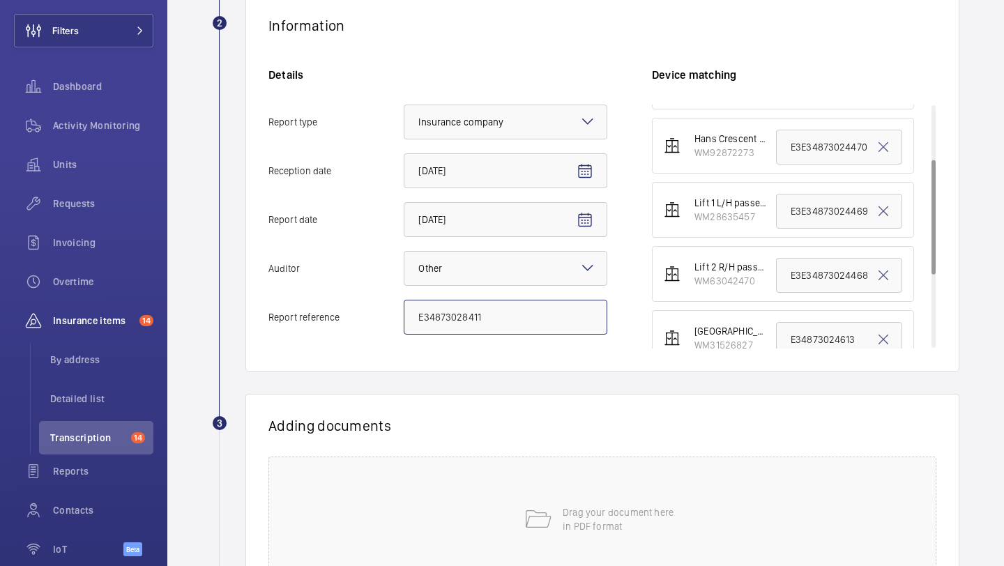
type input "E34873028411"
click at [815, 280] on input "E3E34873024468" at bounding box center [839, 275] width 126 height 35
paste input "4873028411"
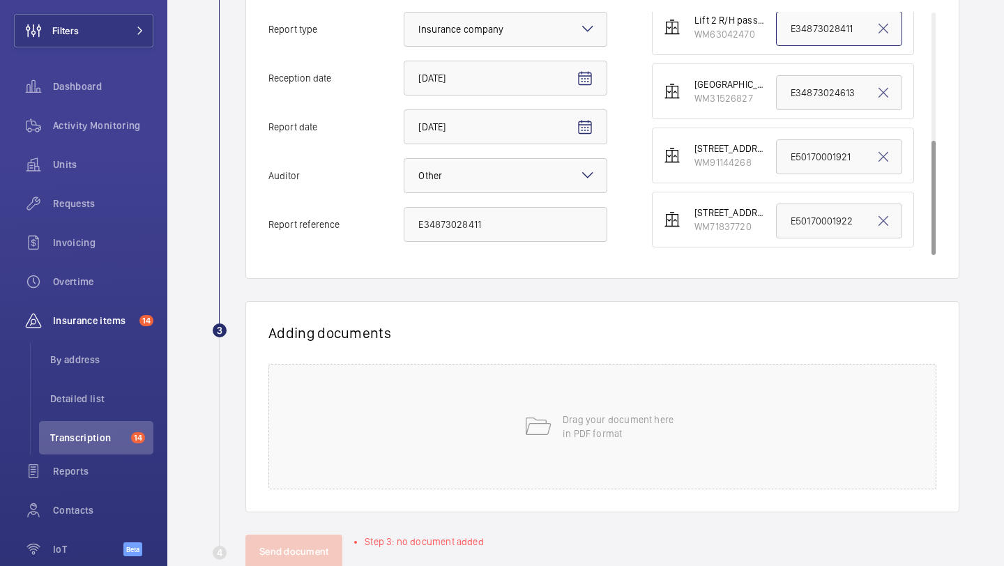
scroll to position [387, 0]
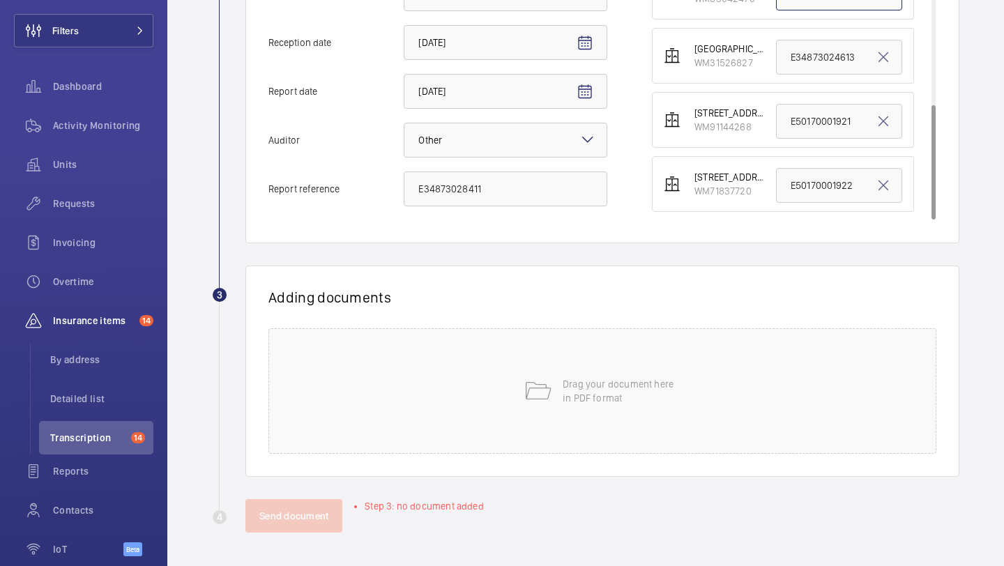
type input "E34873028411"
click at [404, 405] on div "Drag your document here in PDF format" at bounding box center [602, 390] width 668 height 125
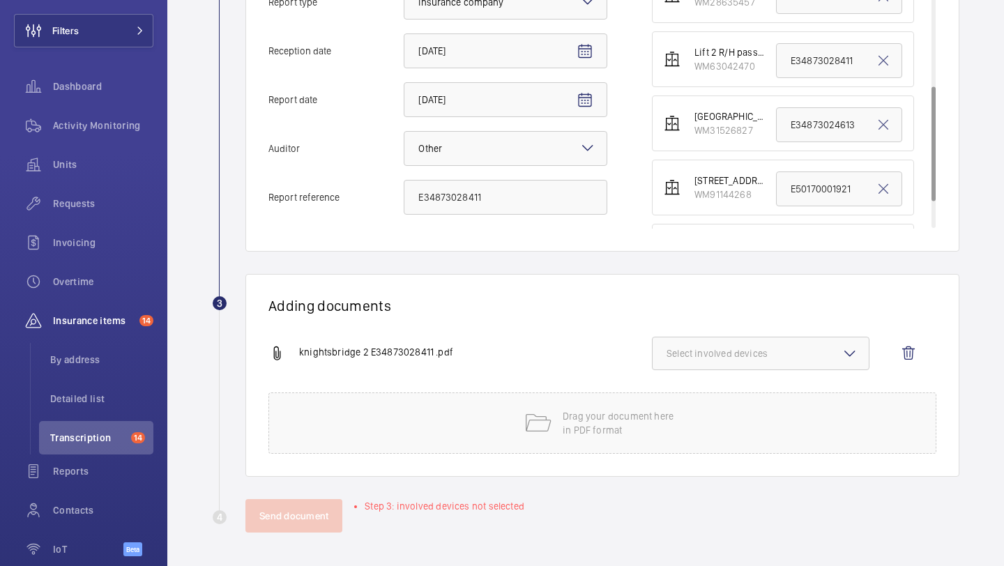
scroll to position [208, 0]
click at [747, 355] on span "Select involved devices" at bounding box center [760, 353] width 188 height 14
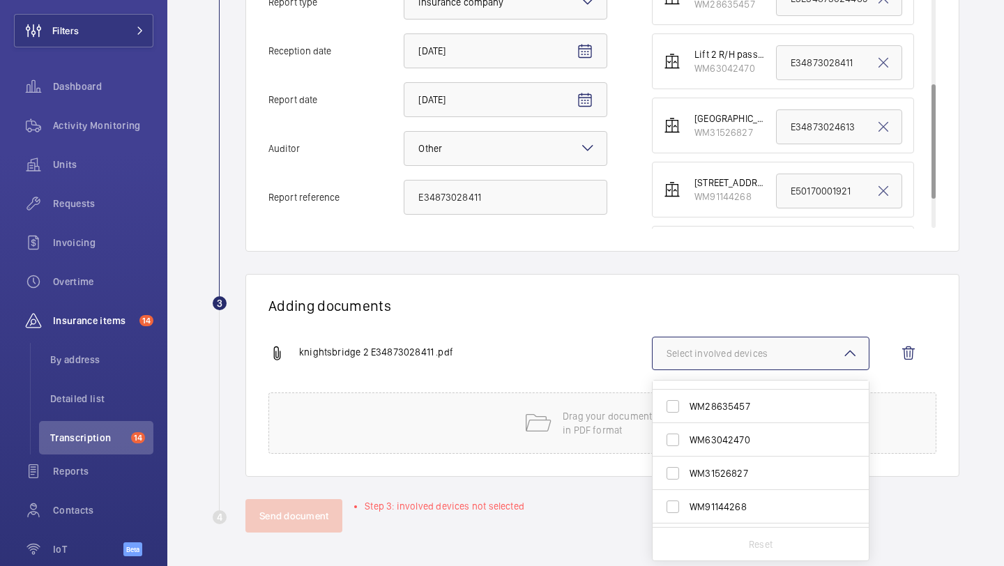
scroll to position [93, 0]
click at [739, 435] on span "WM63042470" at bounding box center [761, 439] width 144 height 14
click at [687, 435] on input "WM63042470" at bounding box center [673, 439] width 28 height 28
checkbox input "true"
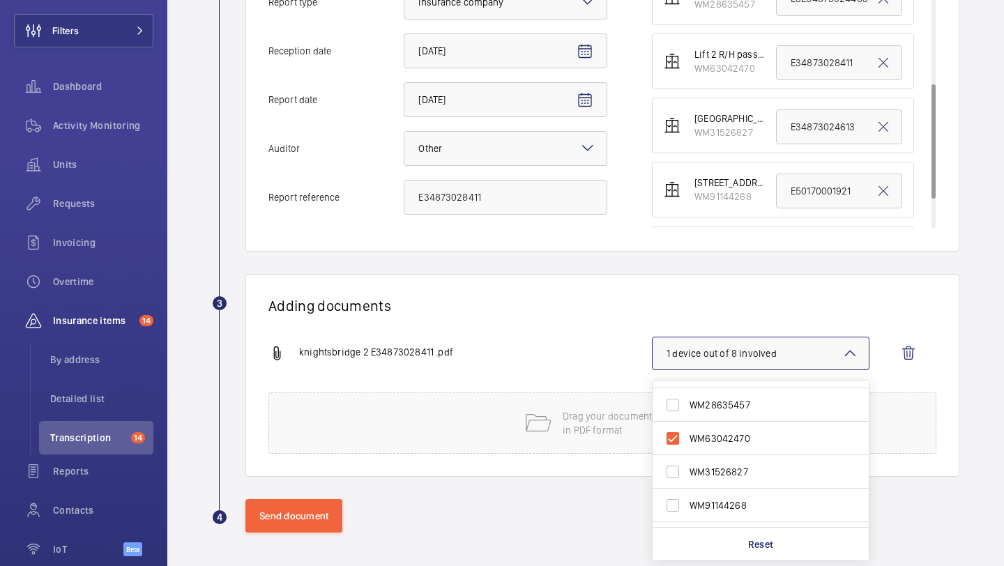
click at [584, 346] on div "knightsbridge 2 E34873028411 .pdf" at bounding box center [459, 353] width 383 height 17
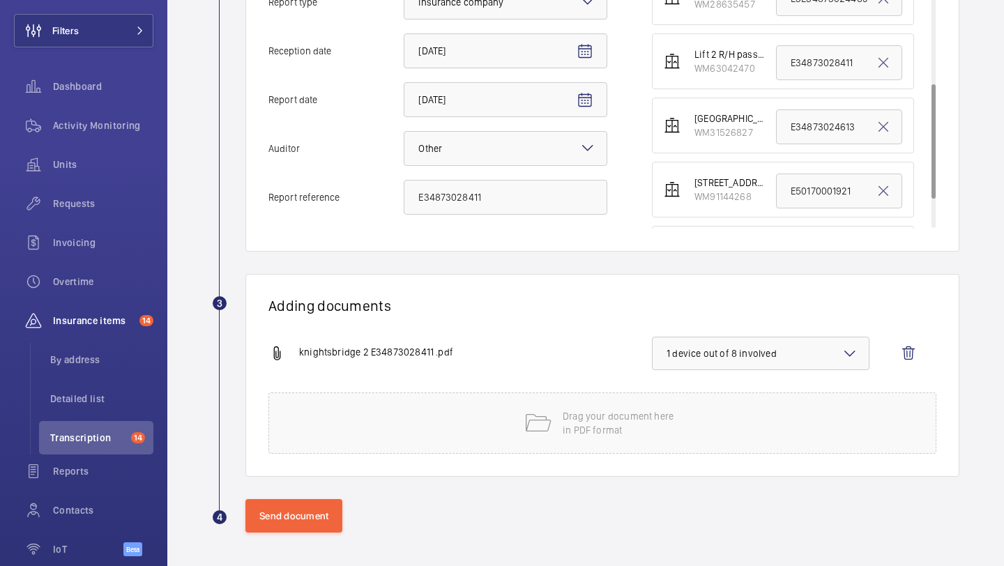
click at [333, 494] on wm-front-report-upload-form "2 Information Details Report type Select an option × Insurance company × Recept…" at bounding box center [585, 203] width 747 height 659
click at [307, 506] on button "Send document" at bounding box center [293, 515] width 97 height 33
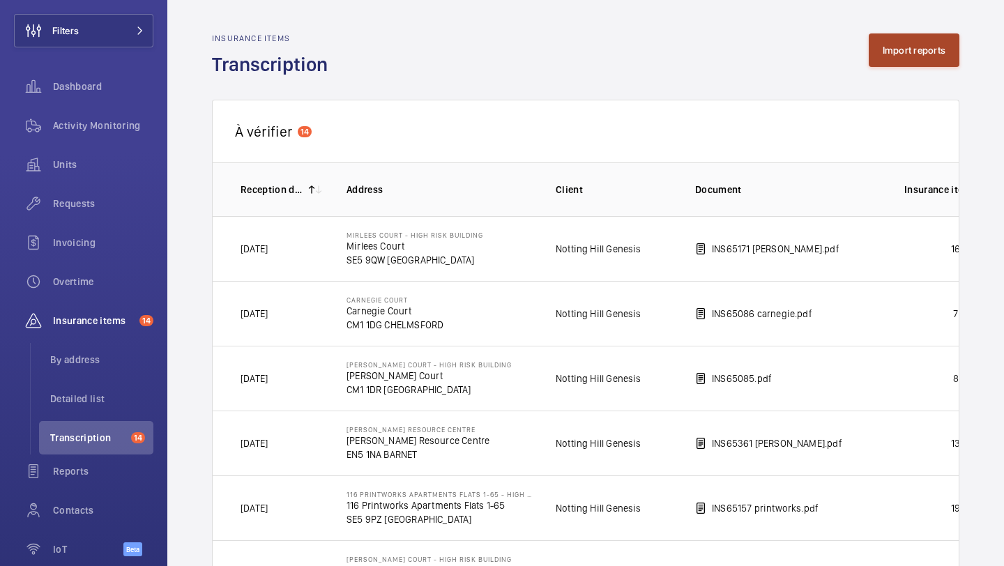
click at [913, 59] on button "Import reports" at bounding box center [914, 49] width 91 height 33
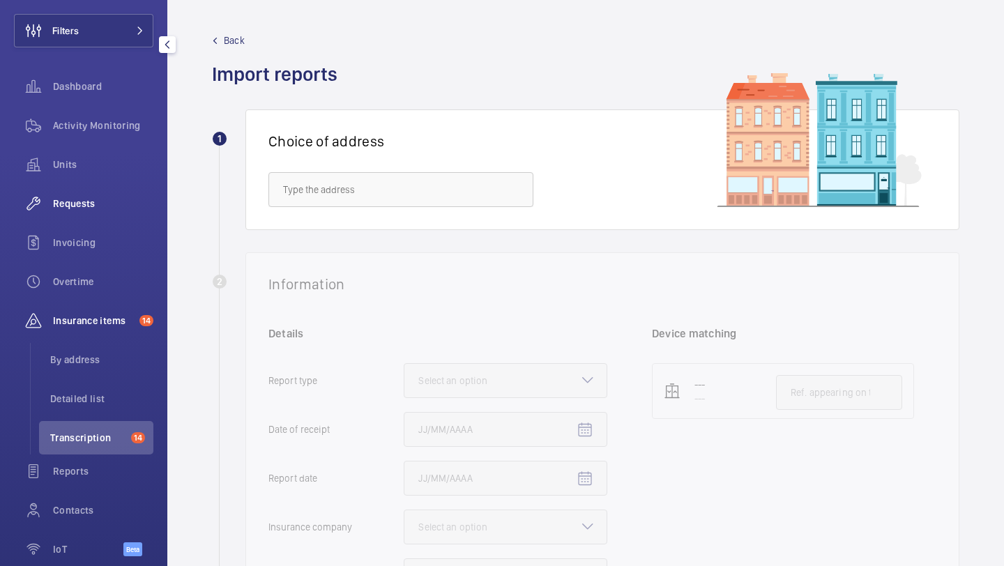
click at [109, 208] on span "Requests" at bounding box center [103, 204] width 100 height 14
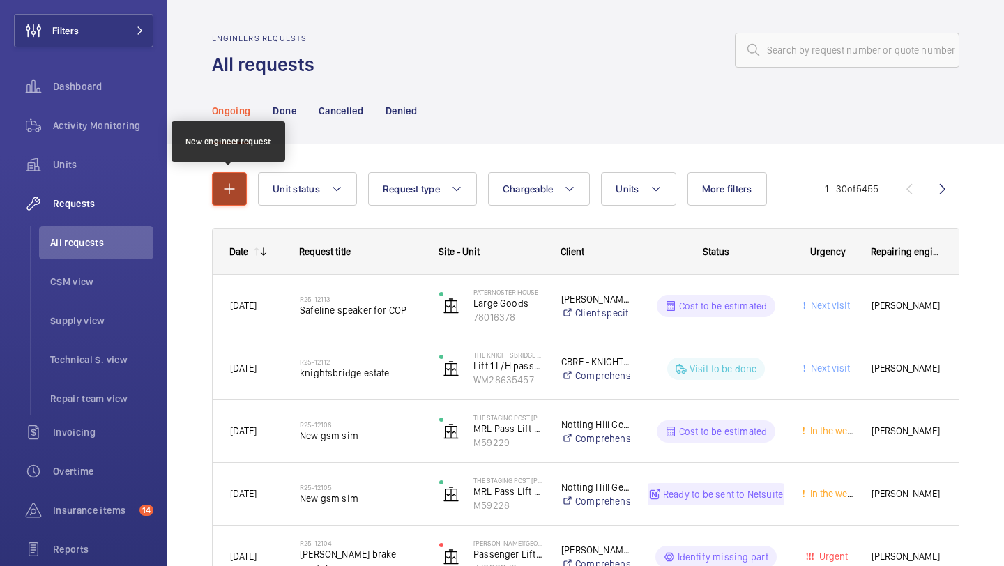
click at [229, 192] on mat-icon "button" at bounding box center [229, 189] width 17 height 17
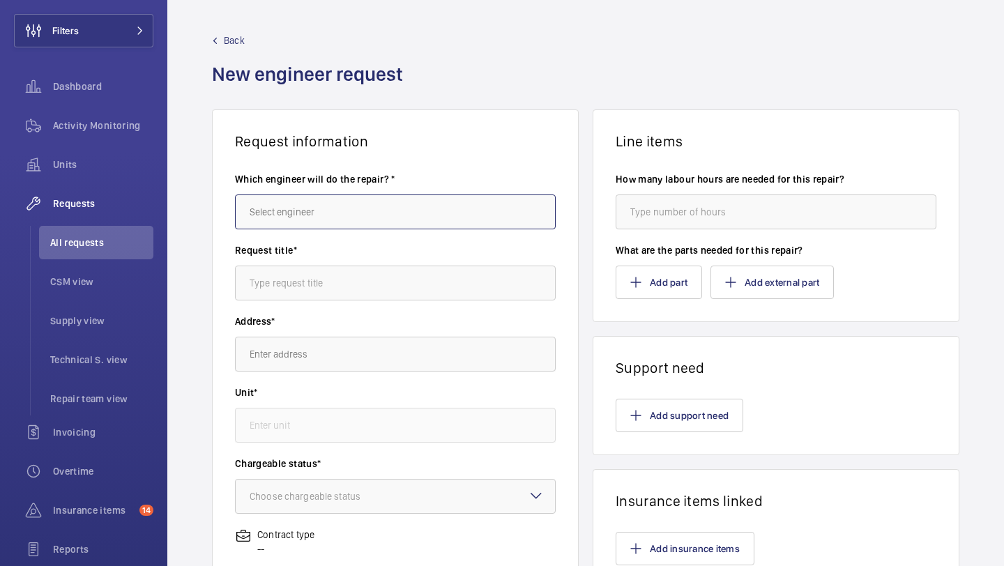
click at [386, 208] on input "text" at bounding box center [395, 212] width 321 height 35
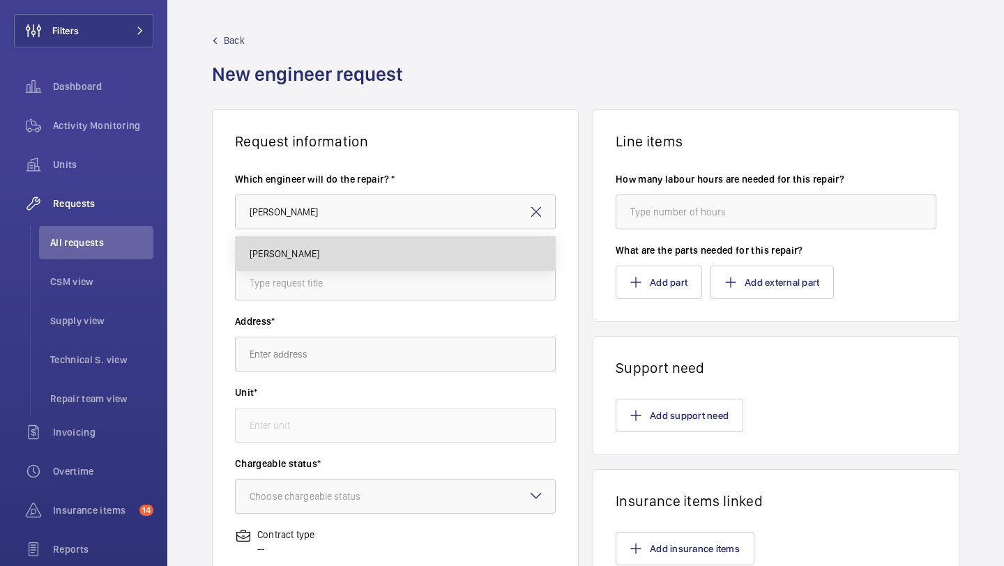
click at [381, 262] on mat-option "[PERSON_NAME]" at bounding box center [395, 253] width 319 height 33
type input "[PERSON_NAME]"
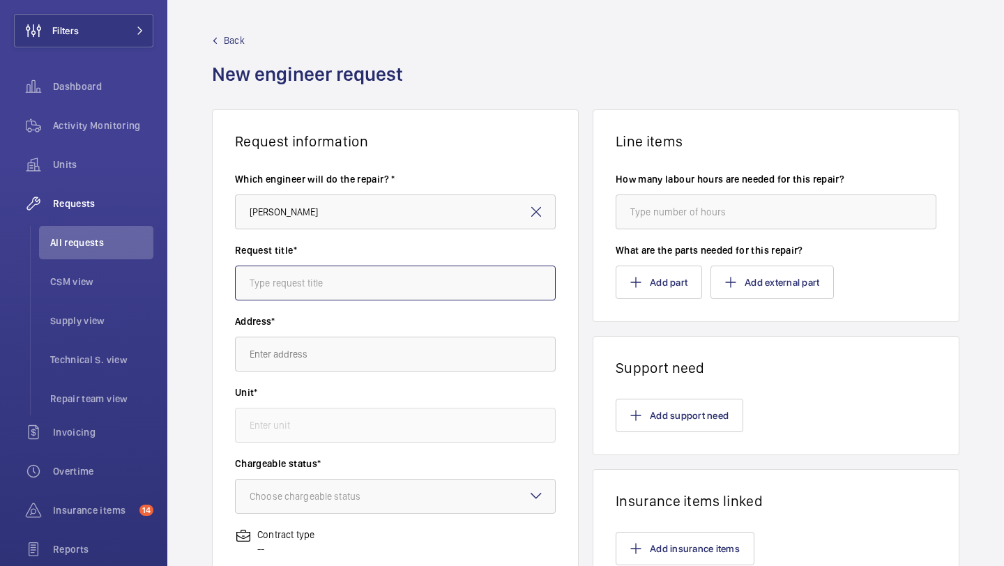
click at [371, 296] on input "text" at bounding box center [395, 283] width 321 height 35
type input "Knightsbridge lift 2 r/h"
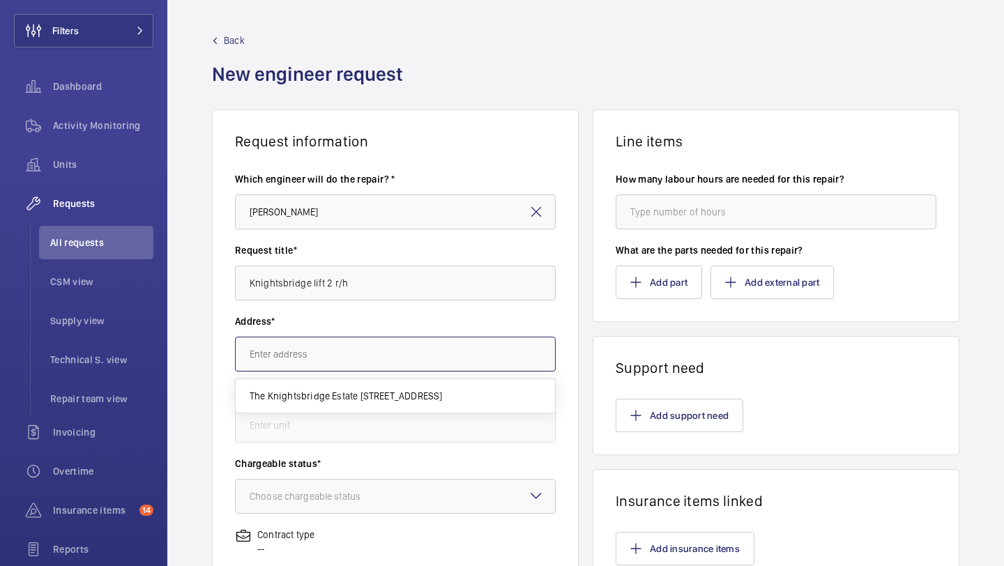
click at [350, 350] on input "text" at bounding box center [395, 354] width 321 height 35
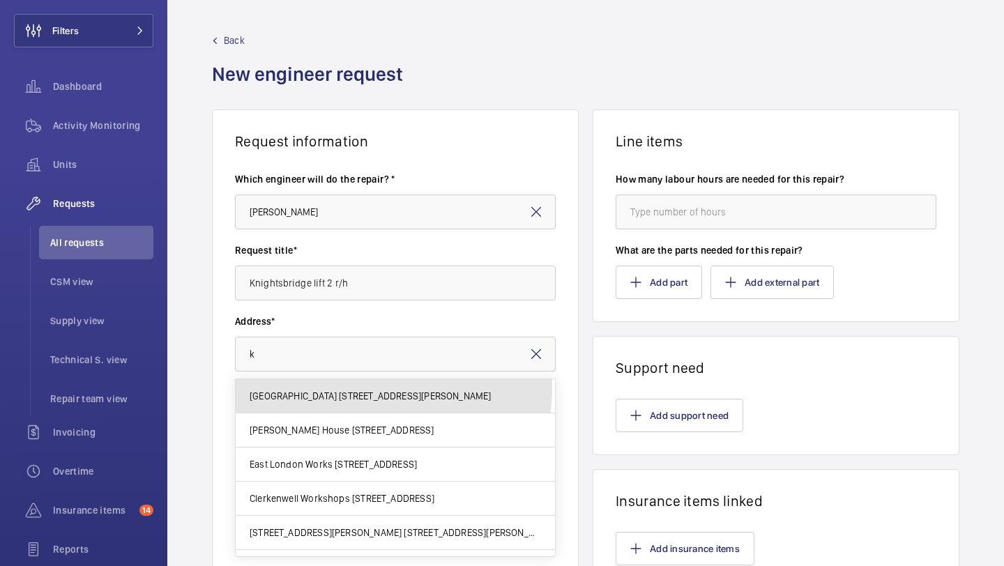
click at [341, 386] on mat-option "Tolworth Towers 459 Ewell Rd,, KT67ET SURBITON" at bounding box center [395, 396] width 319 height 34
type input "Tolworth Towers 459 Ewell Rd,, KT67ET SURBITON"
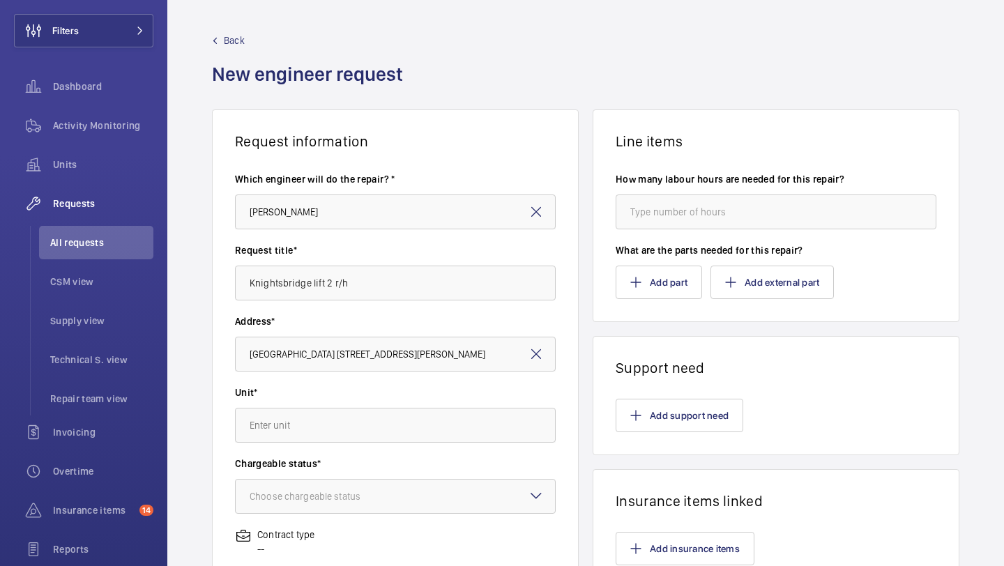
click at [542, 358] on mat-icon at bounding box center [536, 354] width 17 height 17
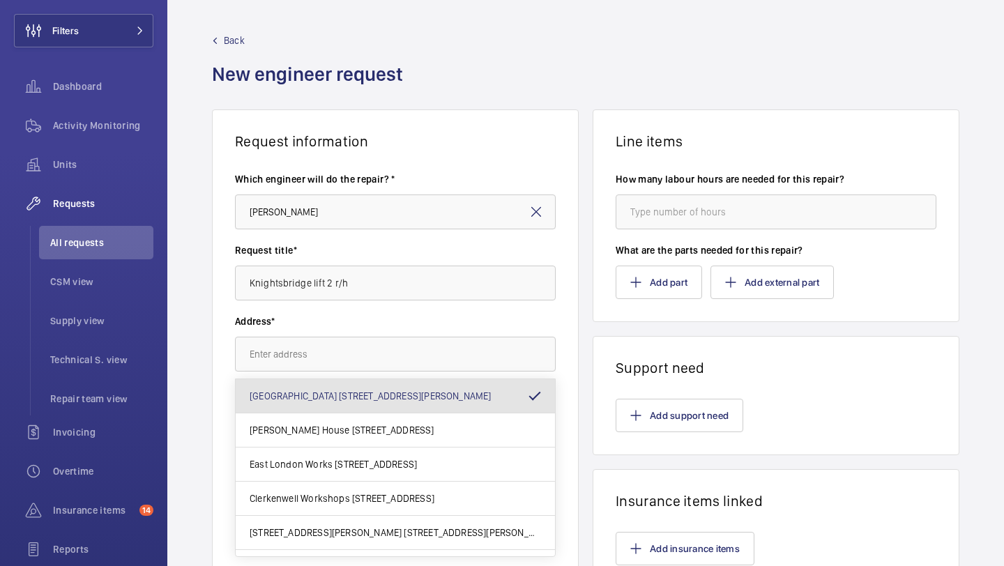
click at [517, 395] on mat-option "Tolworth Towers 459 Ewell Rd,, KT67ET SURBITON" at bounding box center [395, 396] width 319 height 34
type input "Tolworth Towers 459 Ewell Rd,, KT67ET SURBITON"
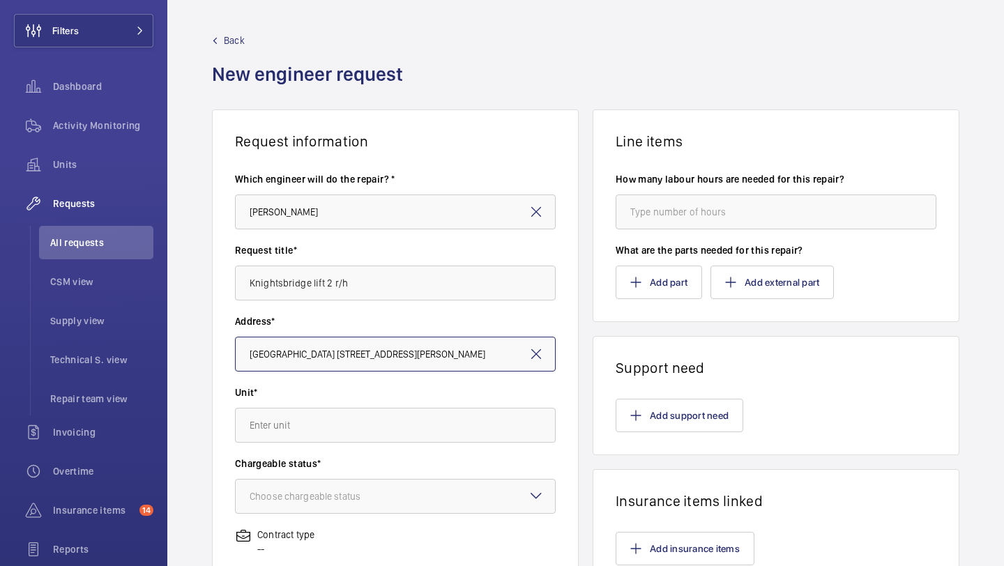
click at [532, 343] on input "Tolworth Towers 459 Ewell Rd,, KT67ET SURBITON" at bounding box center [395, 354] width 321 height 35
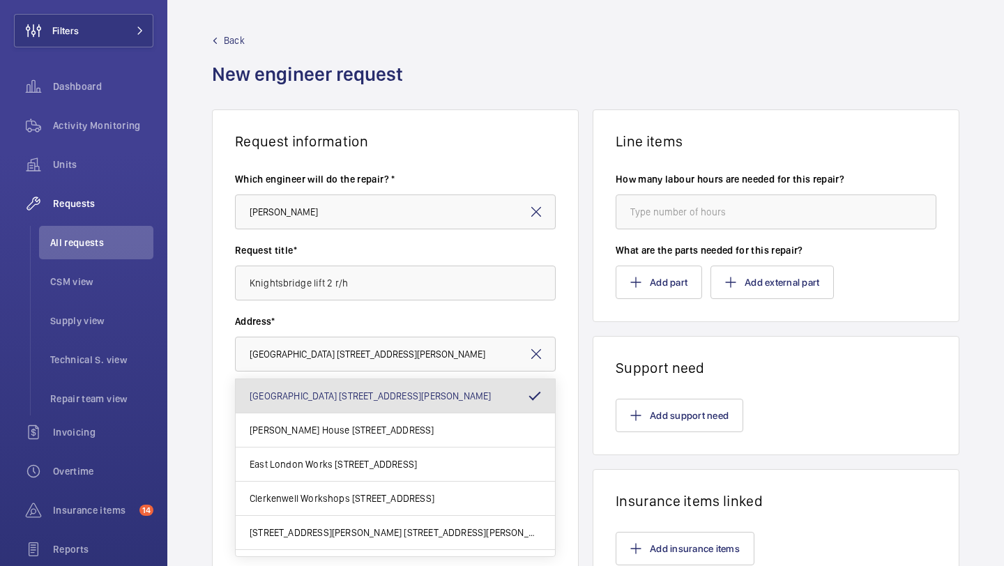
click at [536, 346] on mat-icon at bounding box center [536, 354] width 17 height 17
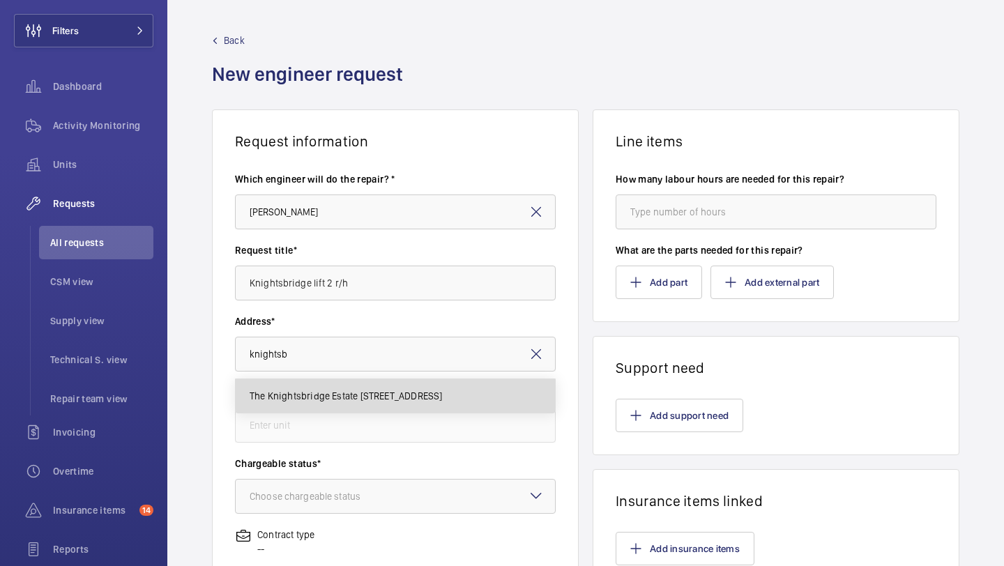
click at [442, 391] on span "The Knightsbridge Estate 55-57 Brompton Road, SW3 1DP LONDON" at bounding box center [346, 396] width 192 height 14
type input "The Knightsbridge Estate 55-57 Brompton Road, SW3 1DP LONDON"
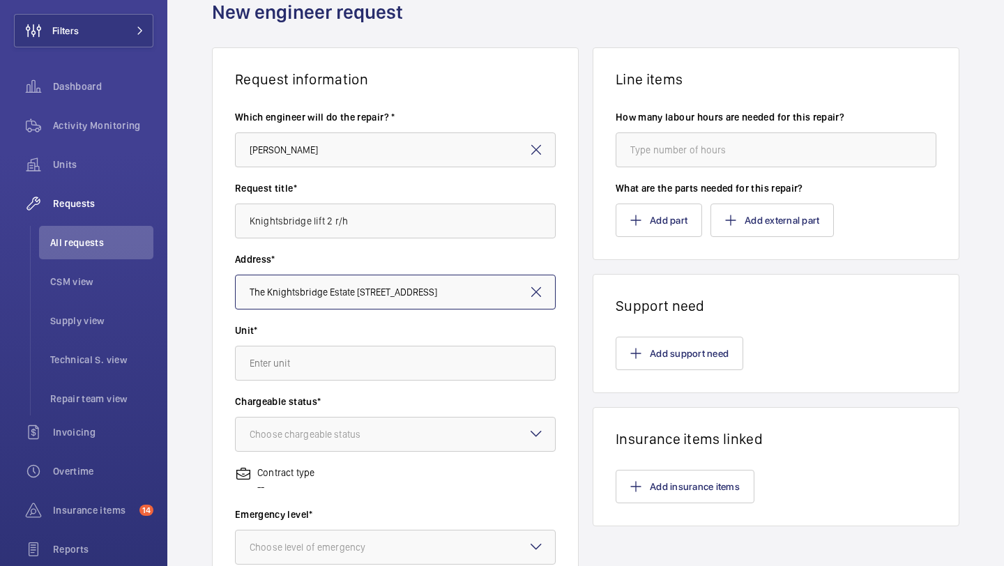
scroll to position [69, 0]
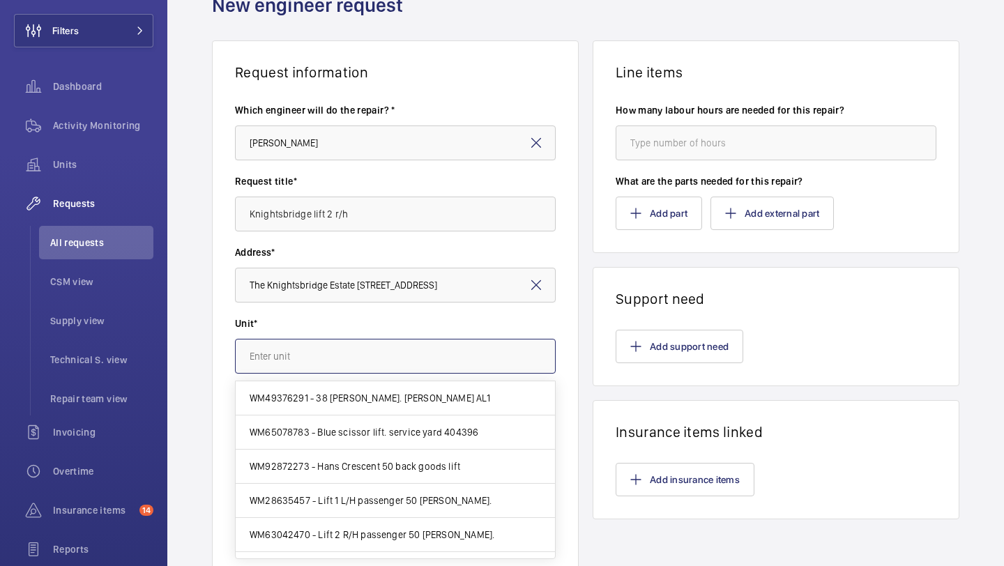
click at [445, 362] on input "text" at bounding box center [395, 356] width 321 height 35
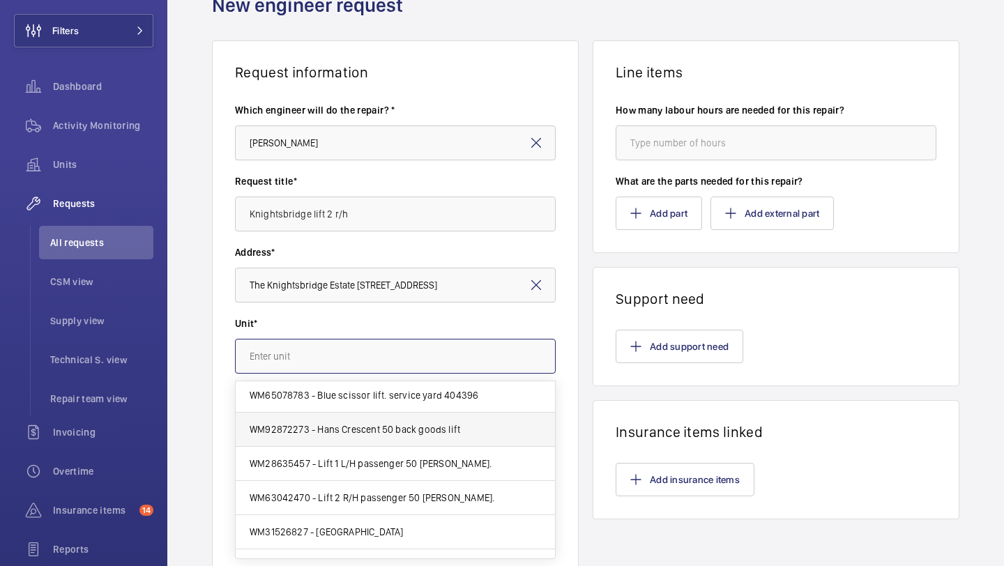
scroll to position [40, 0]
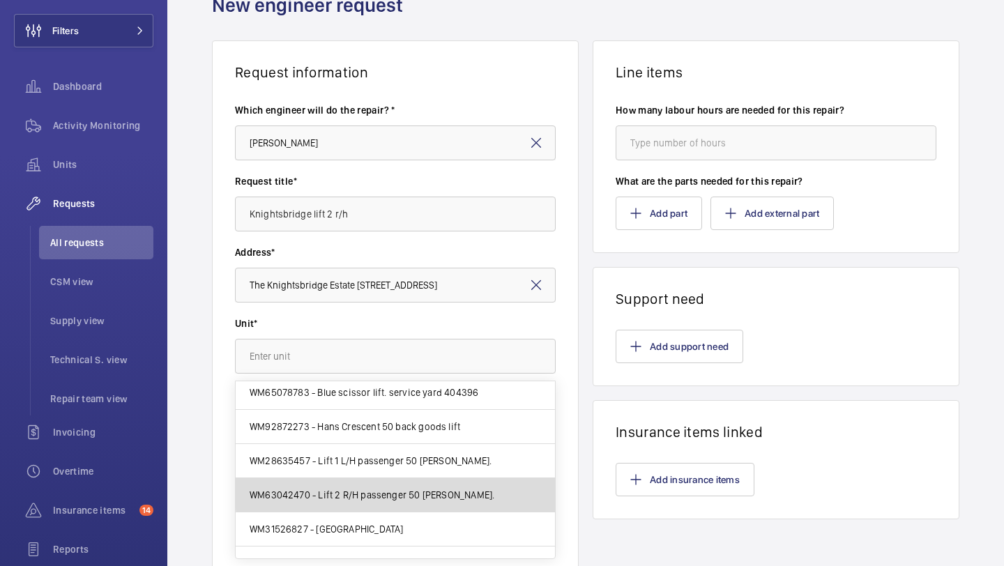
click at [437, 492] on span "WM63042470 - Lift 2 R/H passenger 50 Hans Cresent." at bounding box center [372, 495] width 245 height 14
type input "WM63042470 - Lift 2 R/H passenger 50 Hans Cresent."
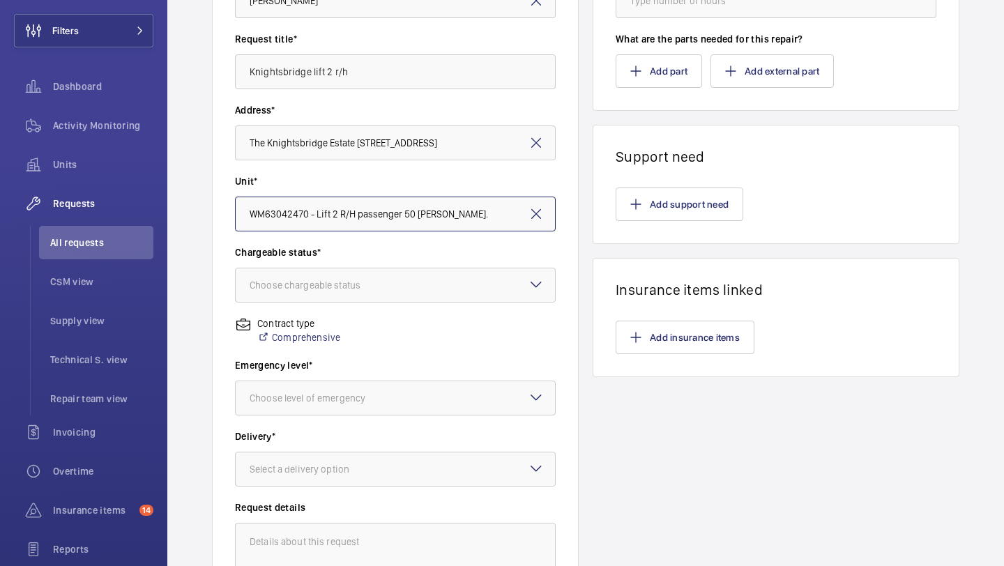
scroll to position [236, 0]
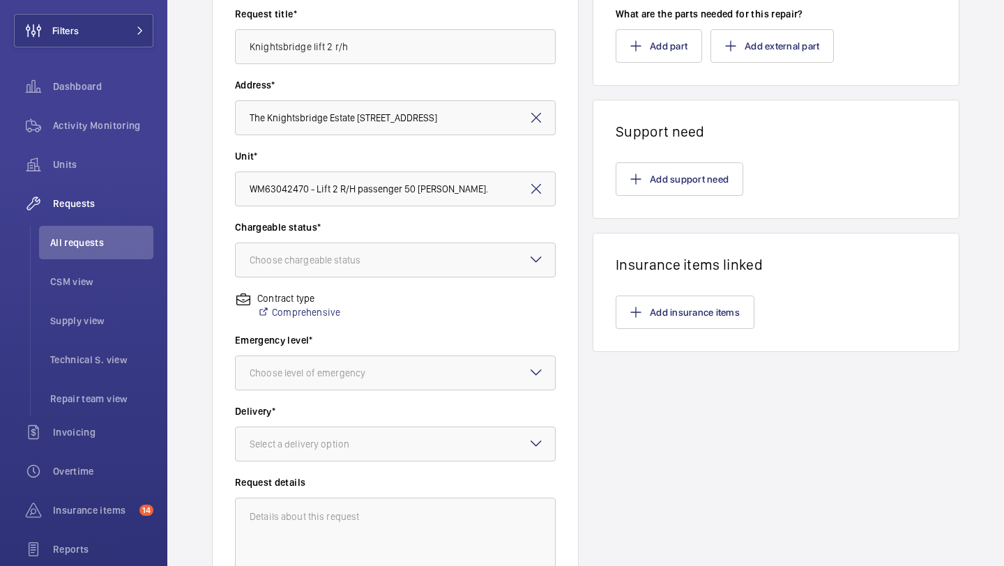
click at [450, 278] on div "Chargeable status* Choose chargeable status" at bounding box center [395, 255] width 321 height 71
click at [450, 271] on div at bounding box center [395, 259] width 319 height 33
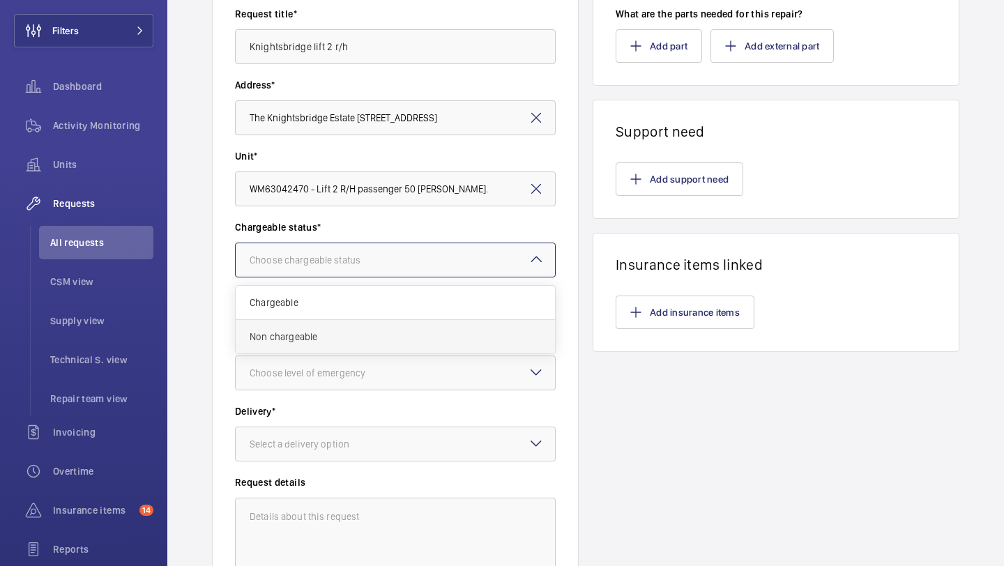
click at [424, 348] on div "Non chargeable" at bounding box center [395, 336] width 319 height 33
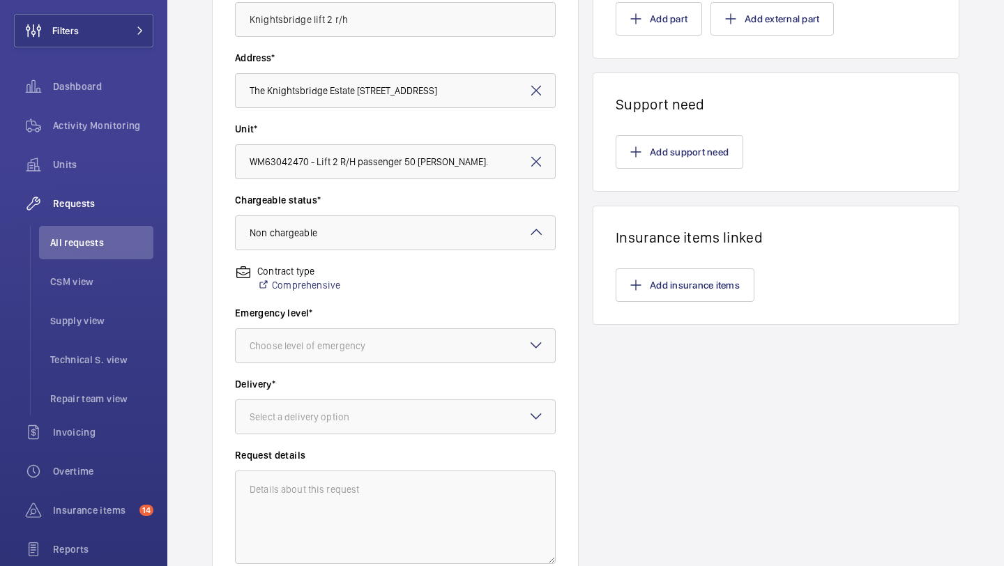
scroll to position [293, 0]
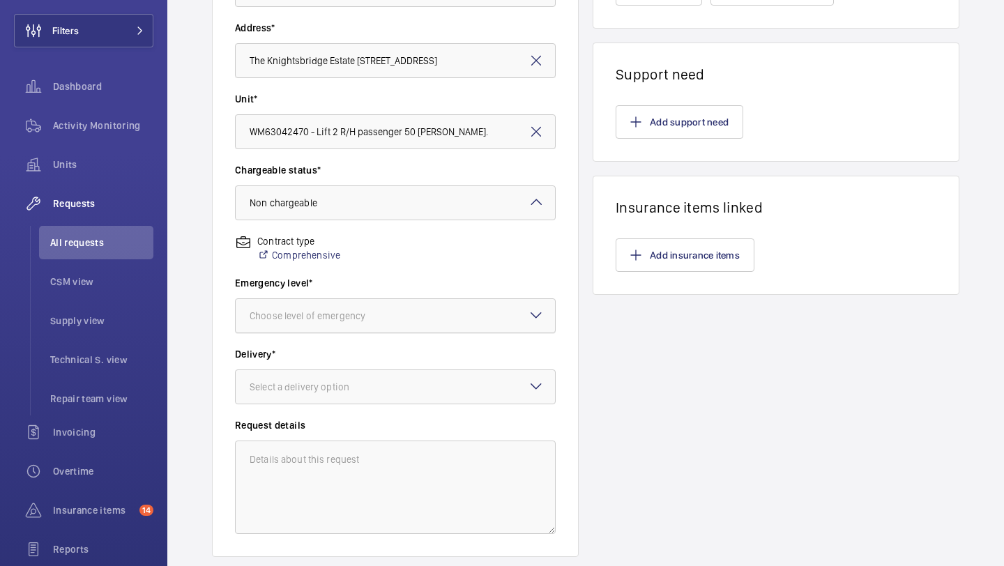
click at [422, 300] on div at bounding box center [395, 315] width 319 height 33
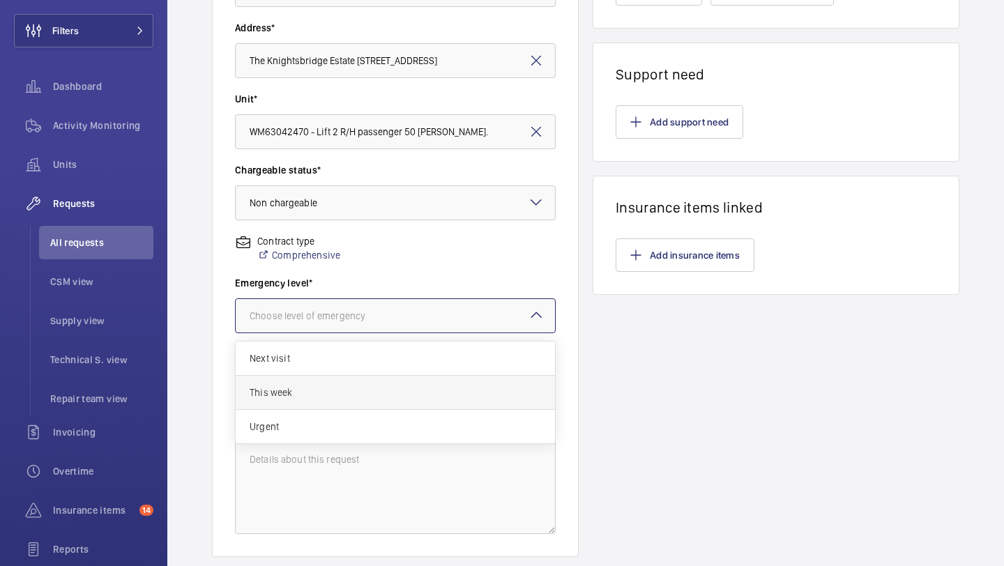
click at [393, 393] on span "This week" at bounding box center [395, 393] width 291 height 14
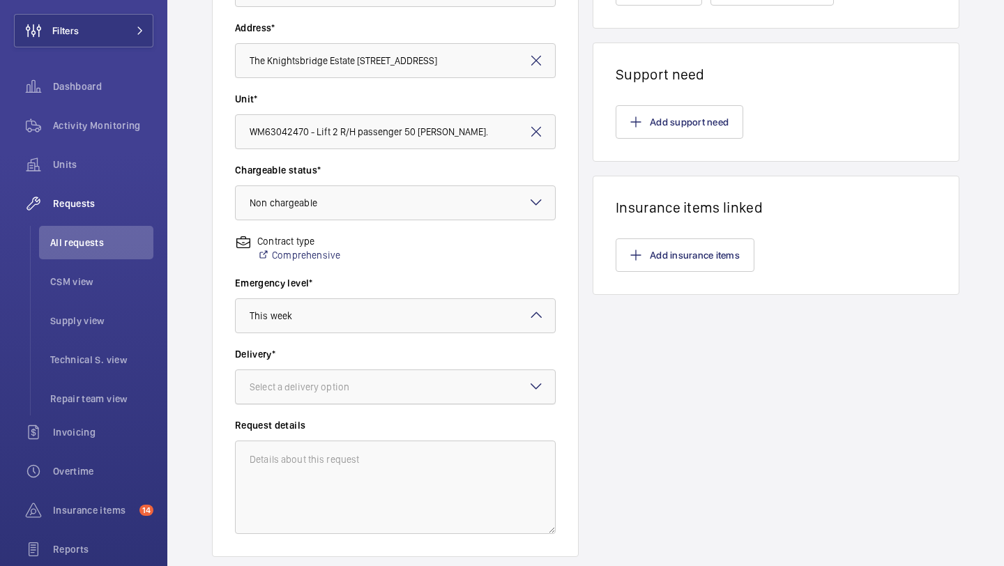
click at [397, 385] on div at bounding box center [395, 386] width 319 height 33
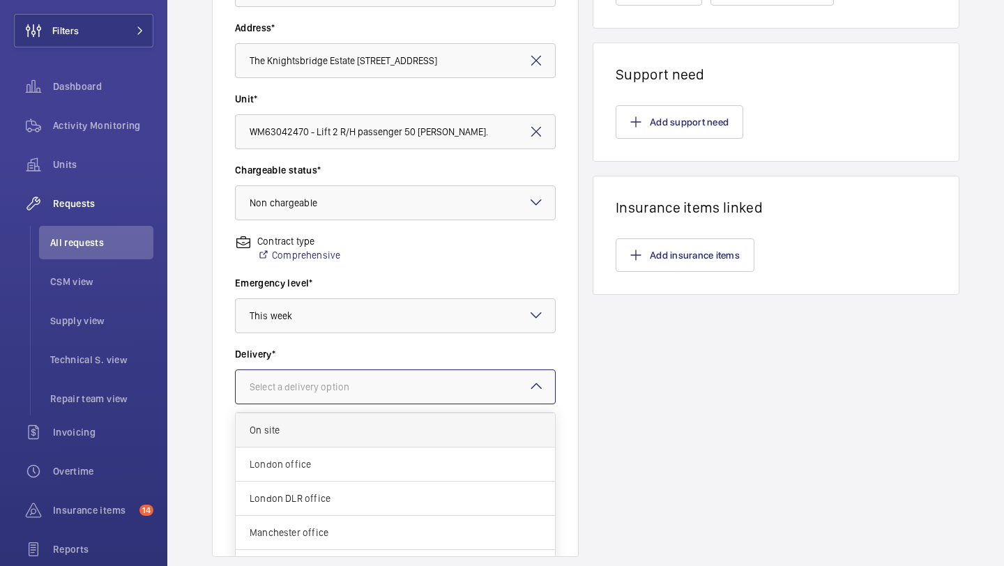
click at [383, 468] on span "London office" at bounding box center [395, 464] width 291 height 14
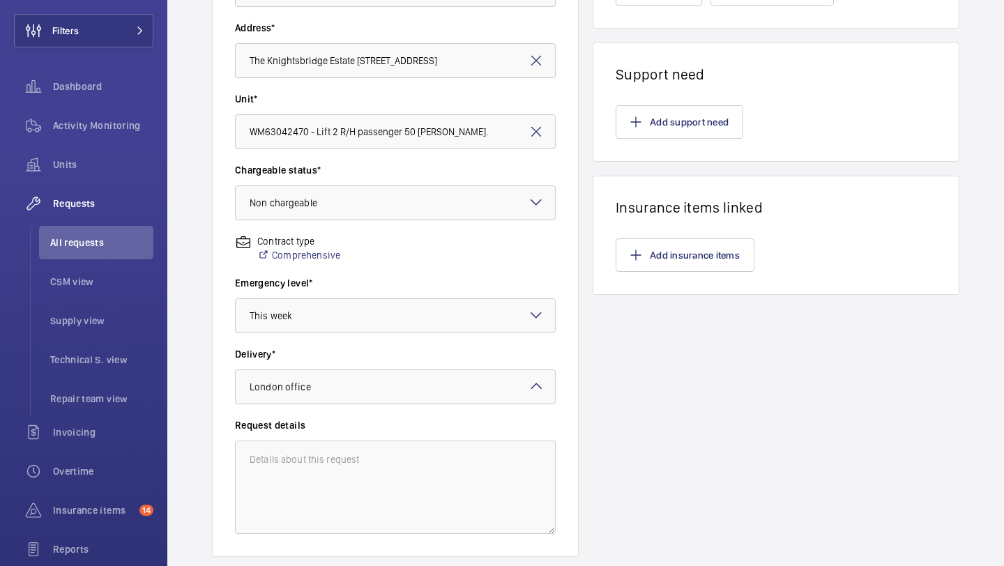
scroll to position [0, 0]
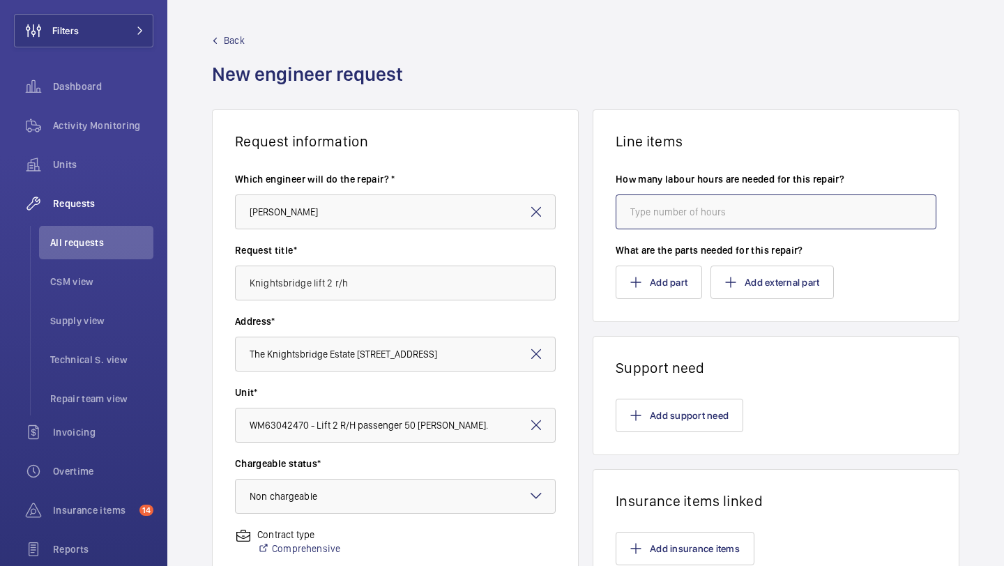
click at [727, 204] on input "number" at bounding box center [776, 212] width 321 height 35
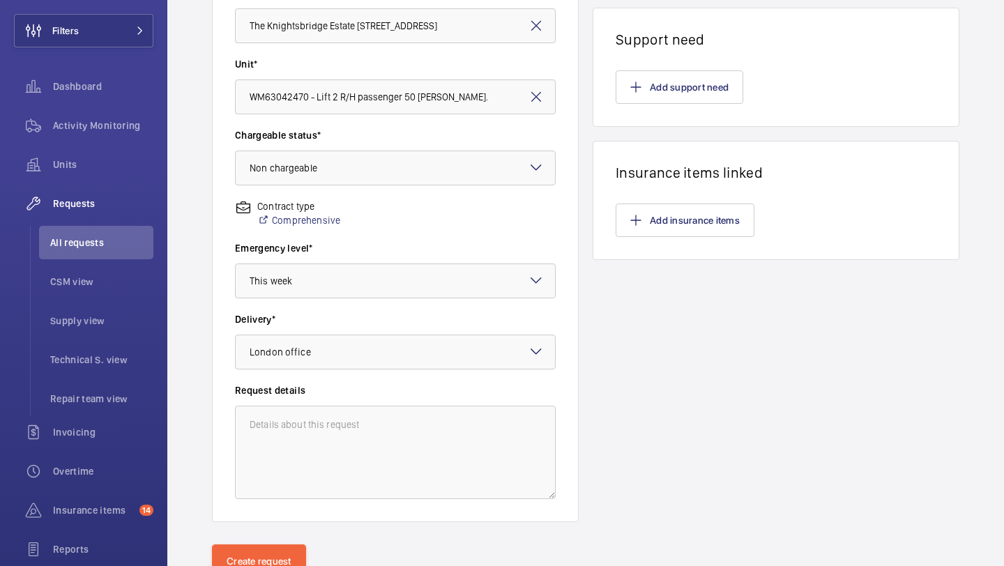
scroll to position [337, 0]
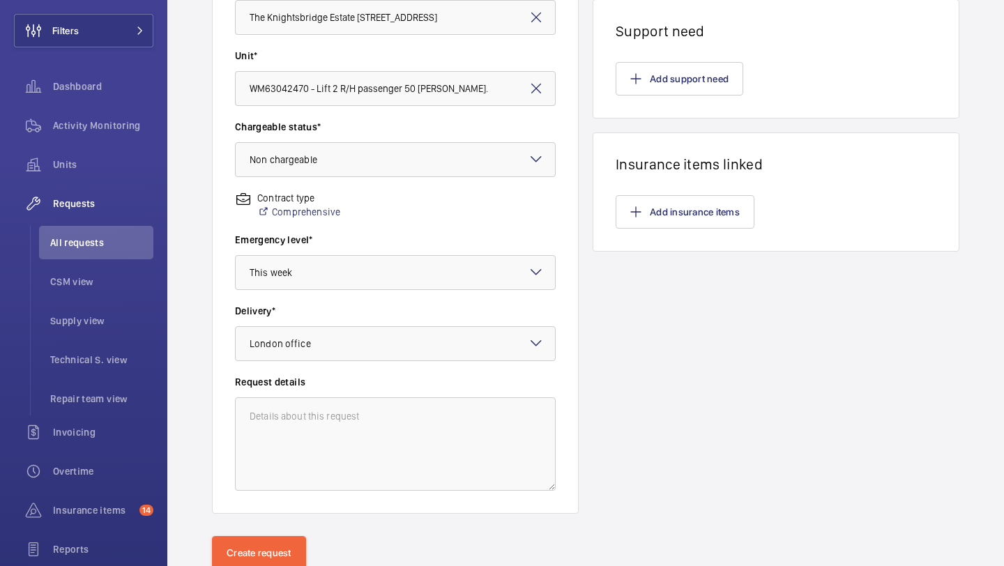
type input "4"
click at [701, 96] on wm-front-card-body "Add support need" at bounding box center [775, 79] width 365 height 78
click at [696, 84] on button "Add support need" at bounding box center [680, 78] width 128 height 33
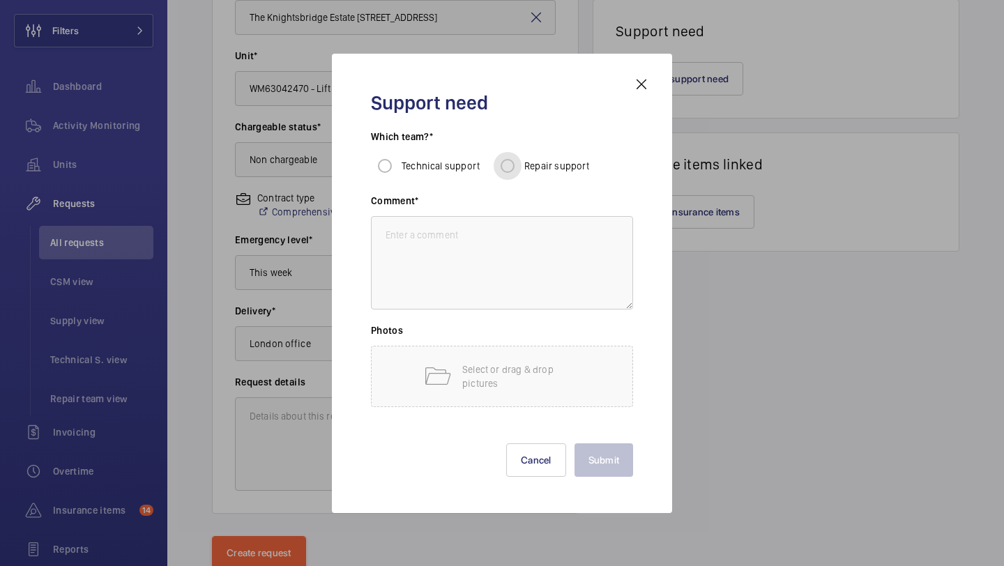
click at [510, 175] on input "Repair support" at bounding box center [508, 166] width 28 height 28
radio input "true"
click at [527, 277] on textarea at bounding box center [502, 262] width 262 height 93
paste textarea "The counterweight overspeed governor rope has bird caged (visible from car top …"
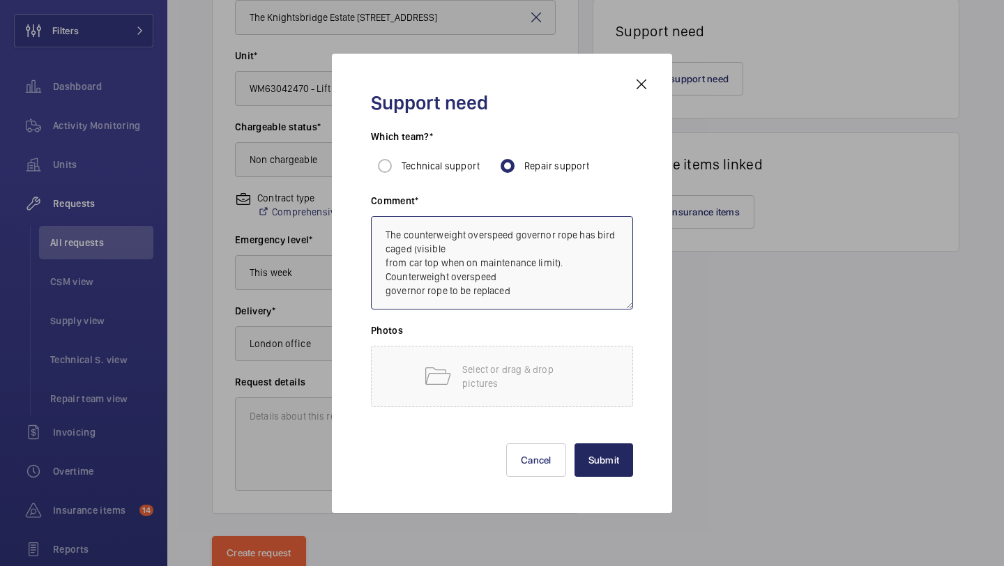
type textarea "The counterweight overspeed governor rope has bird caged (visible from car top …"
click at [621, 464] on button "Submit" at bounding box center [603, 459] width 59 height 33
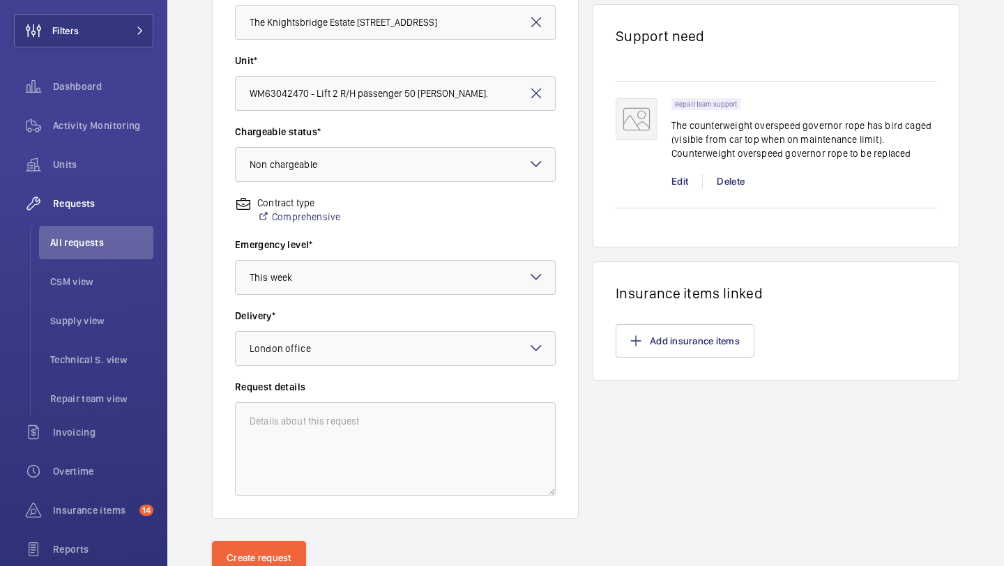
scroll to position [385, 0]
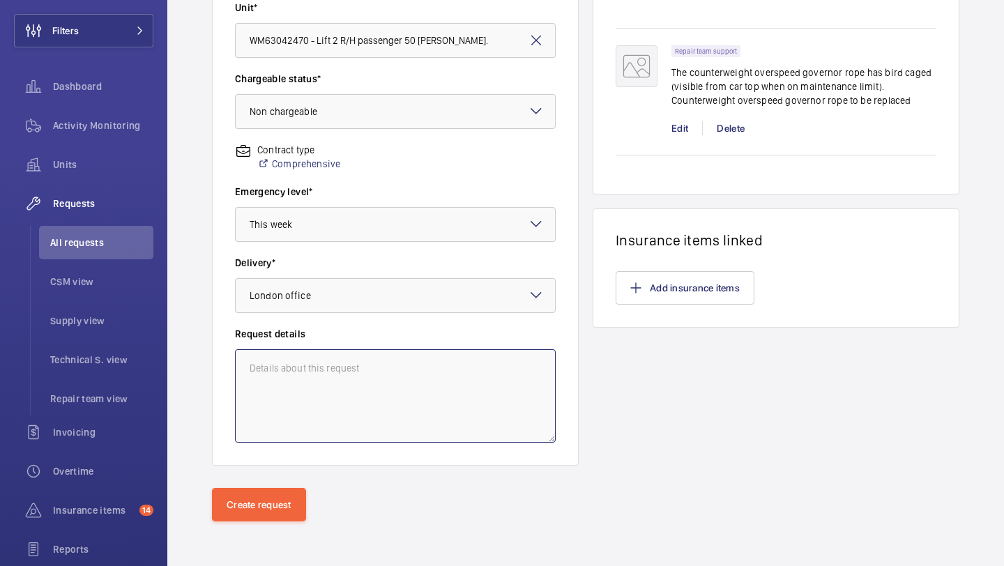
click at [382, 416] on textarea at bounding box center [395, 395] width 321 height 93
type textarea "Picked up on insurance reports - to be completed within one month"
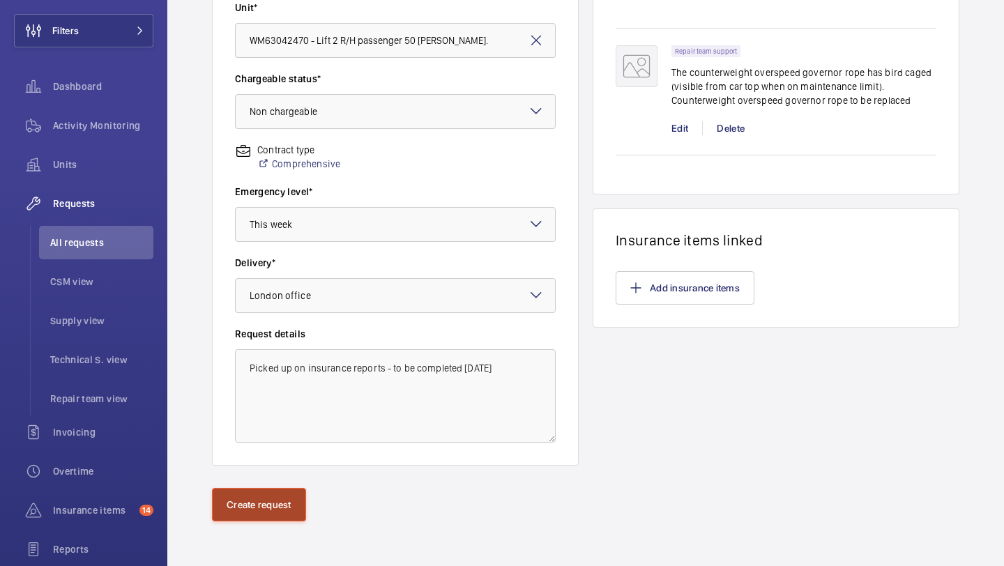
click at [254, 508] on button "Create request" at bounding box center [259, 504] width 94 height 33
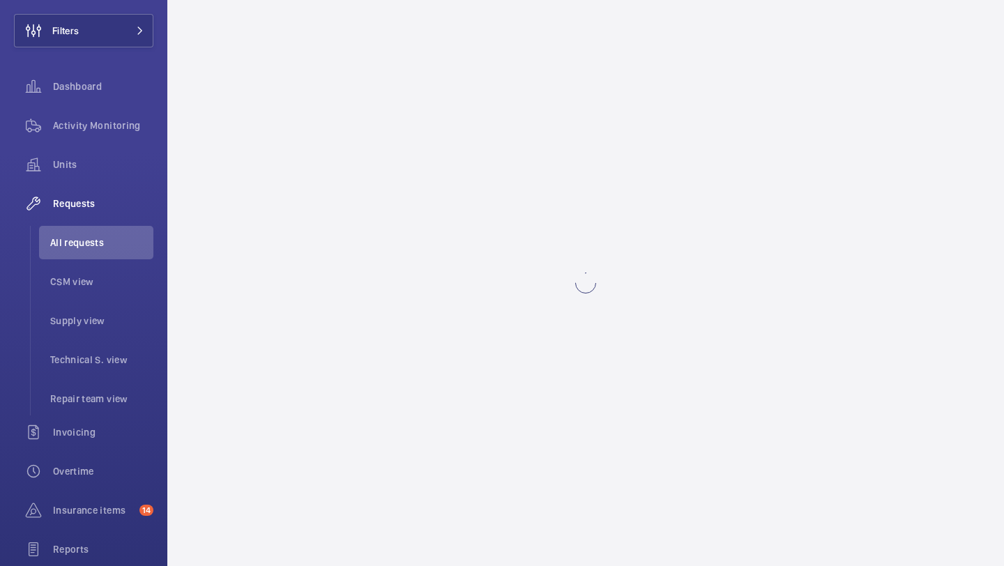
scroll to position [0, 0]
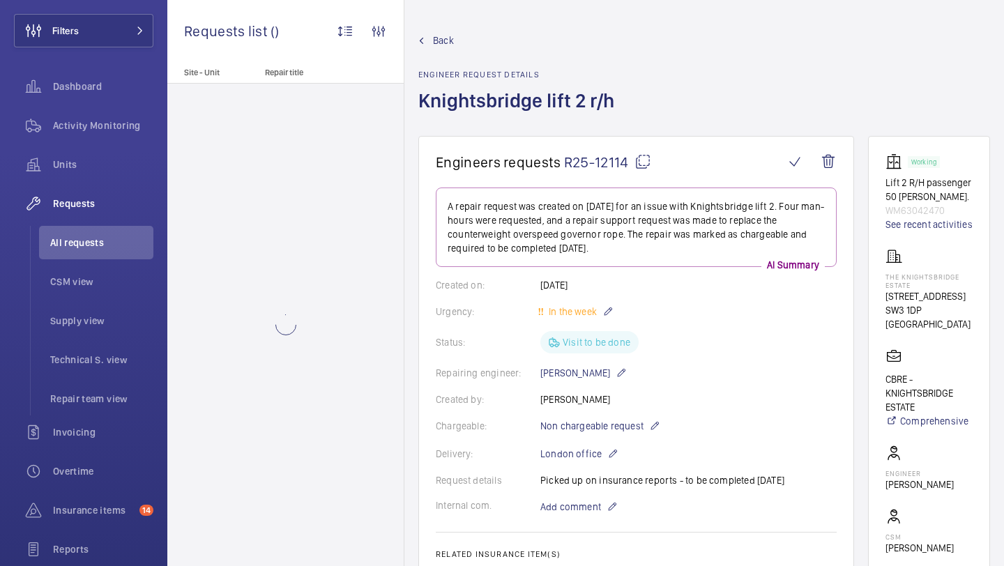
drag, startPoint x: 629, startPoint y: 167, endPoint x: 567, endPoint y: 169, distance: 62.1
click at [566, 167] on span "R25-12114" at bounding box center [607, 161] width 87 height 17
copy span "R25-12114"
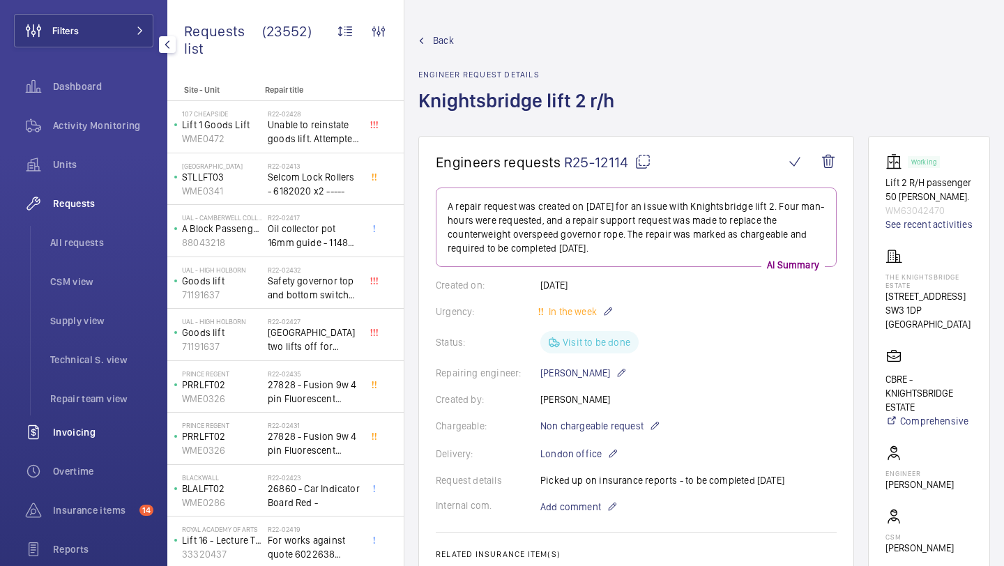
click at [116, 439] on div "Invoicing" at bounding box center [83, 431] width 139 height 33
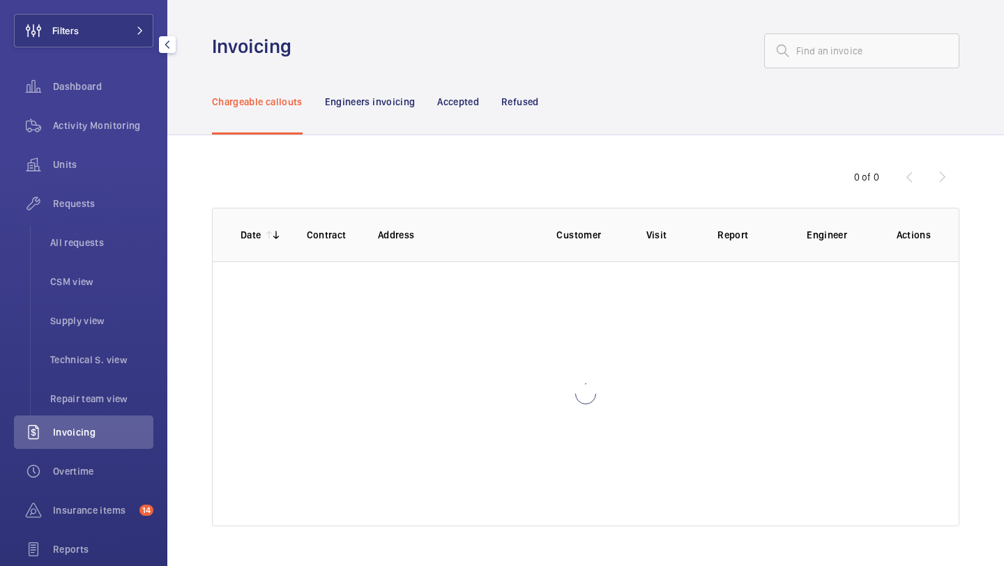
scroll to position [31, 0]
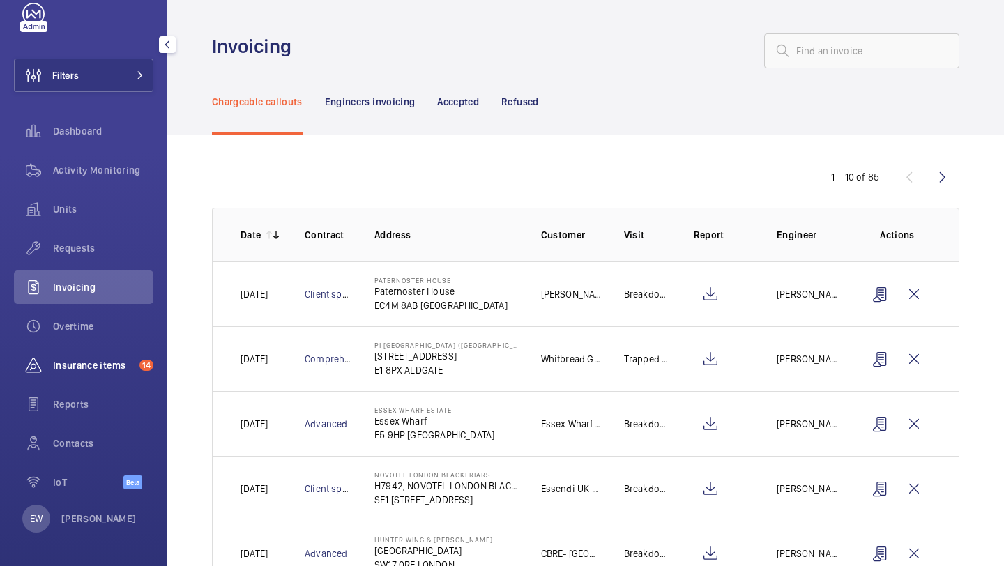
click at [109, 374] on div "Insurance items 14" at bounding box center [83, 365] width 139 height 33
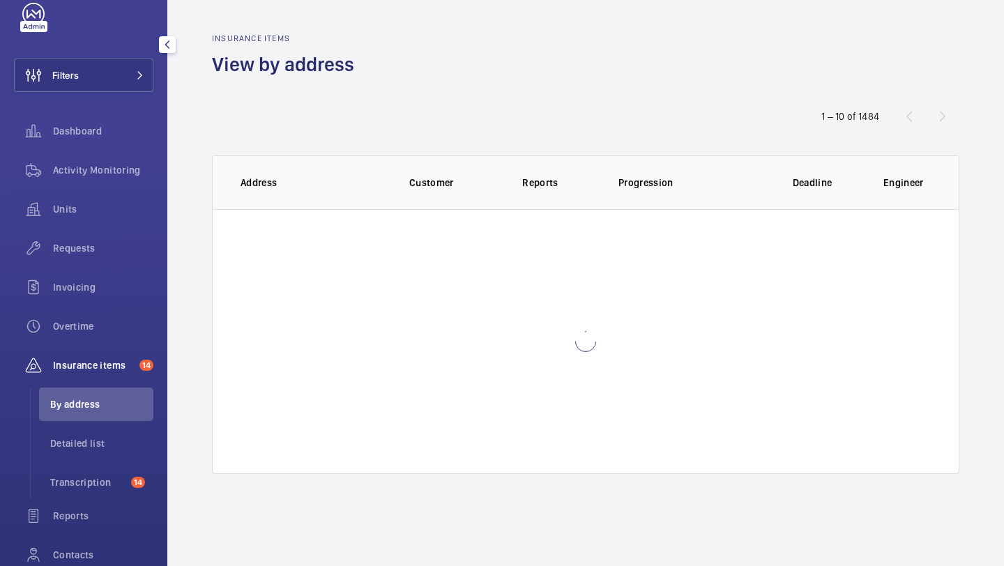
scroll to position [75, 0]
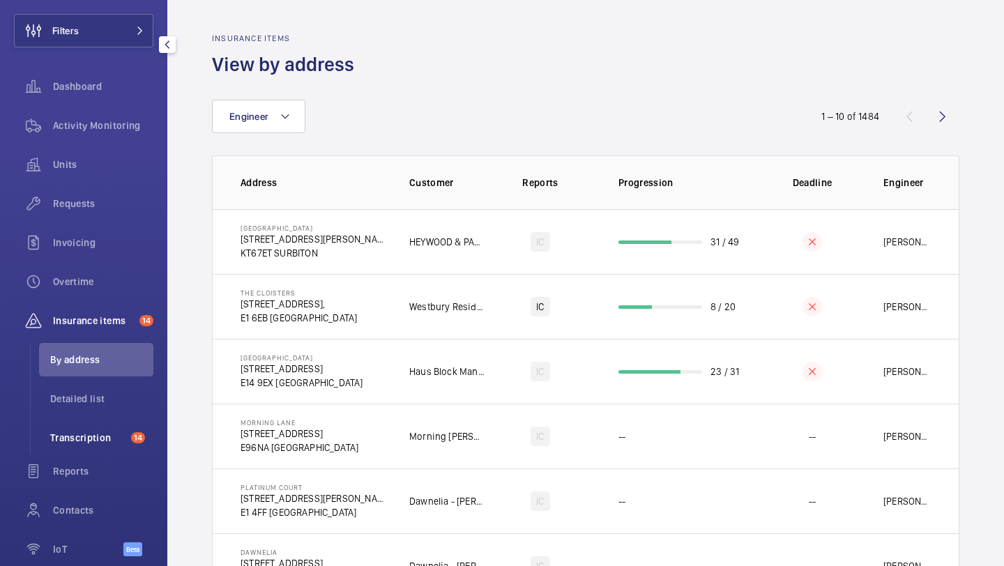
click at [54, 434] on span "Transcription" at bounding box center [87, 438] width 75 height 14
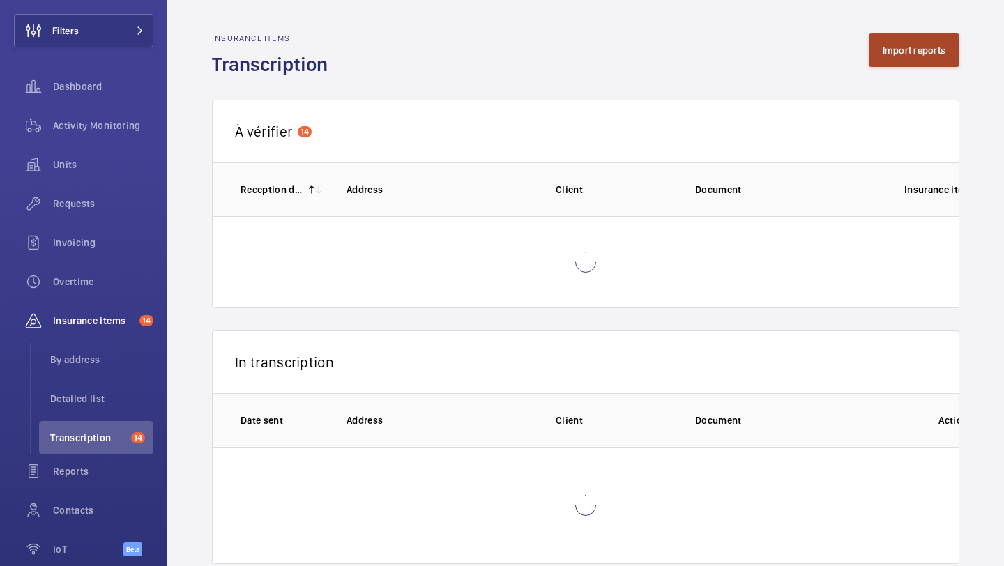
click at [890, 42] on button "Import reports" at bounding box center [914, 49] width 91 height 33
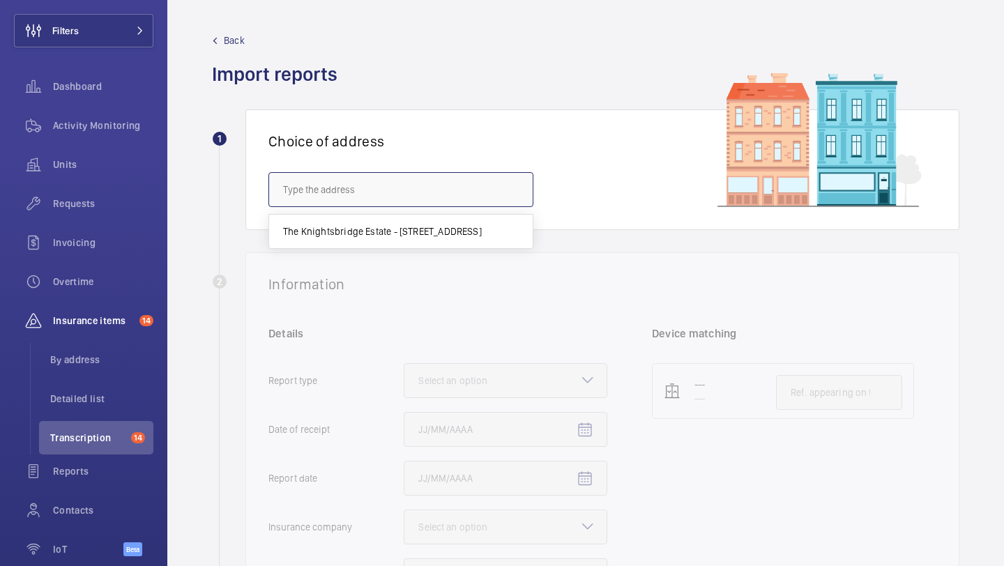
click at [399, 193] on input "text" at bounding box center [400, 189] width 265 height 35
click at [389, 227] on span "The Knightsbridge Estate - [STREET_ADDRESS]" at bounding box center [382, 231] width 199 height 14
type input "The Knightsbridge Estate - [STREET_ADDRESS]"
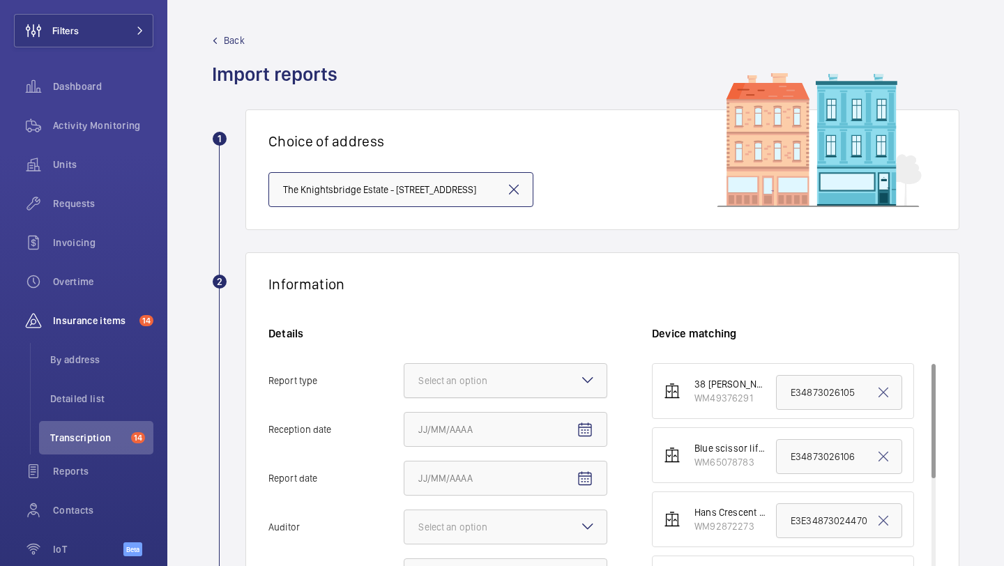
click at [531, 387] on div at bounding box center [505, 380] width 202 height 33
click at [404, 387] on input "Report type Select an option" at bounding box center [404, 380] width 0 height 33
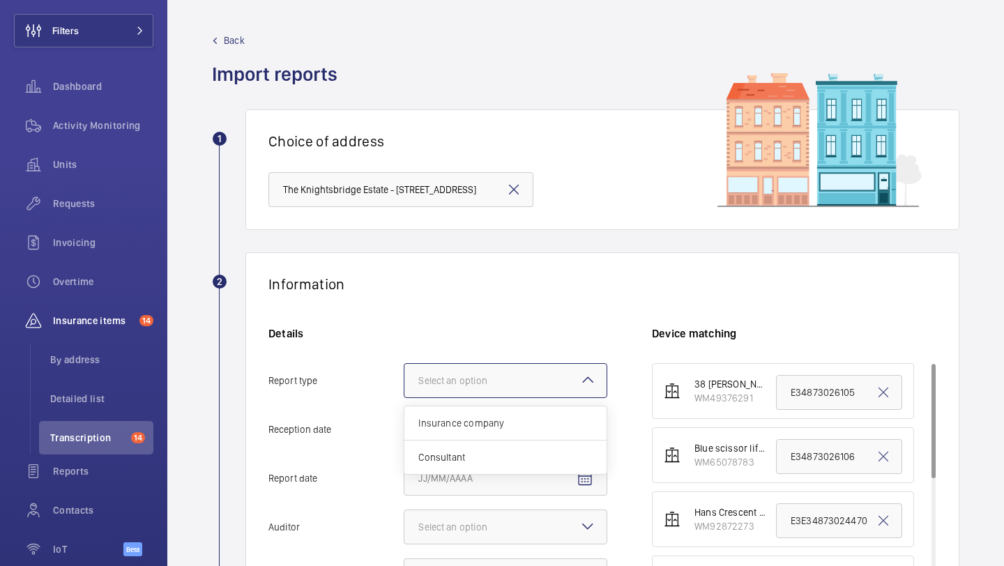
click at [507, 413] on div "Insurance company" at bounding box center [505, 423] width 202 height 34
click at [404, 397] on input "Report type Select an option Insurance company Consultant" at bounding box center [404, 380] width 0 height 33
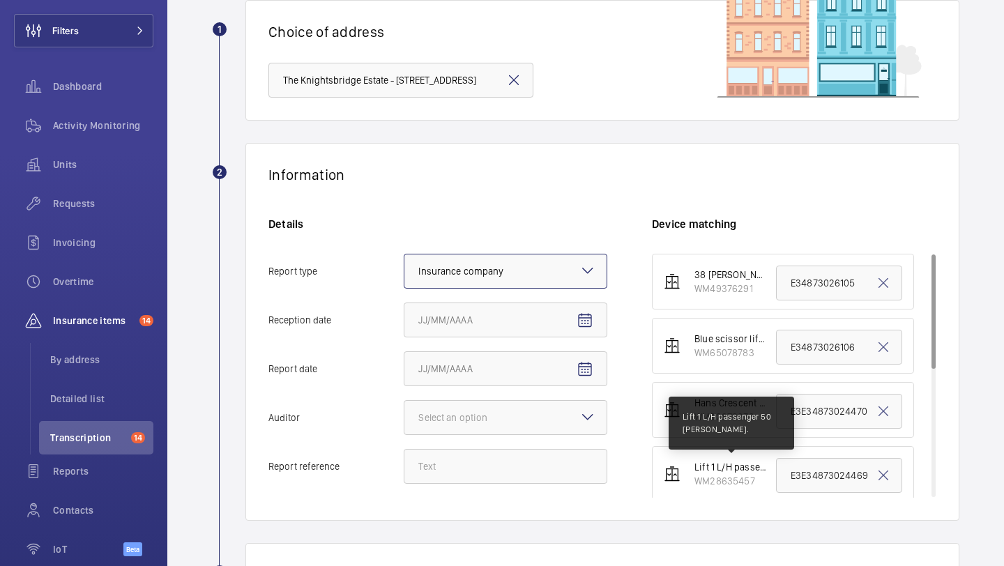
scroll to position [269, 0]
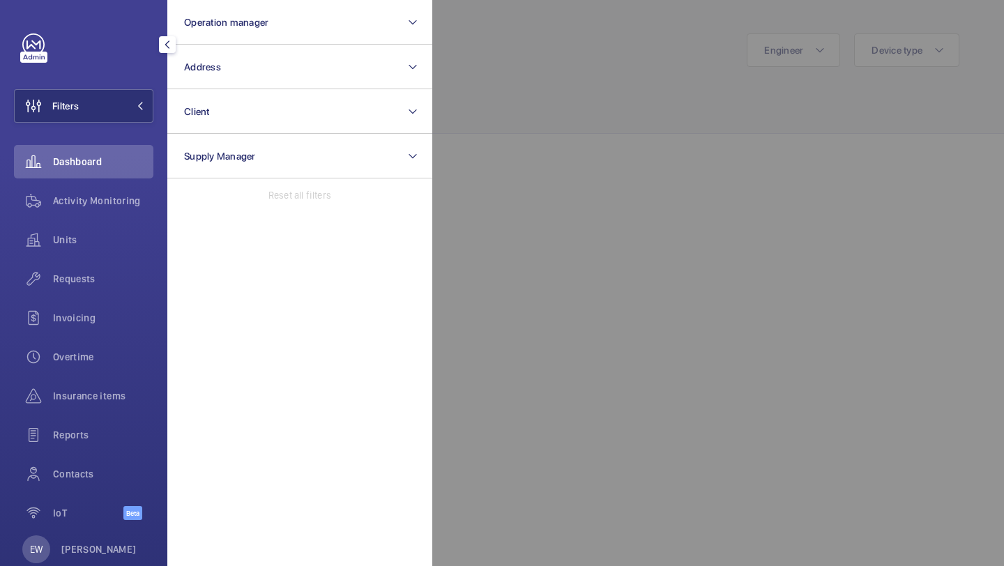
click at [211, 78] on button "Address" at bounding box center [299, 67] width 265 height 45
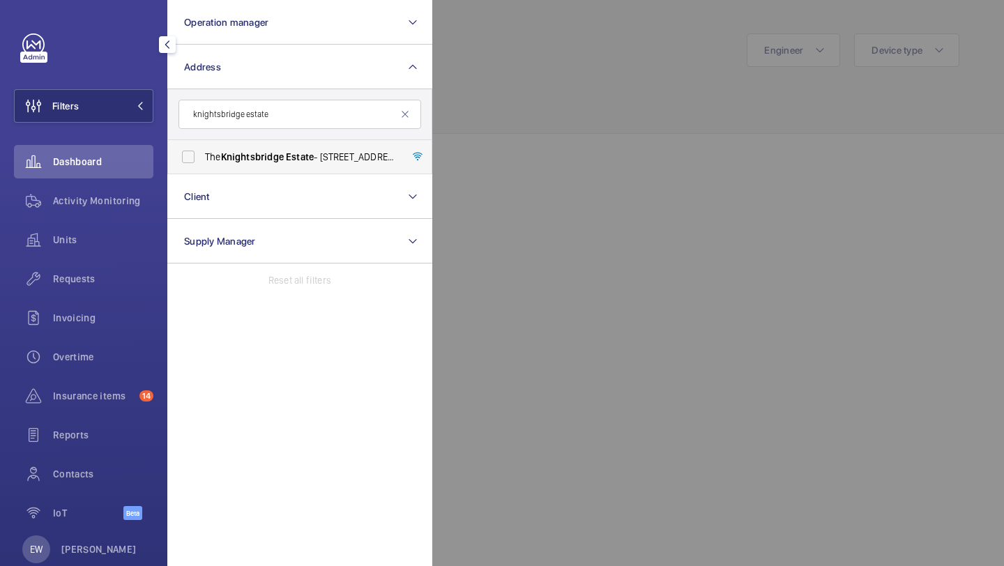
type input "knightsbridge estate"
click at [265, 166] on label "The Knightsbridge Estate - 55-57 Brompton Road, LONDON SW3 1DP" at bounding box center [289, 156] width 243 height 33
click at [202, 166] on input "The Knightsbridge Estate - 55-57 Brompton Road, LONDON SW3 1DP" at bounding box center [188, 157] width 28 height 28
checkbox input "true"
click at [116, 286] on div "Requests" at bounding box center [83, 278] width 139 height 33
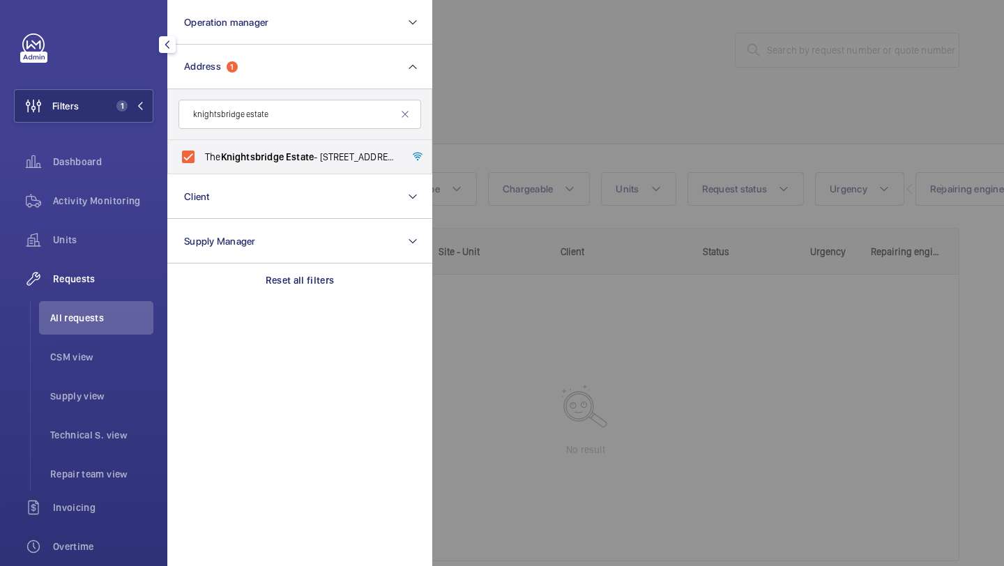
click at [694, 149] on div at bounding box center [934, 283] width 1004 height 566
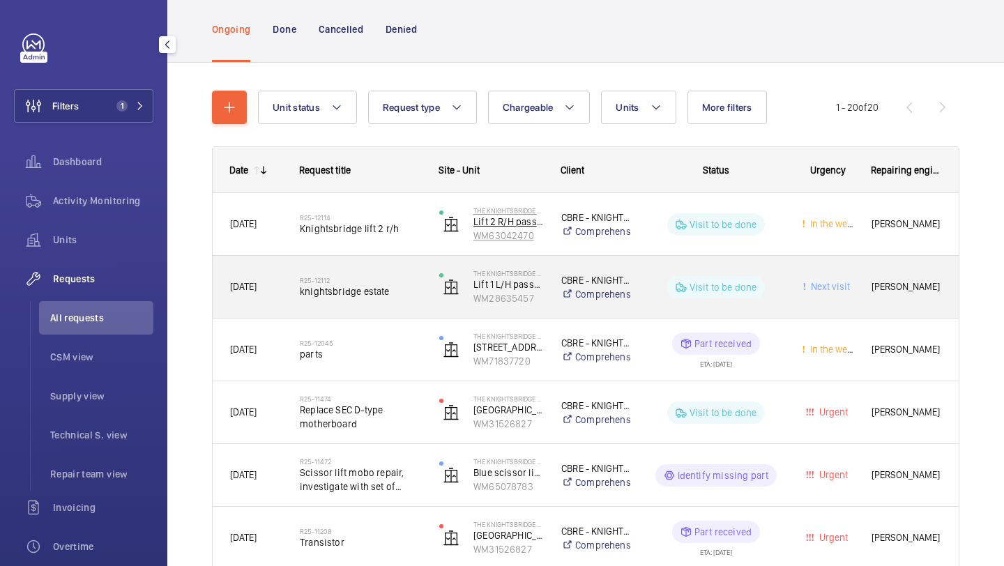
scroll to position [94, 0]
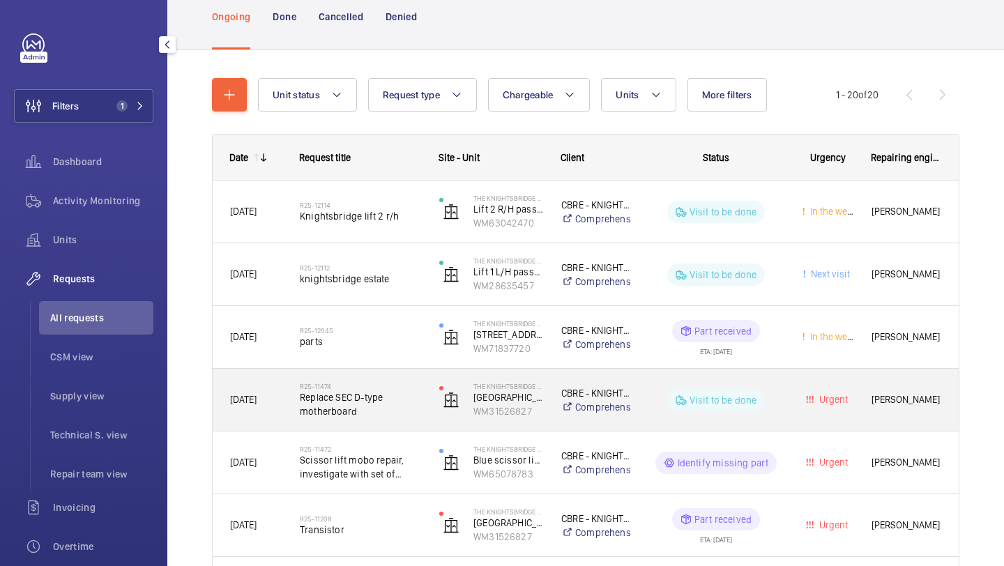
drag, startPoint x: 396, startPoint y: 413, endPoint x: 376, endPoint y: 420, distance: 20.7
click at [376, 420] on div "R25-11474 Replace SEC D-type motherboard" at bounding box center [352, 400] width 138 height 63
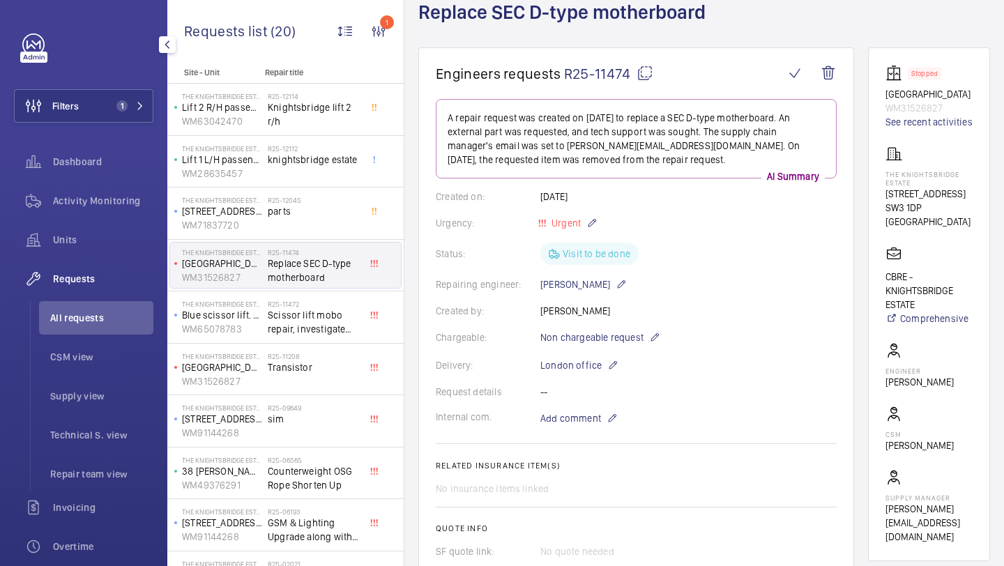
scroll to position [81, 0]
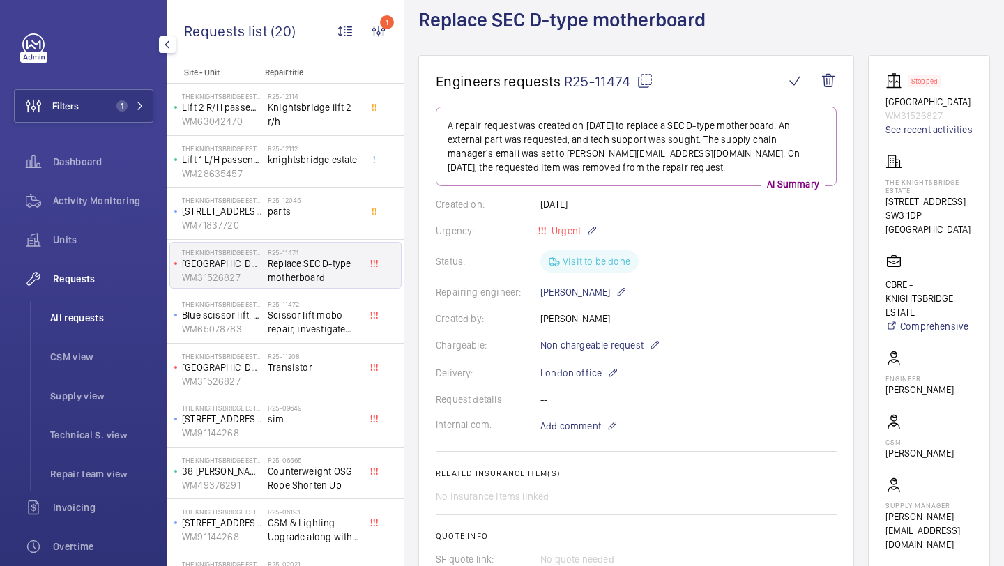
click at [122, 311] on span "All requests" at bounding box center [101, 318] width 103 height 14
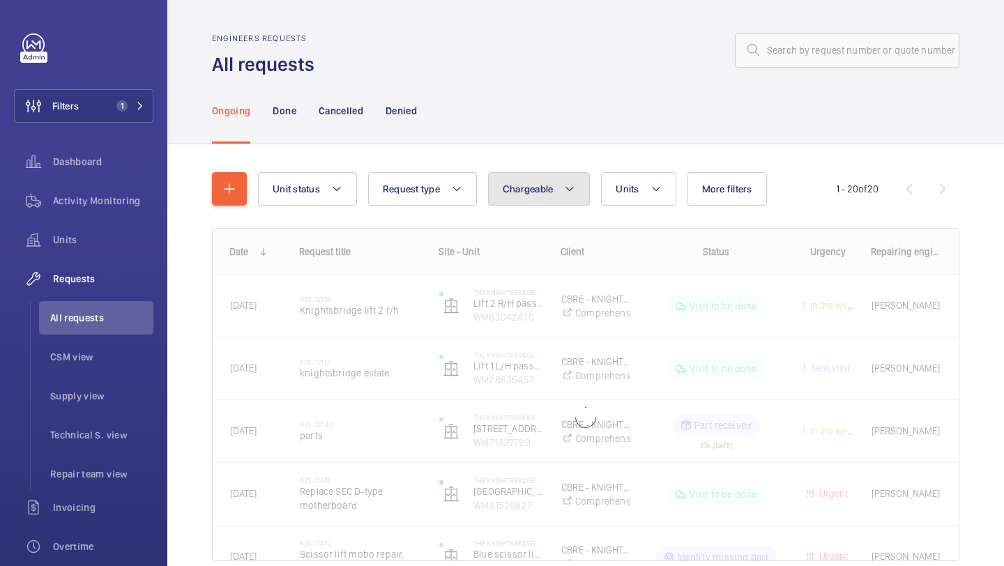
click at [563, 176] on button "Chargeable" at bounding box center [539, 188] width 102 height 33
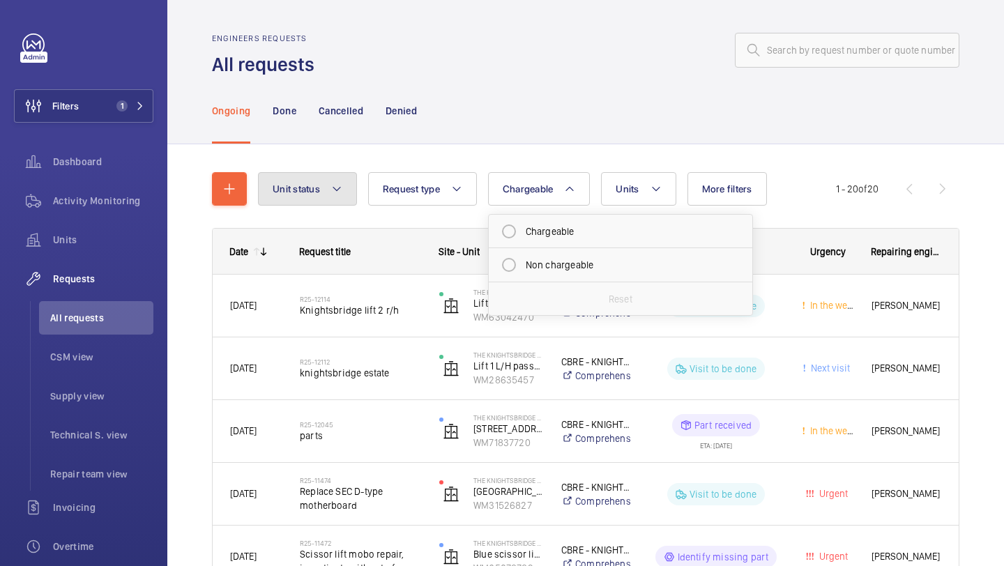
click at [329, 185] on button "Unit status" at bounding box center [307, 188] width 99 height 33
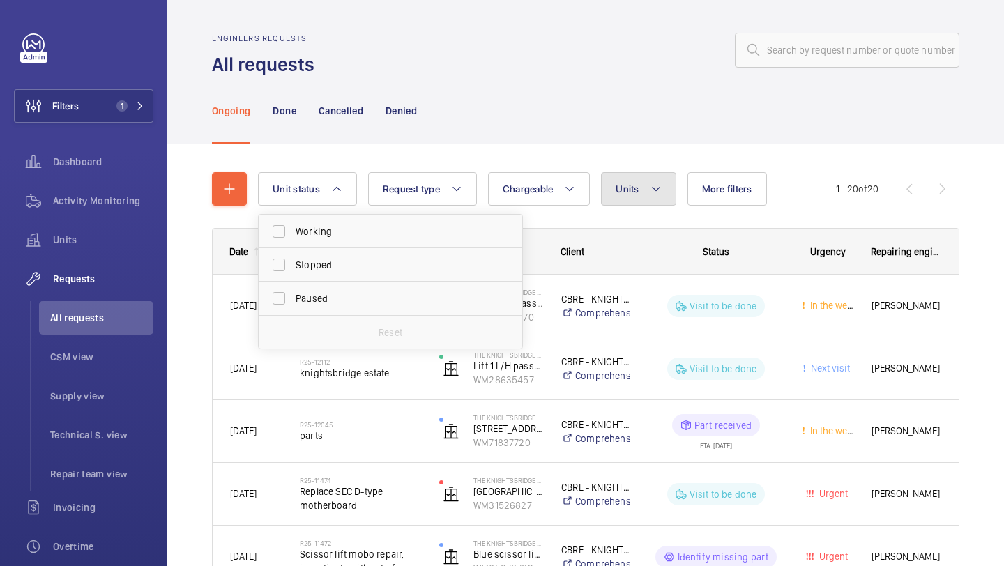
click at [676, 186] on button "Units" at bounding box center [638, 188] width 75 height 33
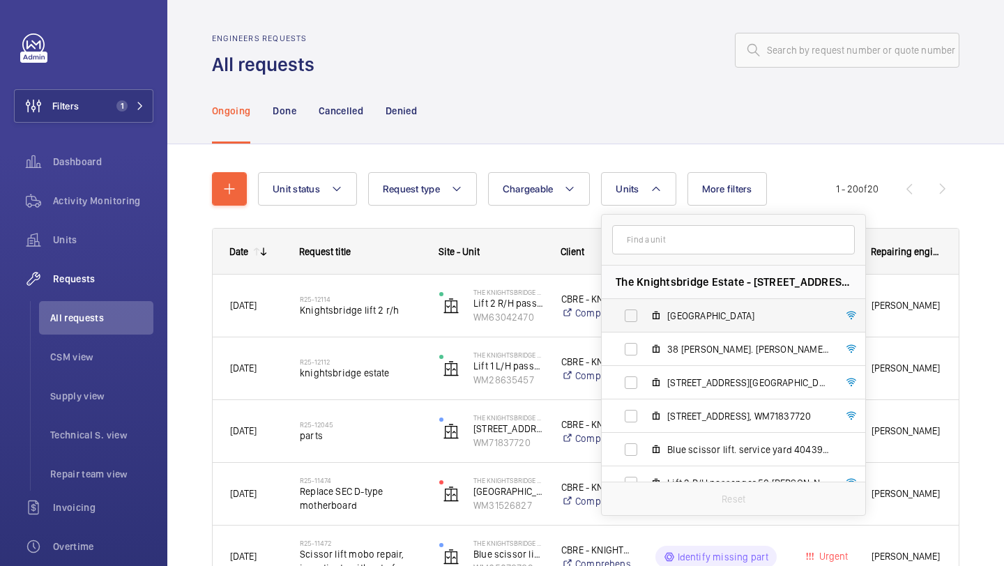
click at [696, 306] on label "Court House, WM31526827" at bounding box center [722, 315] width 241 height 33
click at [645, 306] on input "Court House, WM31526827" at bounding box center [631, 316] width 28 height 28
checkbox input "true"
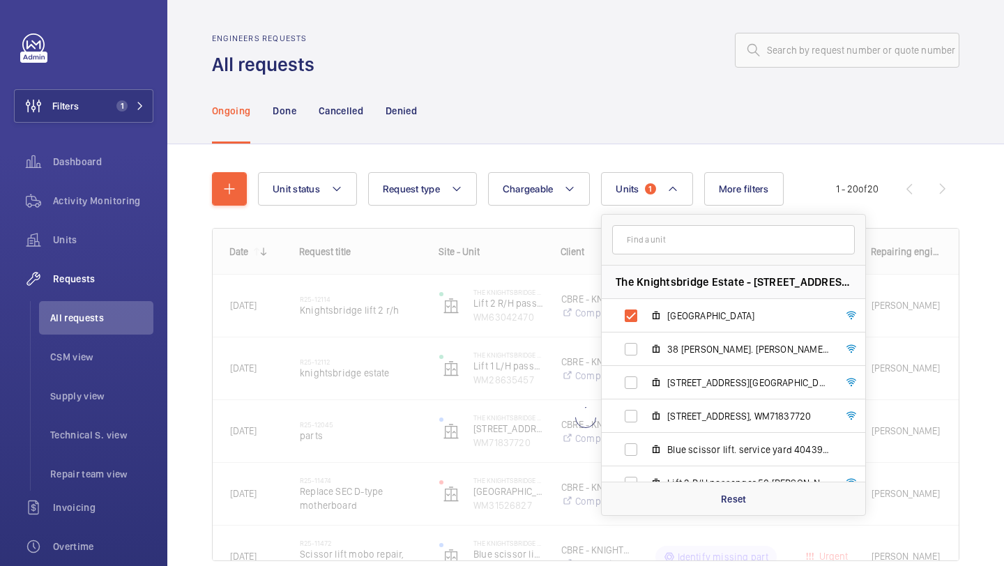
click at [655, 119] on div "Ongoing Done Cancelled Denied" at bounding box center [585, 110] width 747 height 66
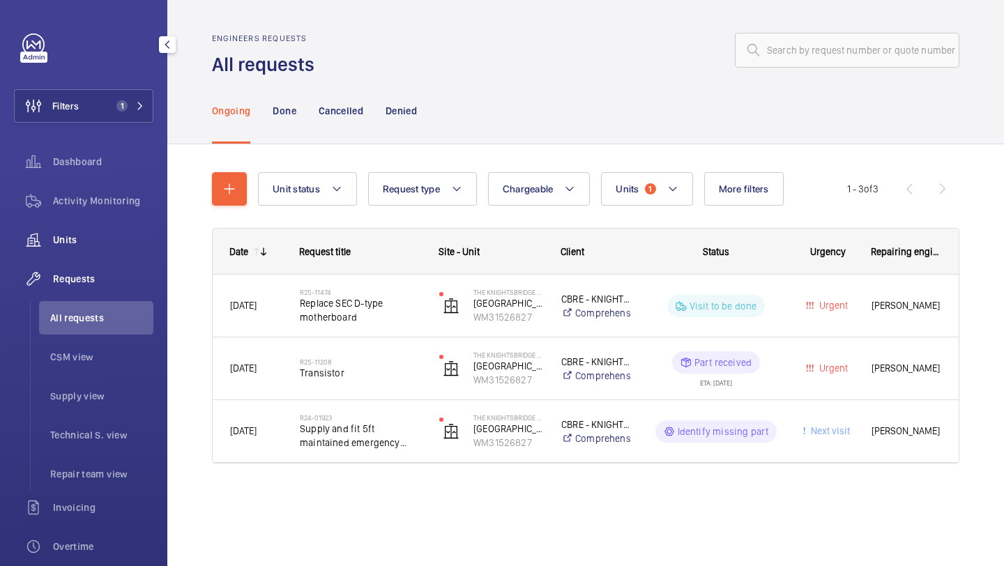
click at [120, 228] on div "Units" at bounding box center [83, 239] width 139 height 33
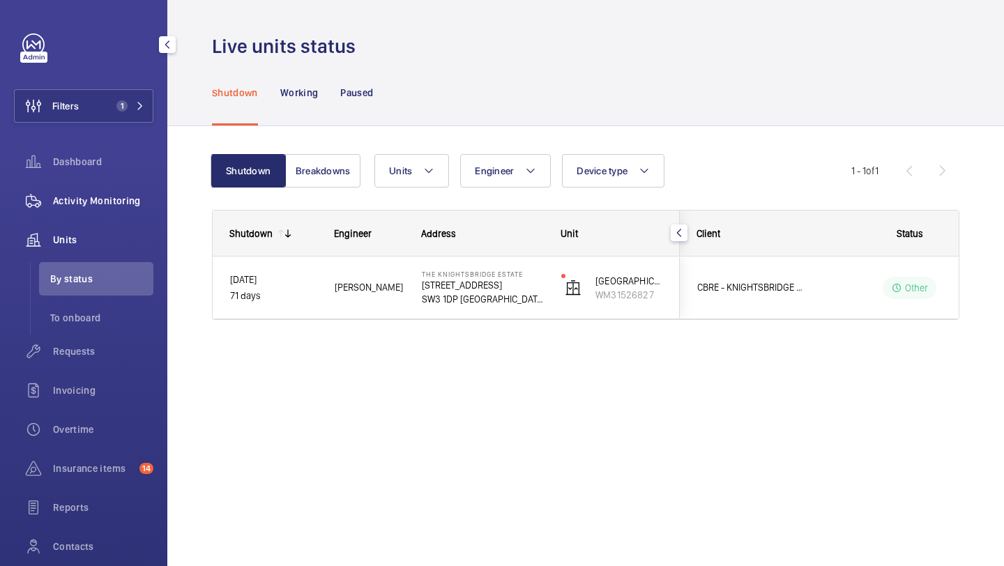
click at [121, 212] on div "Activity Monitoring" at bounding box center [83, 200] width 139 height 33
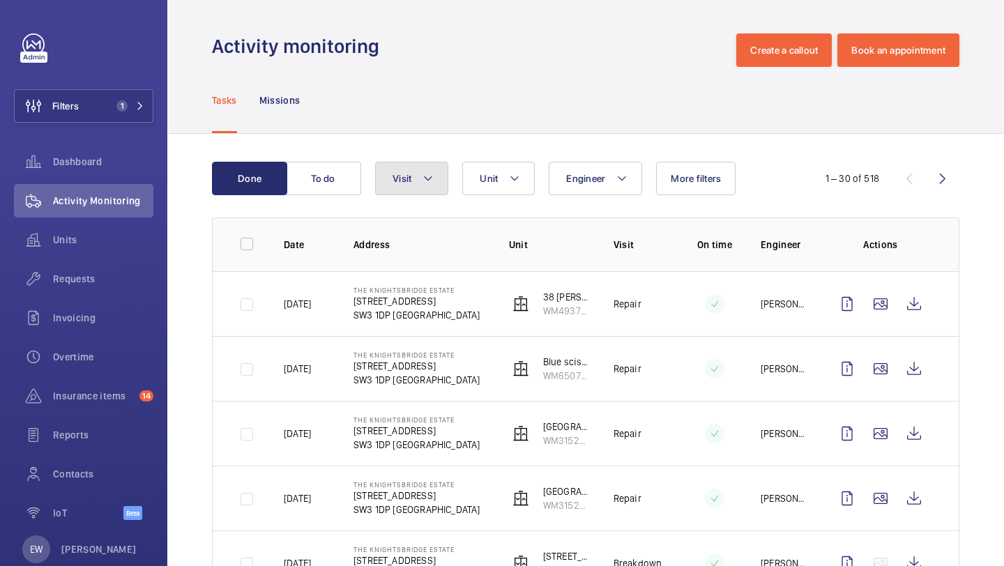
click at [441, 178] on button "Visit" at bounding box center [411, 178] width 73 height 33
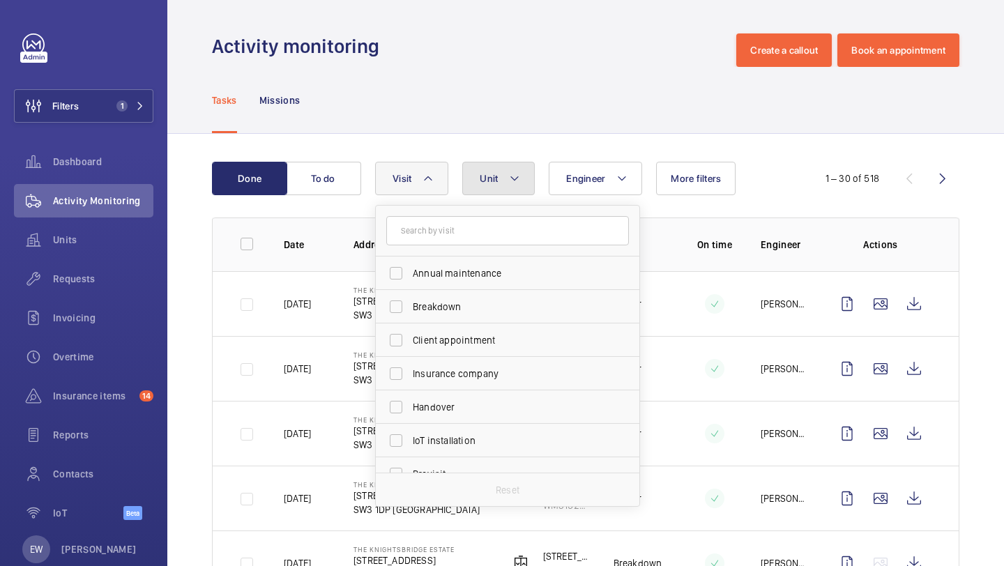
click at [490, 181] on span "Unit" at bounding box center [489, 178] width 18 height 11
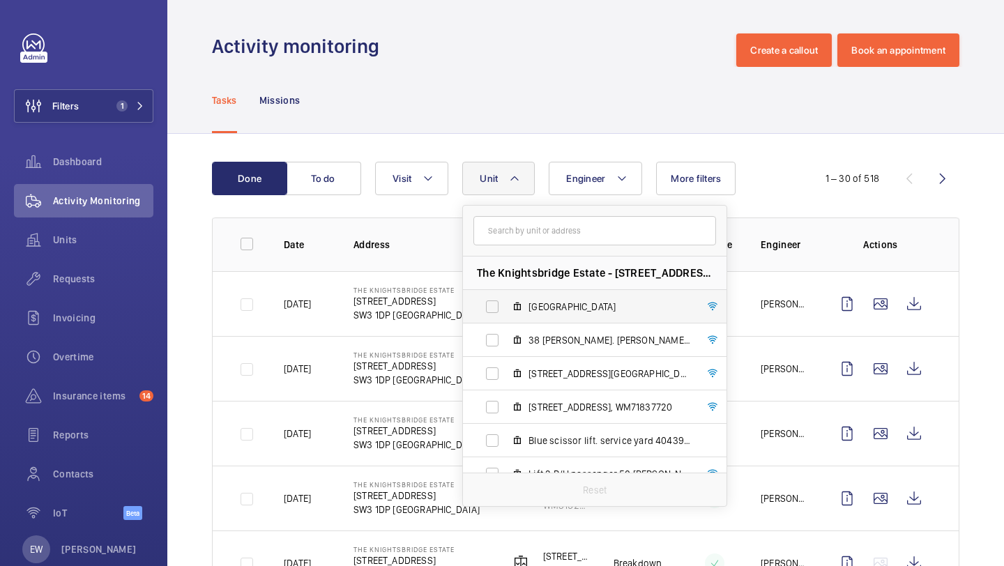
click at [571, 314] on label "Court House, WM31526827" at bounding box center [583, 306] width 241 height 33
click at [506, 314] on input "Court House, WM31526827" at bounding box center [492, 307] width 28 height 28
checkbox input "true"
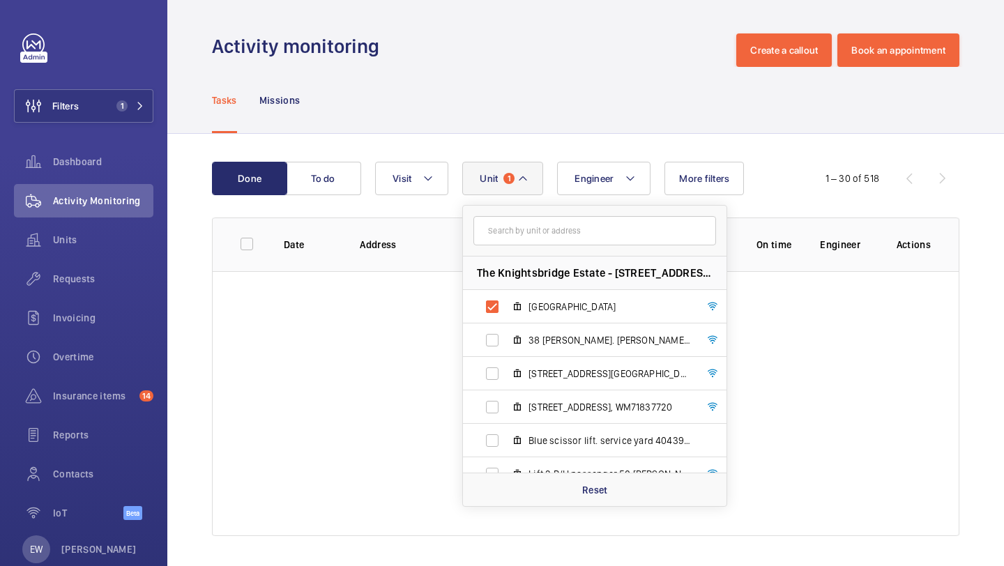
click at [519, 122] on div "Tasks Missions" at bounding box center [585, 100] width 747 height 66
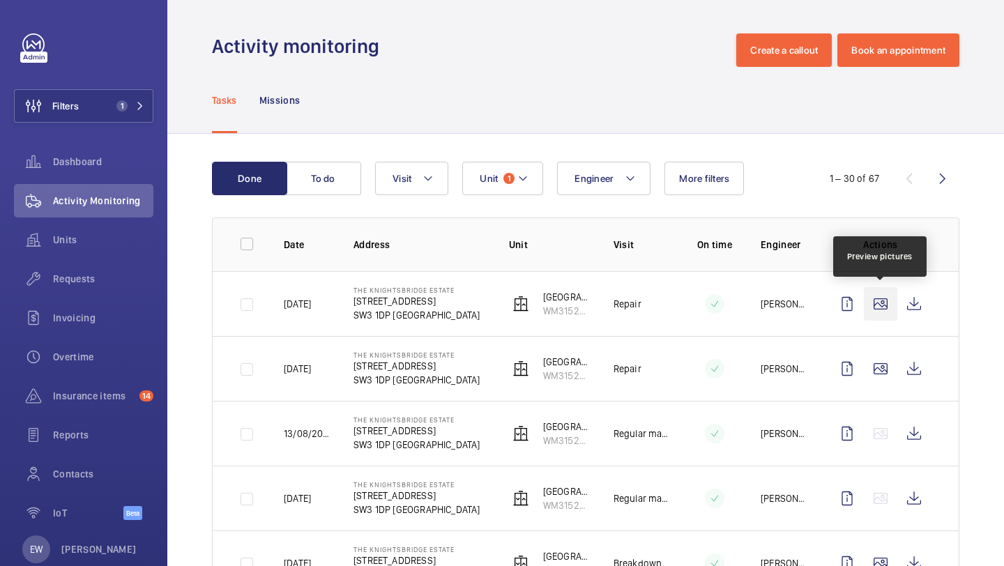
click at [885, 300] on wm-front-icon-button at bounding box center [880, 303] width 33 height 33
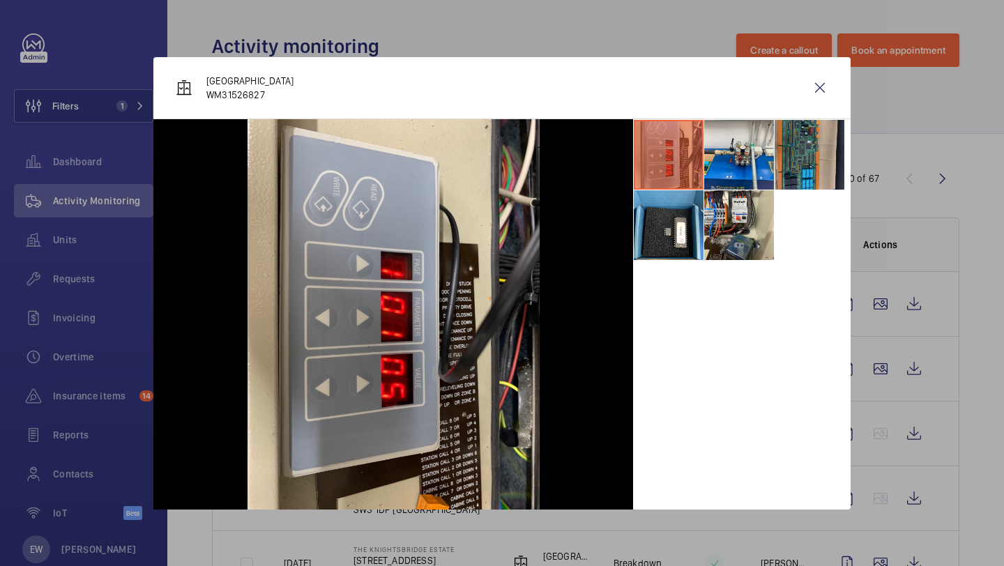
click at [811, 153] on li at bounding box center [810, 155] width 70 height 70
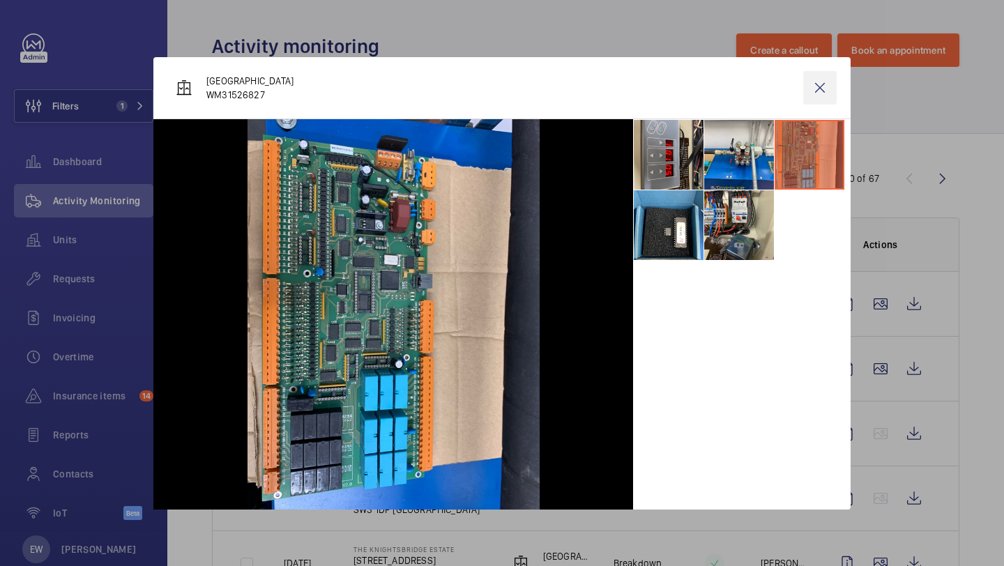
click at [822, 89] on wm-front-icon-button at bounding box center [819, 87] width 33 height 33
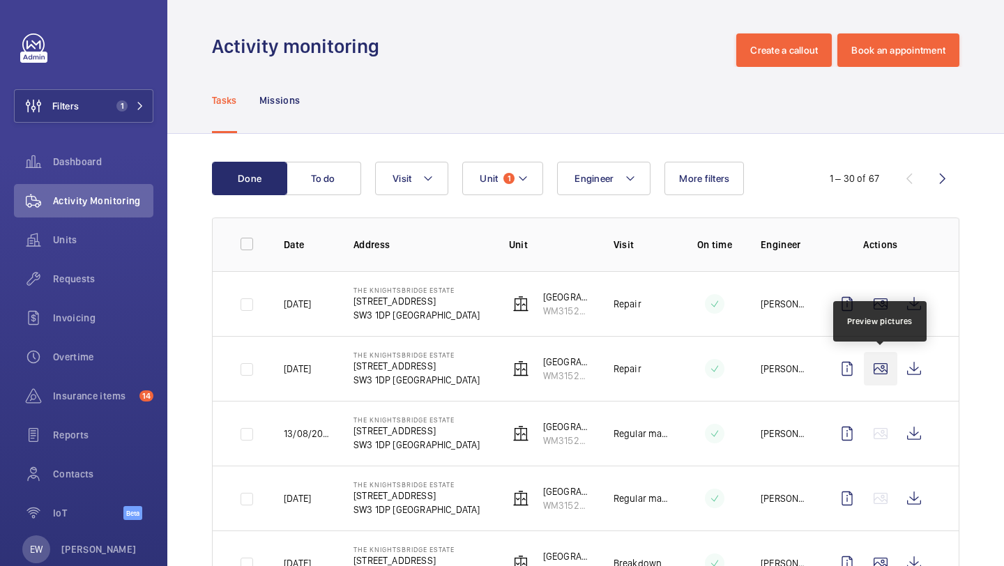
click at [878, 376] on wm-front-icon-button at bounding box center [880, 368] width 33 height 33
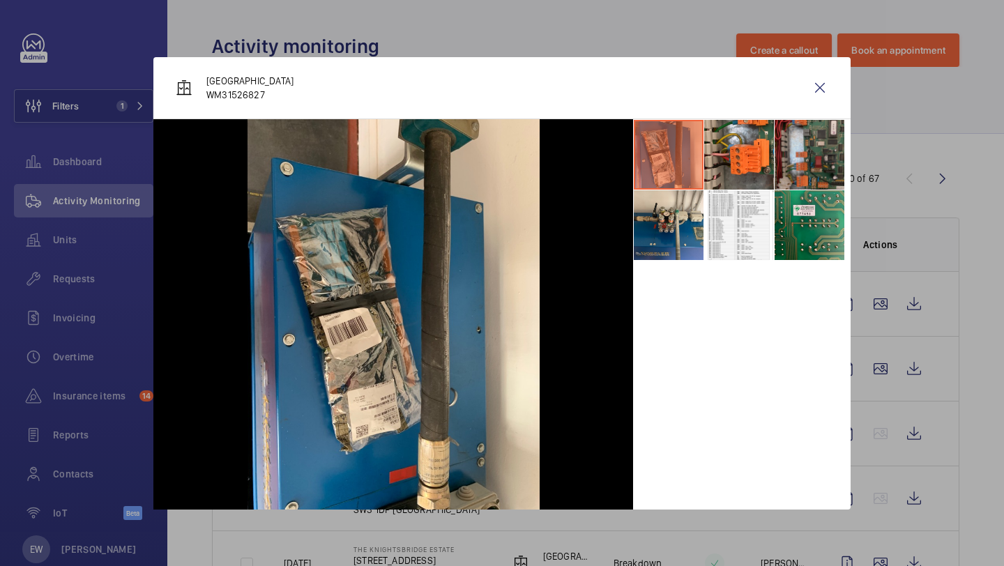
click at [805, 185] on li at bounding box center [810, 155] width 70 height 70
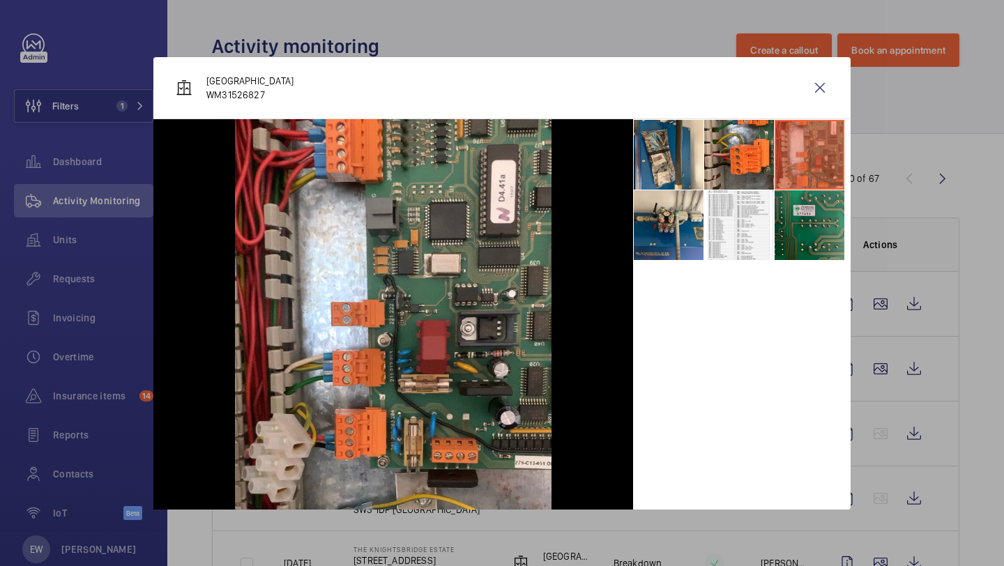
click at [805, 205] on li at bounding box center [810, 225] width 70 height 70
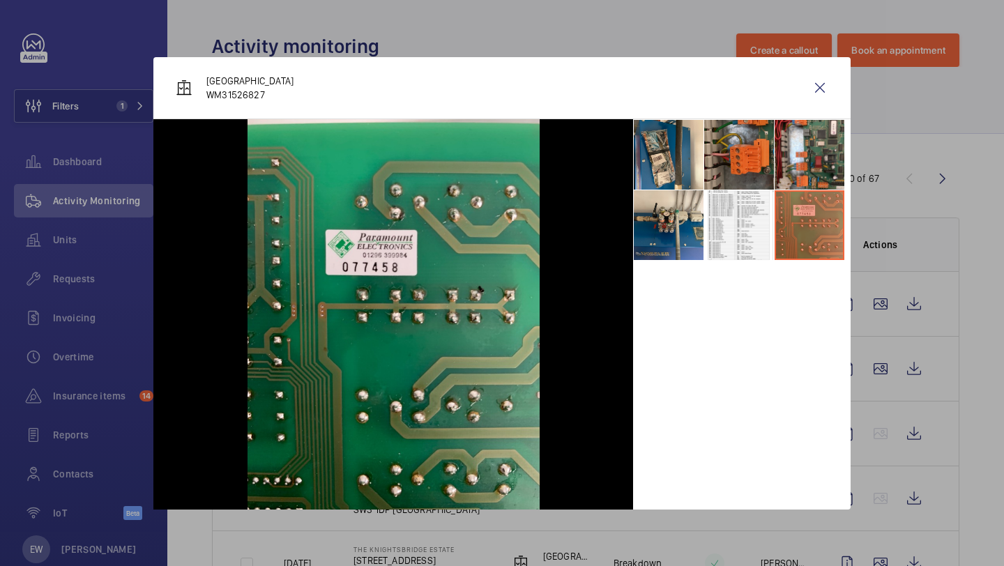
click at [767, 166] on li at bounding box center [739, 155] width 70 height 70
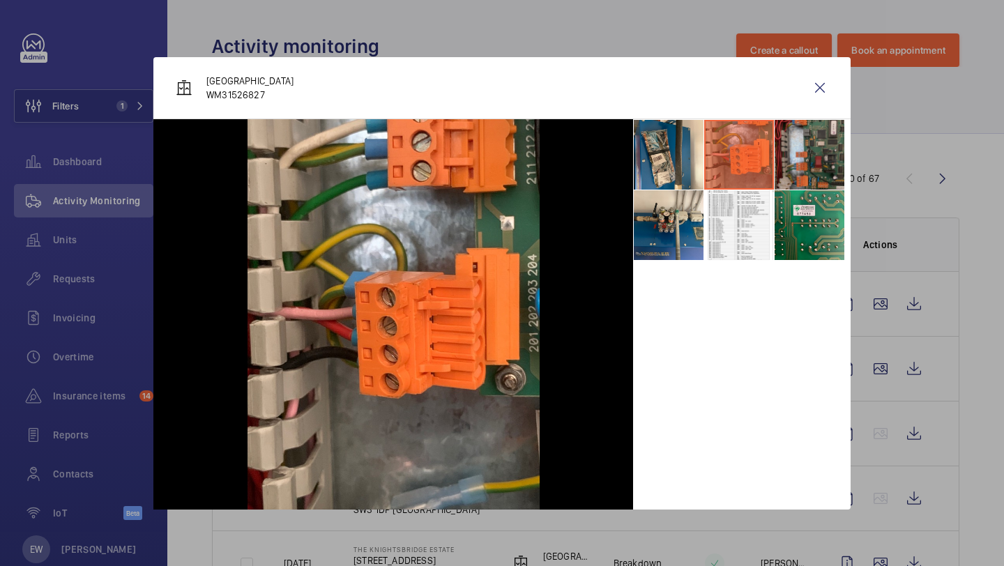
click at [792, 166] on li at bounding box center [810, 155] width 70 height 70
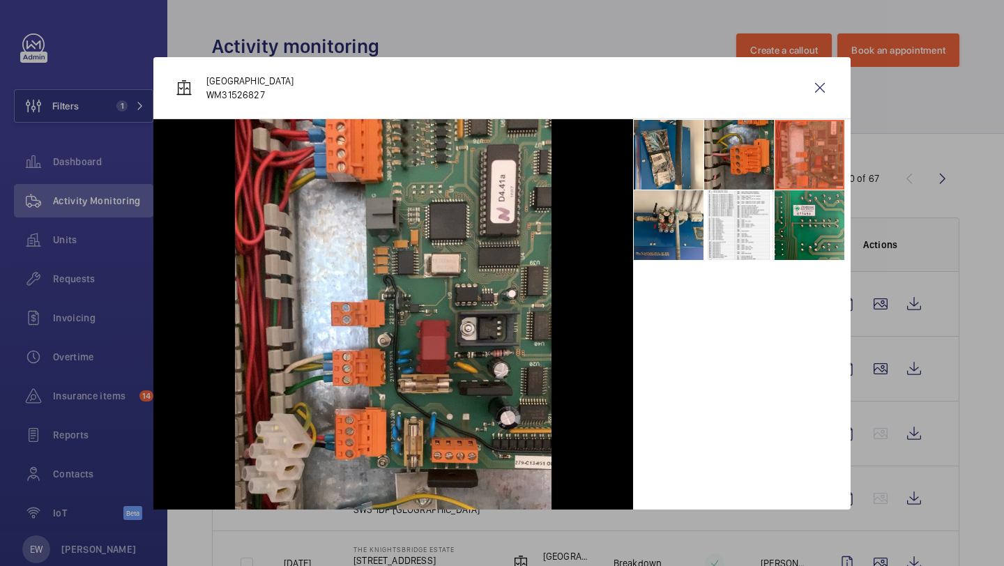
click at [735, 175] on li at bounding box center [739, 155] width 70 height 70
